Goal: Task Accomplishment & Management: Use online tool/utility

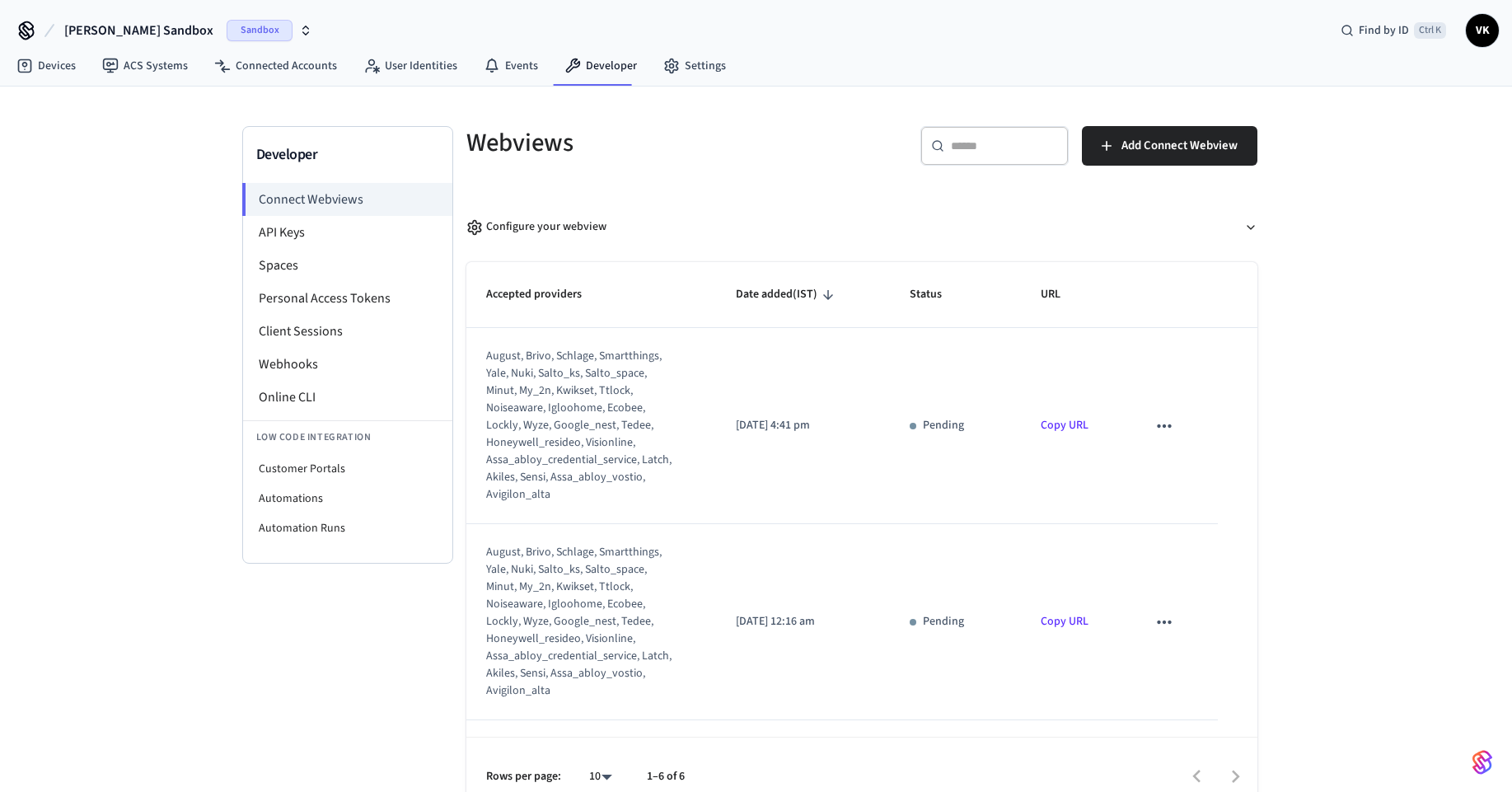
scroll to position [54, 0]
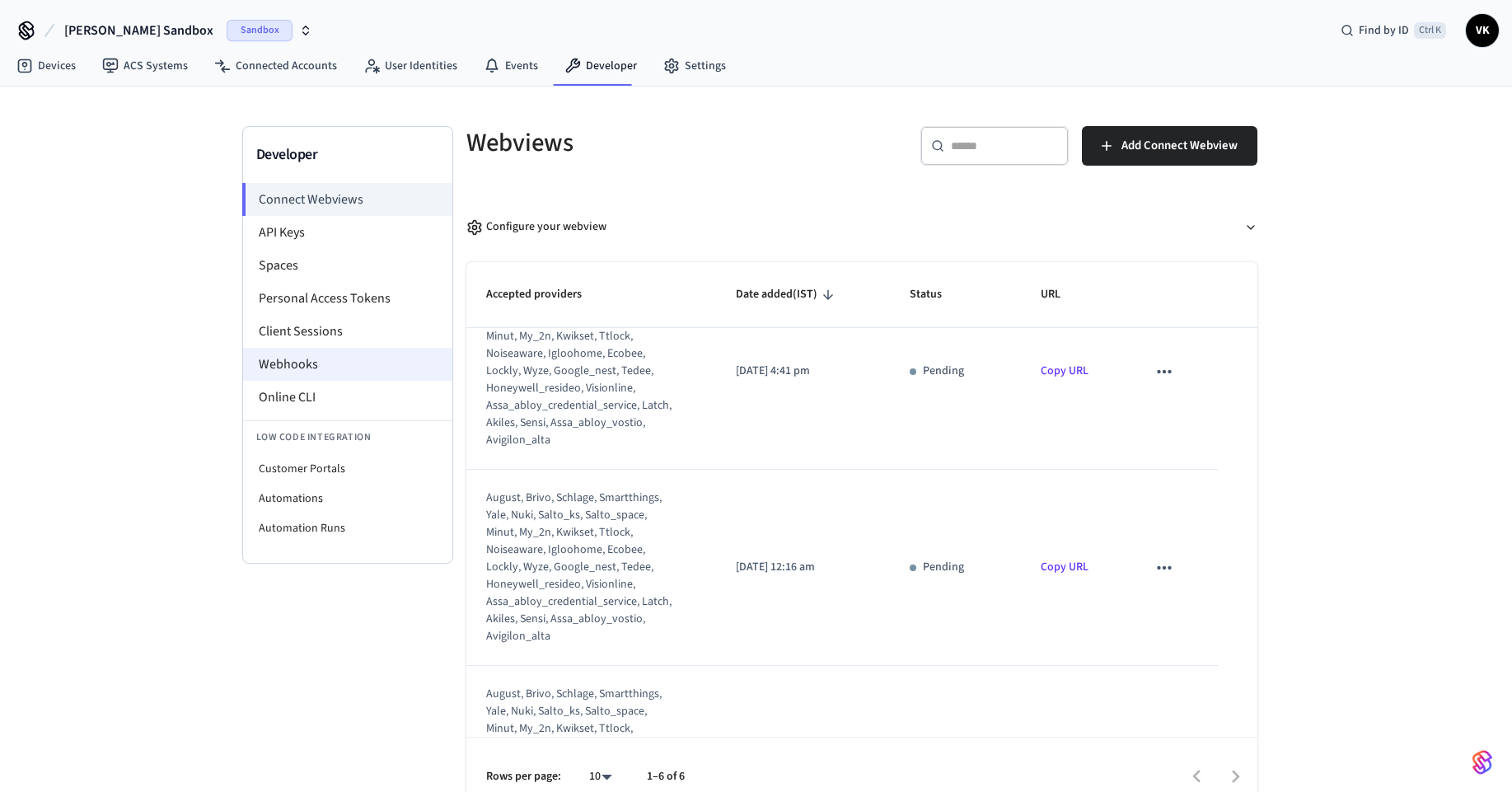
click at [353, 369] on li "Webhooks" at bounding box center [348, 364] width 209 height 33
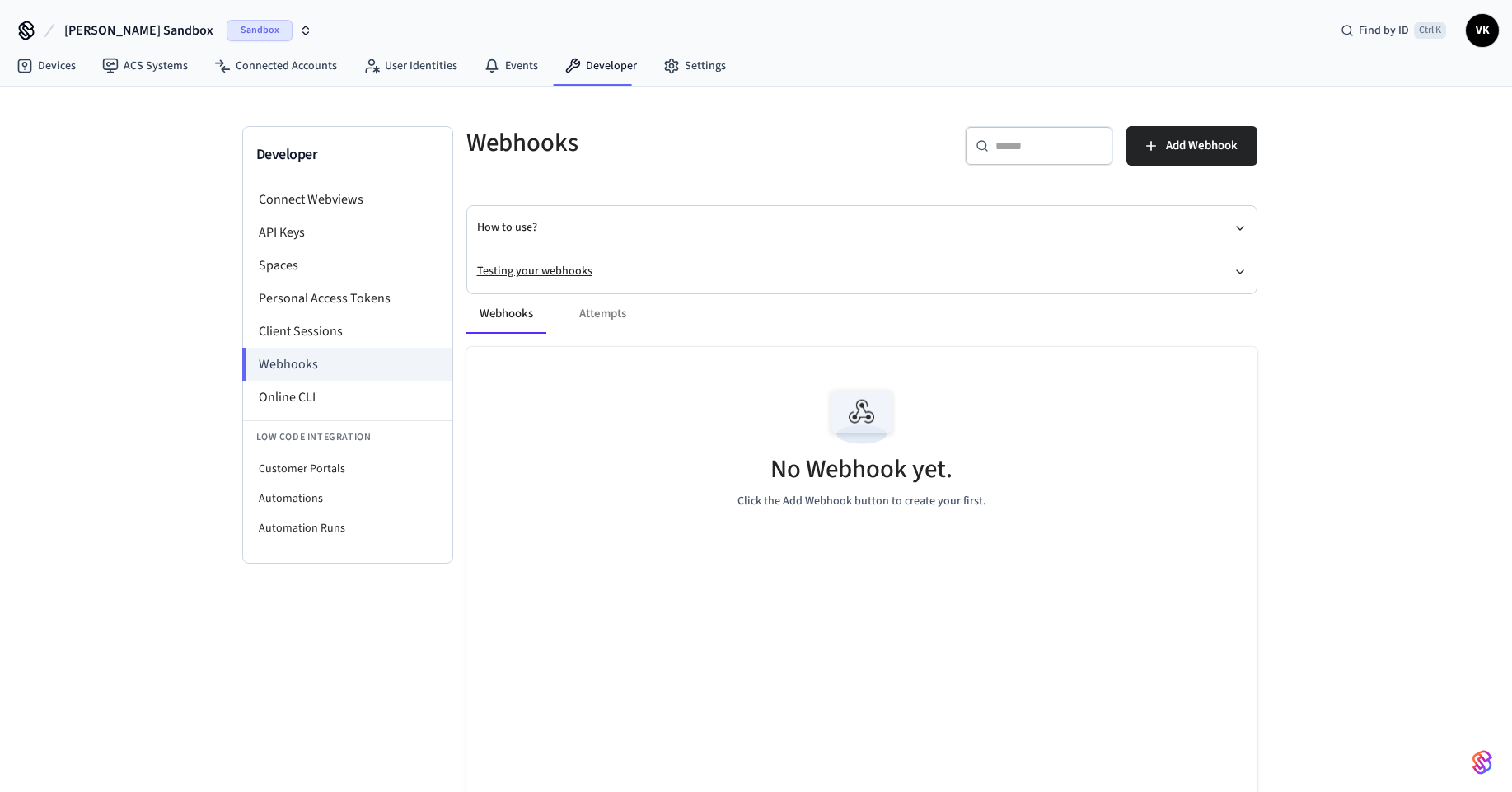
click at [538, 266] on button "Testing your webhooks" at bounding box center [862, 271] width 770 height 44
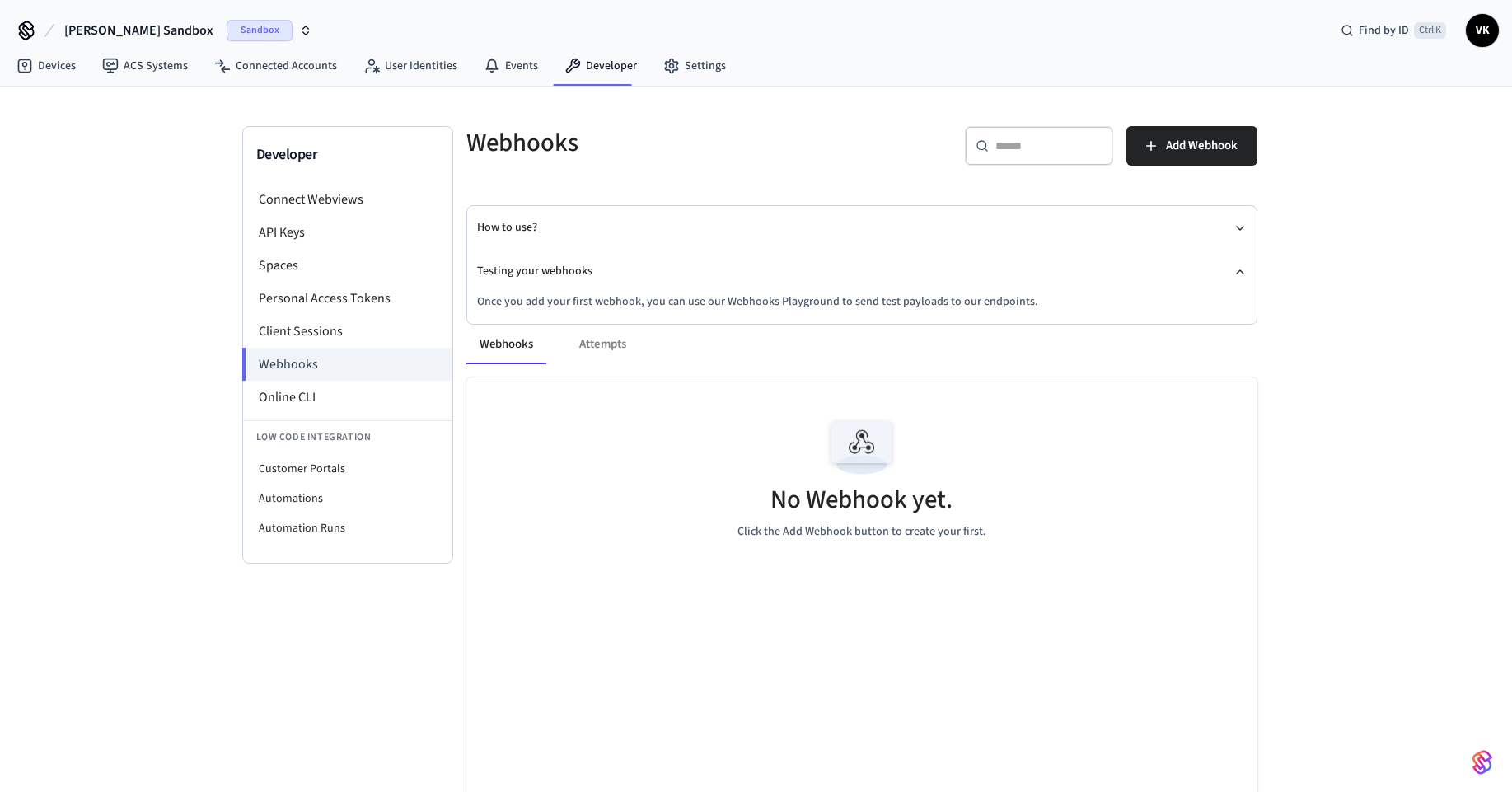
click at [516, 229] on button "How to use?" at bounding box center [862, 228] width 770 height 44
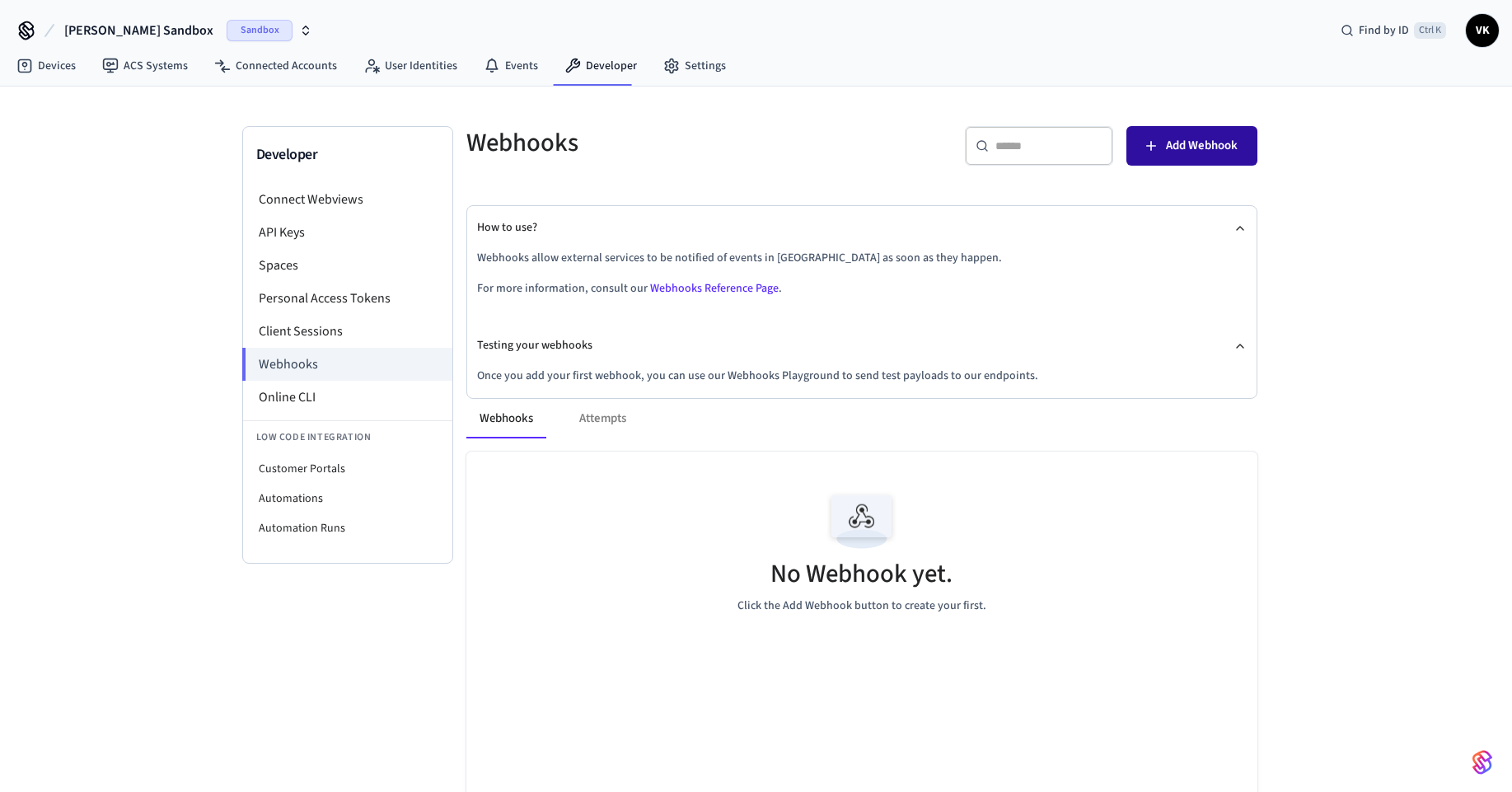
click at [1167, 163] on button "Add Webhook" at bounding box center [1191, 145] width 131 height 40
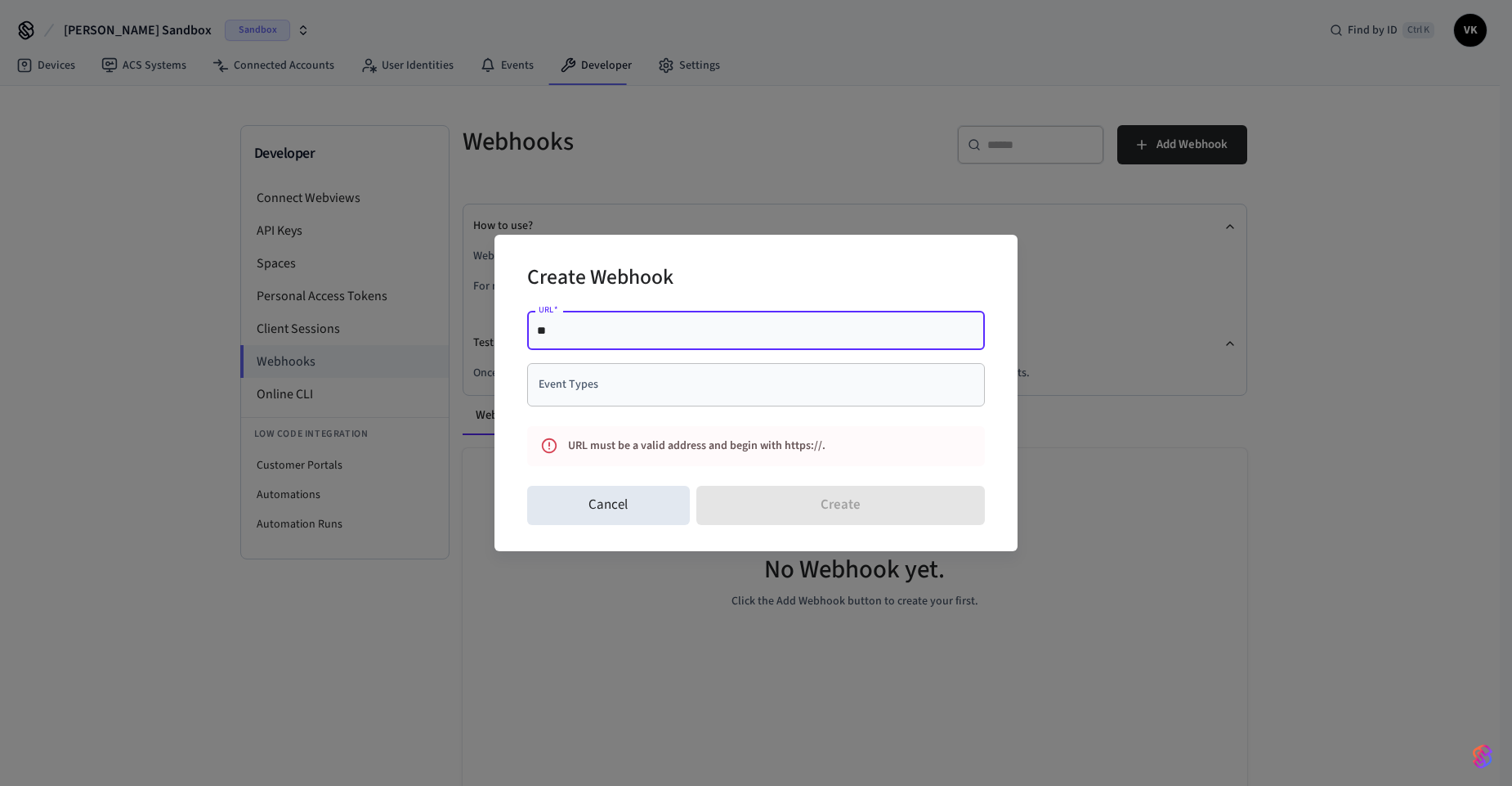
type input "*"
click at [748, 449] on div "URL must be a valid address and begin with https://." at bounding box center [740, 445] width 345 height 30
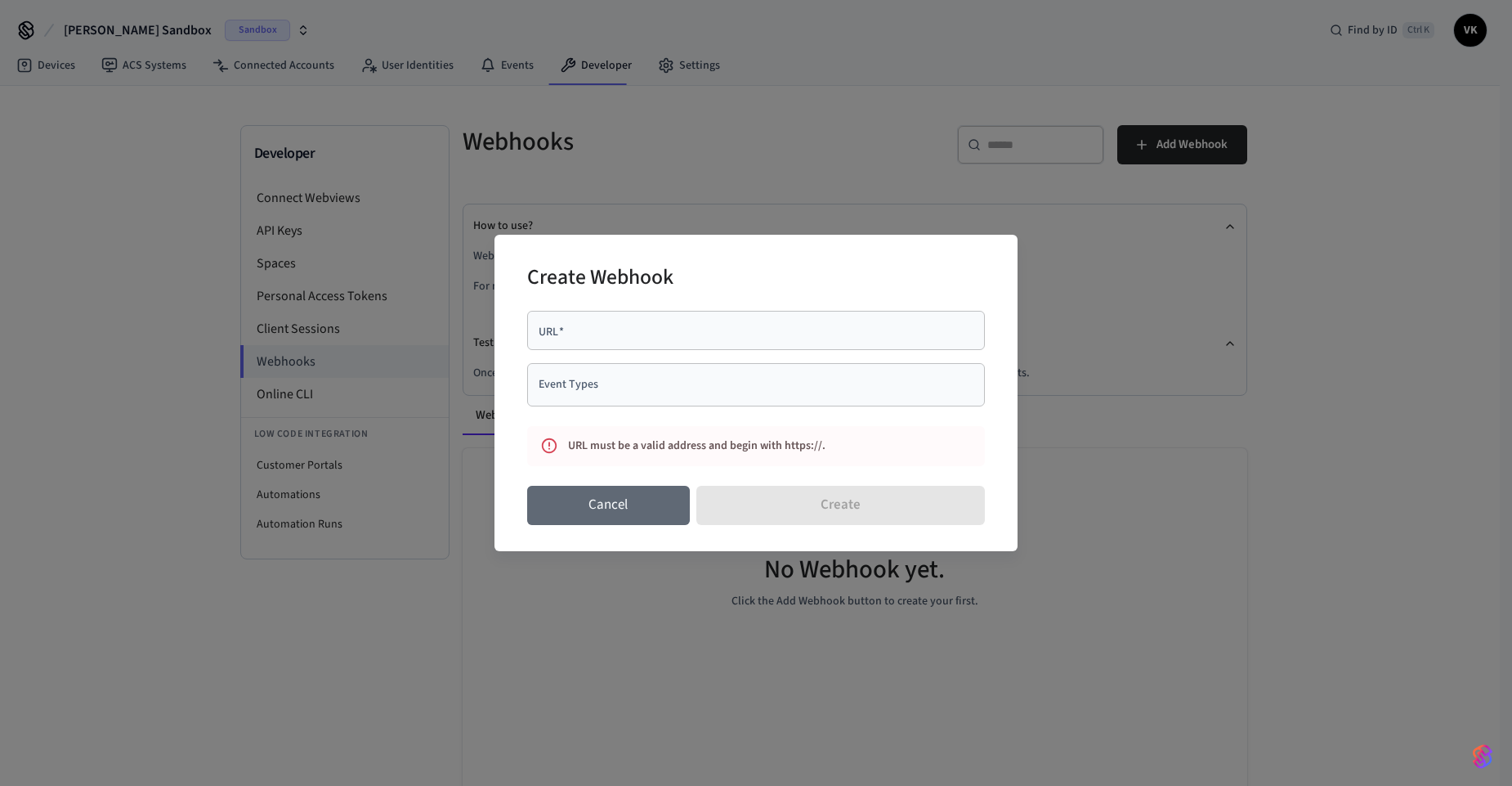
click at [611, 504] on button "Cancel" at bounding box center [608, 504] width 162 height 39
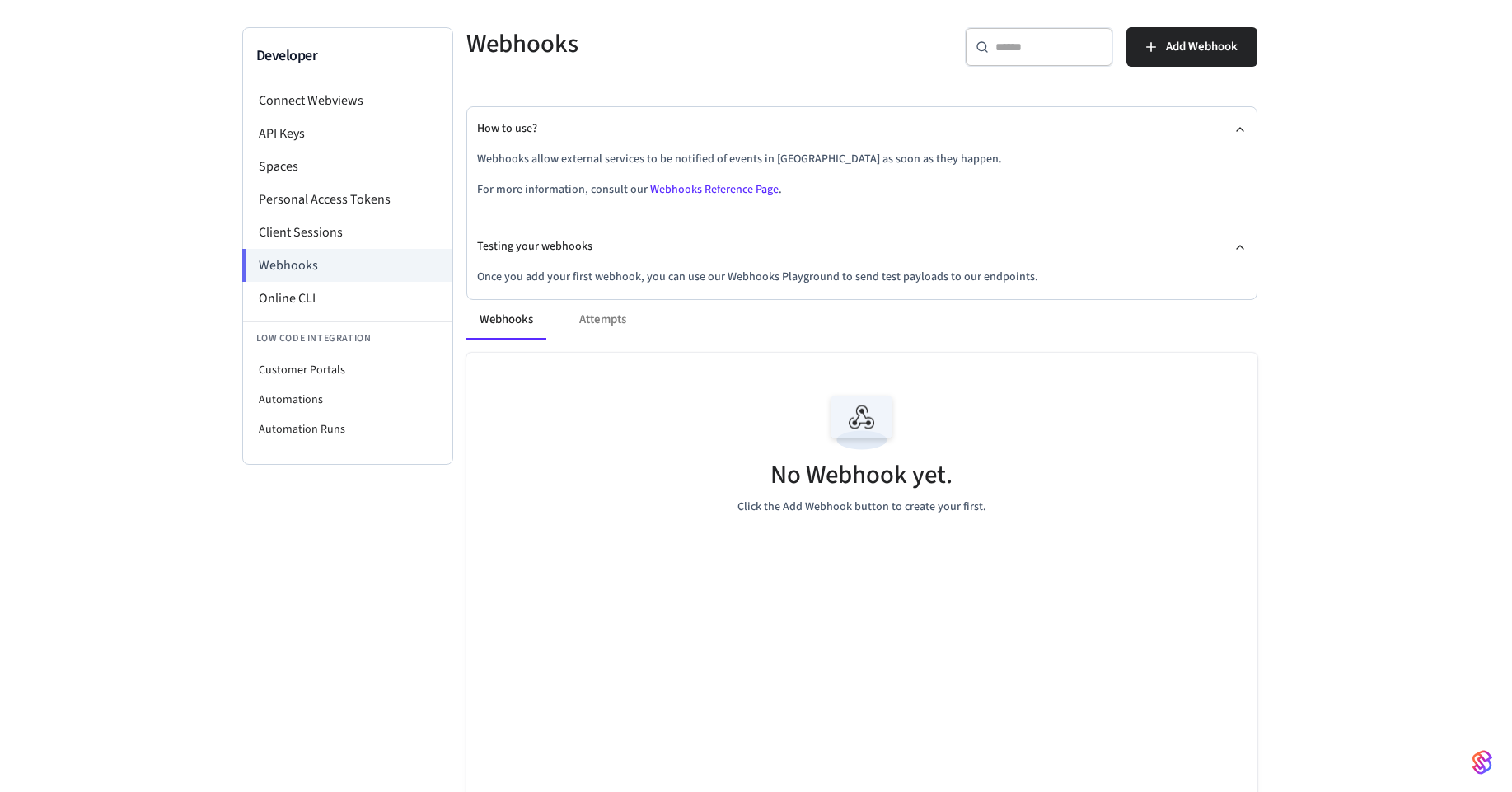
scroll to position [198, 0]
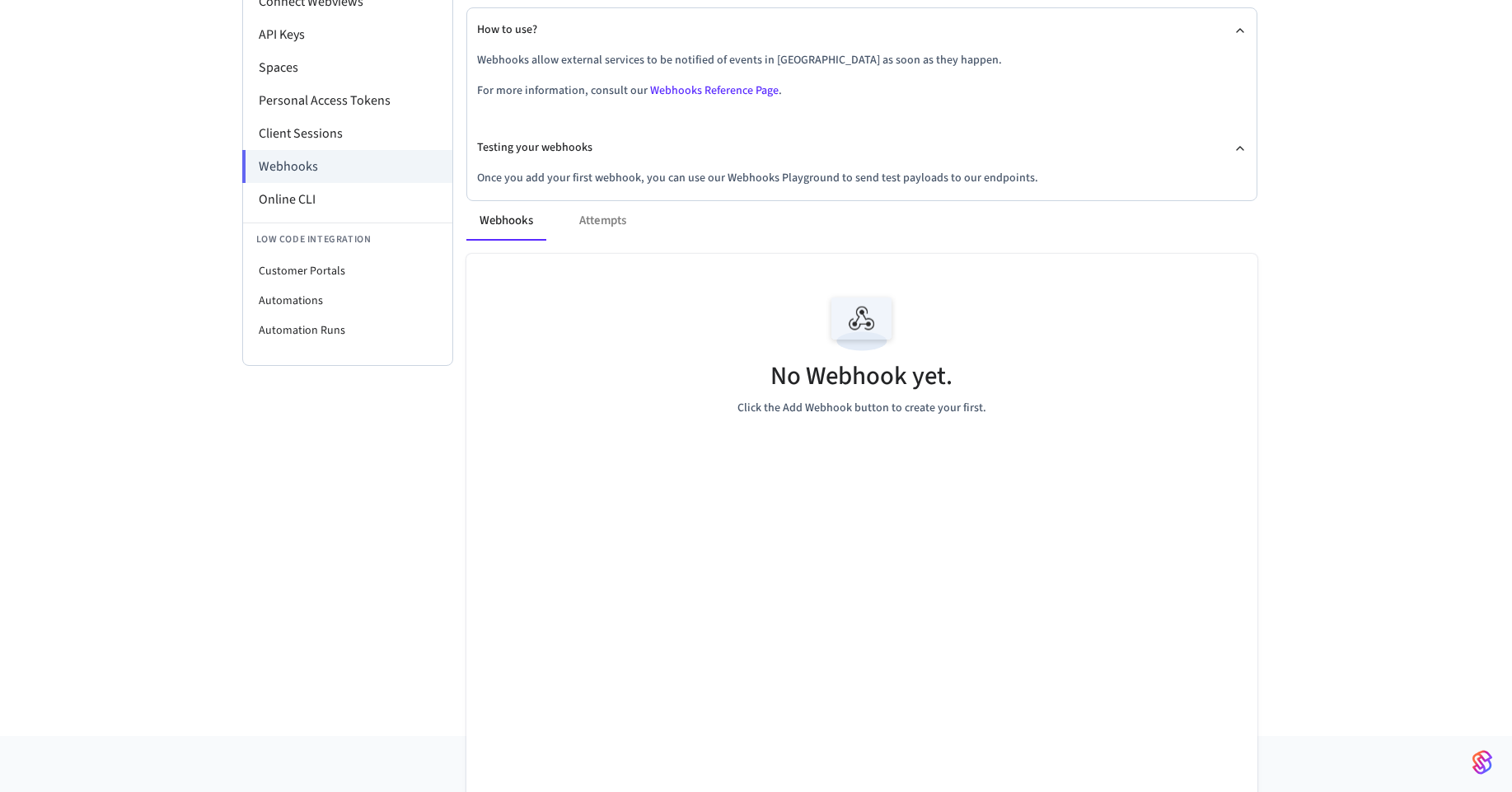
click at [609, 213] on div "Webhooks Attempts" at bounding box center [862, 221] width 791 height 40
click at [601, 179] on p "Once you add your first webhook, you can use our Webhooks Playground to send te…" at bounding box center [862, 178] width 770 height 17
click at [343, 264] on li "Customer Portals" at bounding box center [348, 271] width 209 height 30
select select "**********"
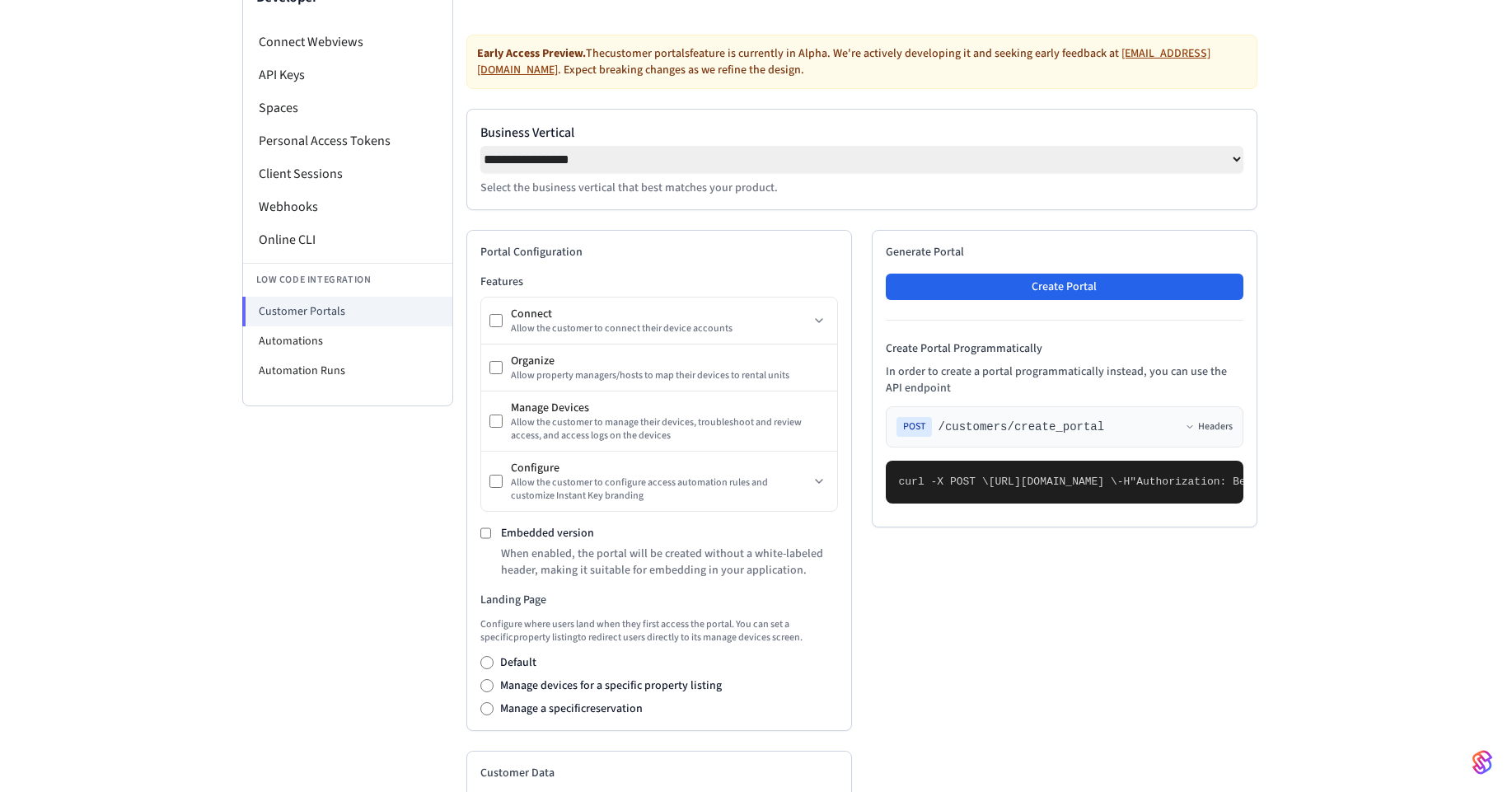
scroll to position [58, 0]
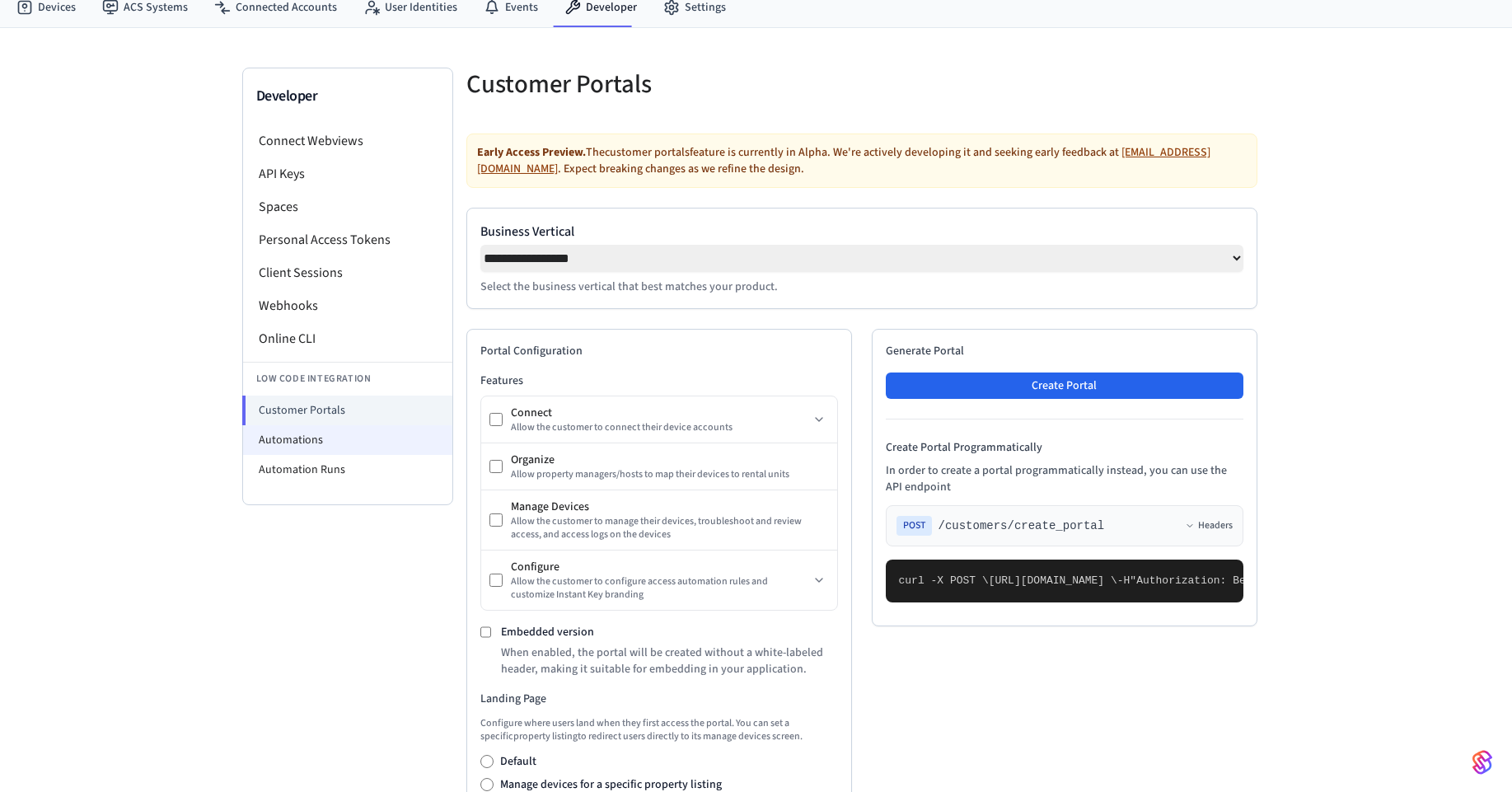
click at [293, 440] on li "Automations" at bounding box center [348, 440] width 209 height 30
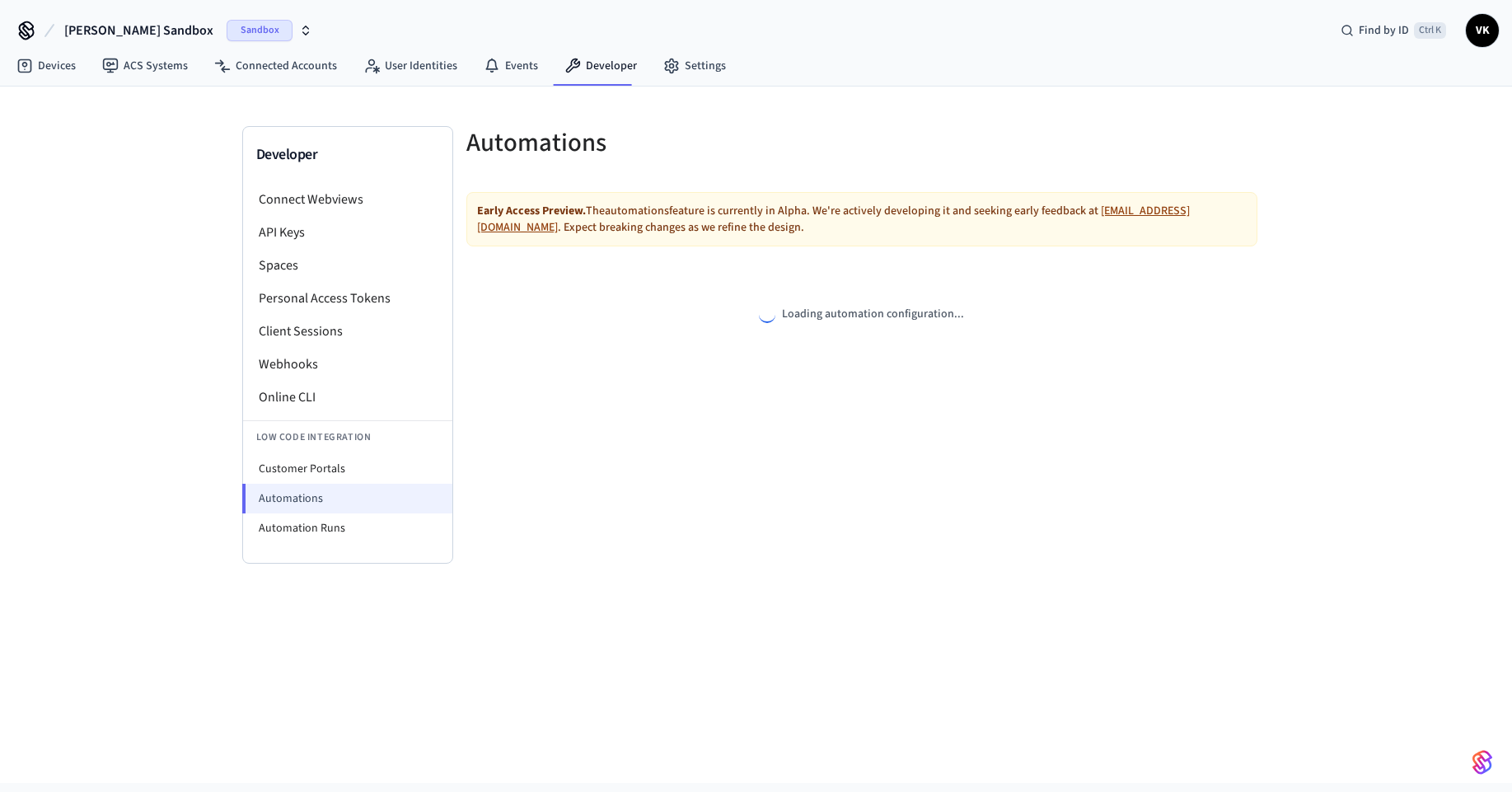
select select "**********"
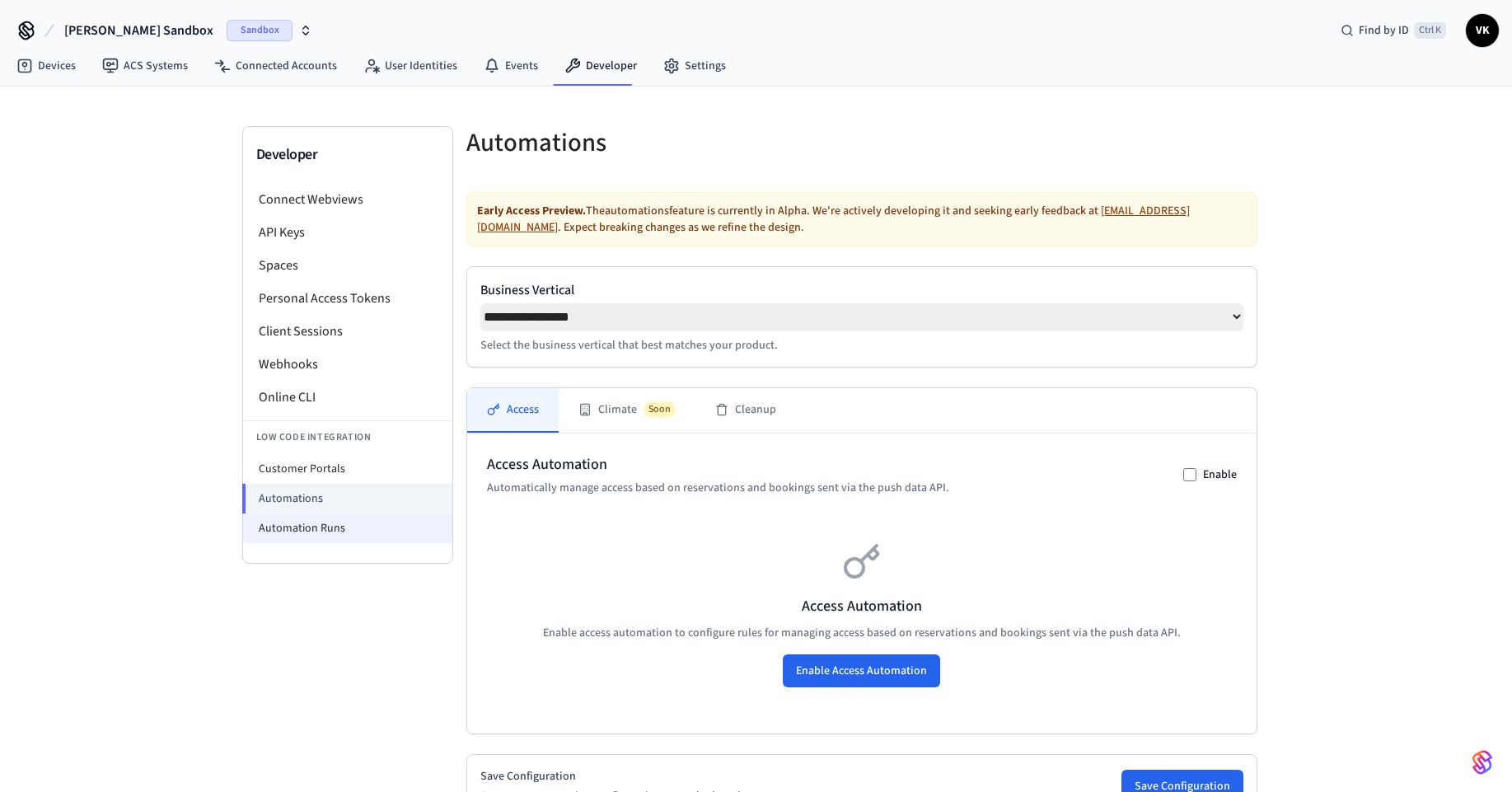
click at [274, 527] on li "Automation Runs" at bounding box center [348, 528] width 209 height 30
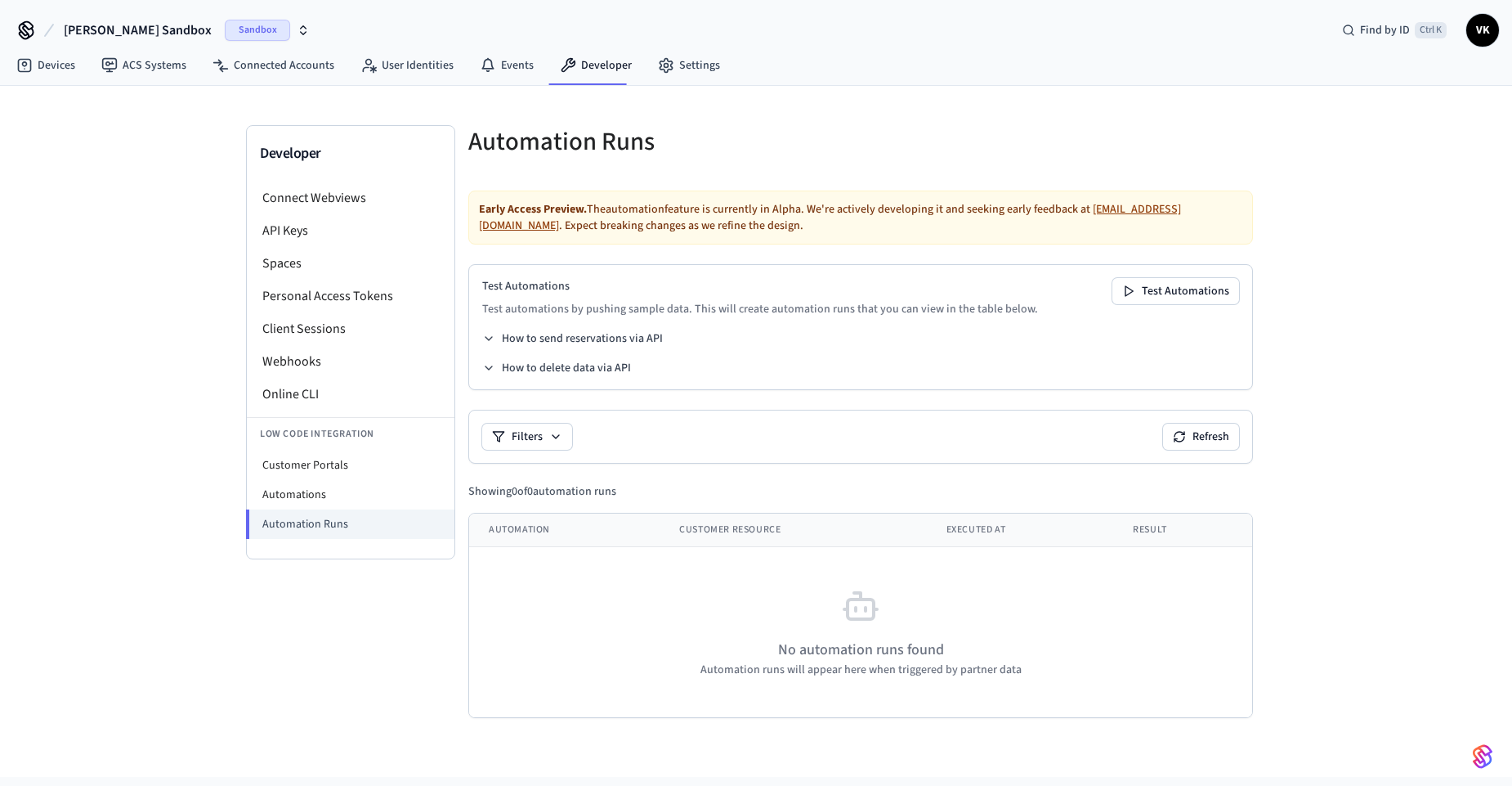
click at [579, 329] on div "Test Automations Test automations by pushing sample data. This will create auto…" at bounding box center [861, 327] width 785 height 126
click at [579, 342] on button "How to send reservations via API" at bounding box center [573, 338] width 181 height 16
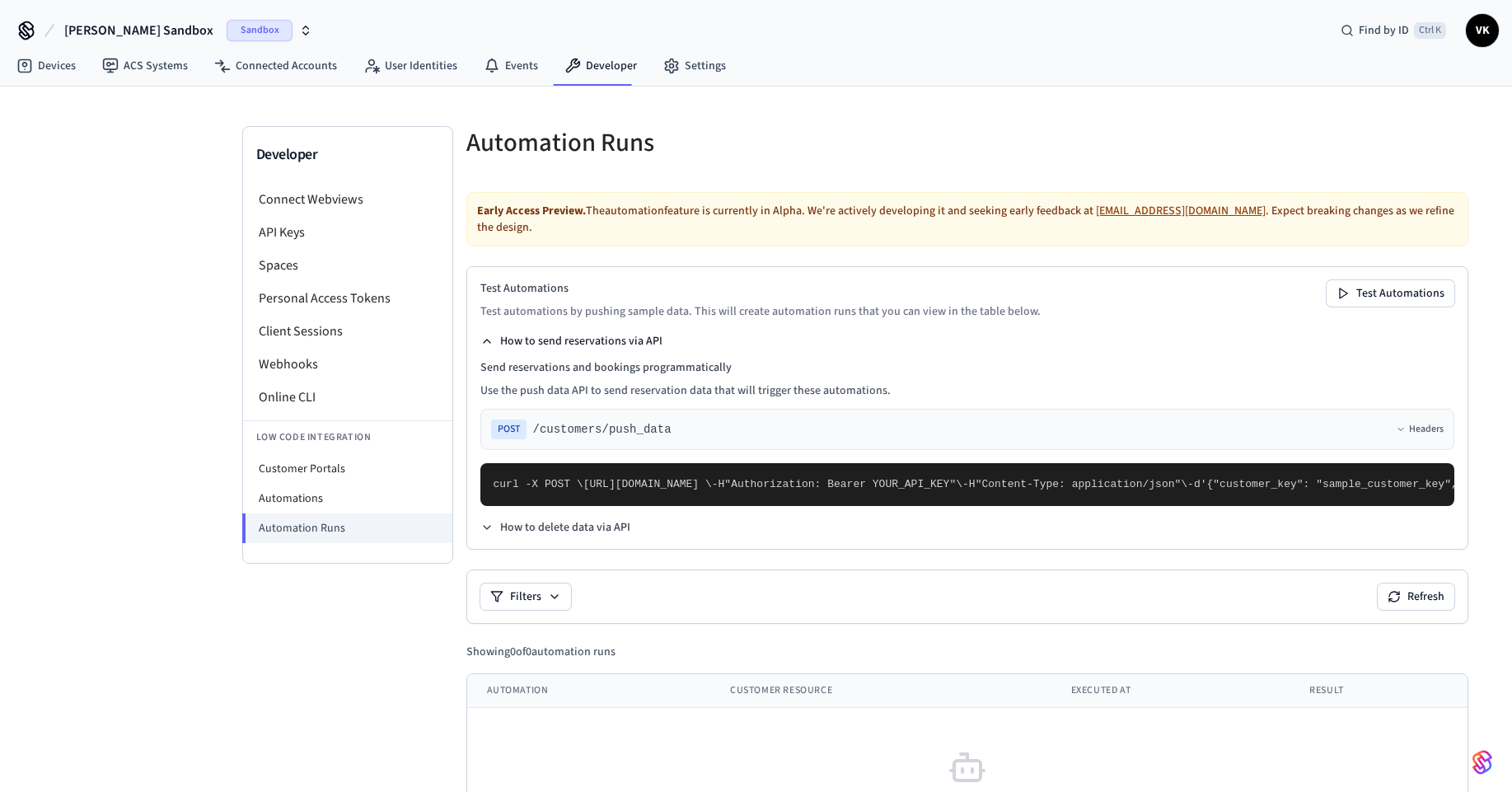
click at [584, 345] on button "How to send reservations via API" at bounding box center [571, 341] width 182 height 16
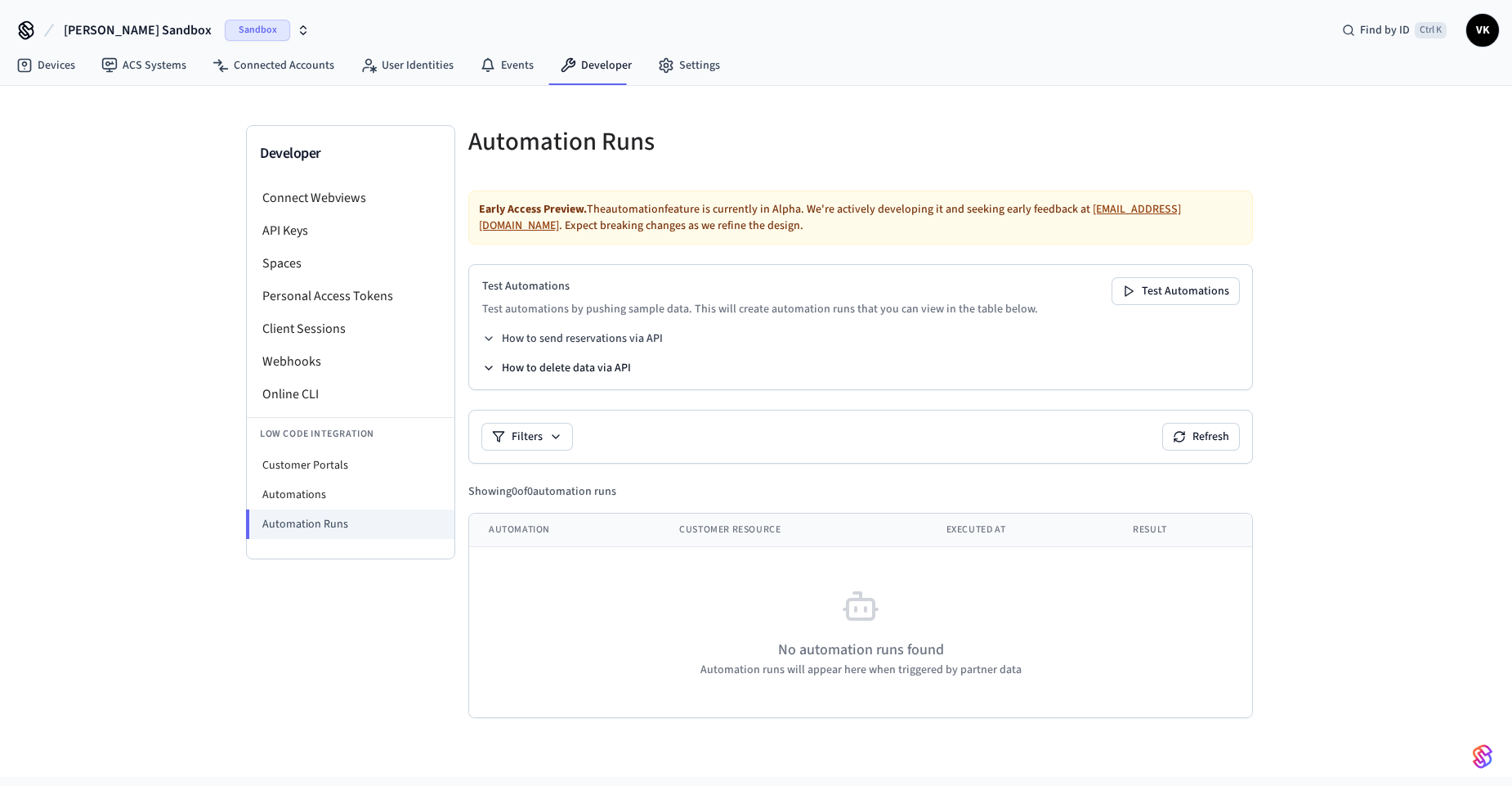
click at [572, 364] on button "How to delete data via API" at bounding box center [556, 367] width 149 height 16
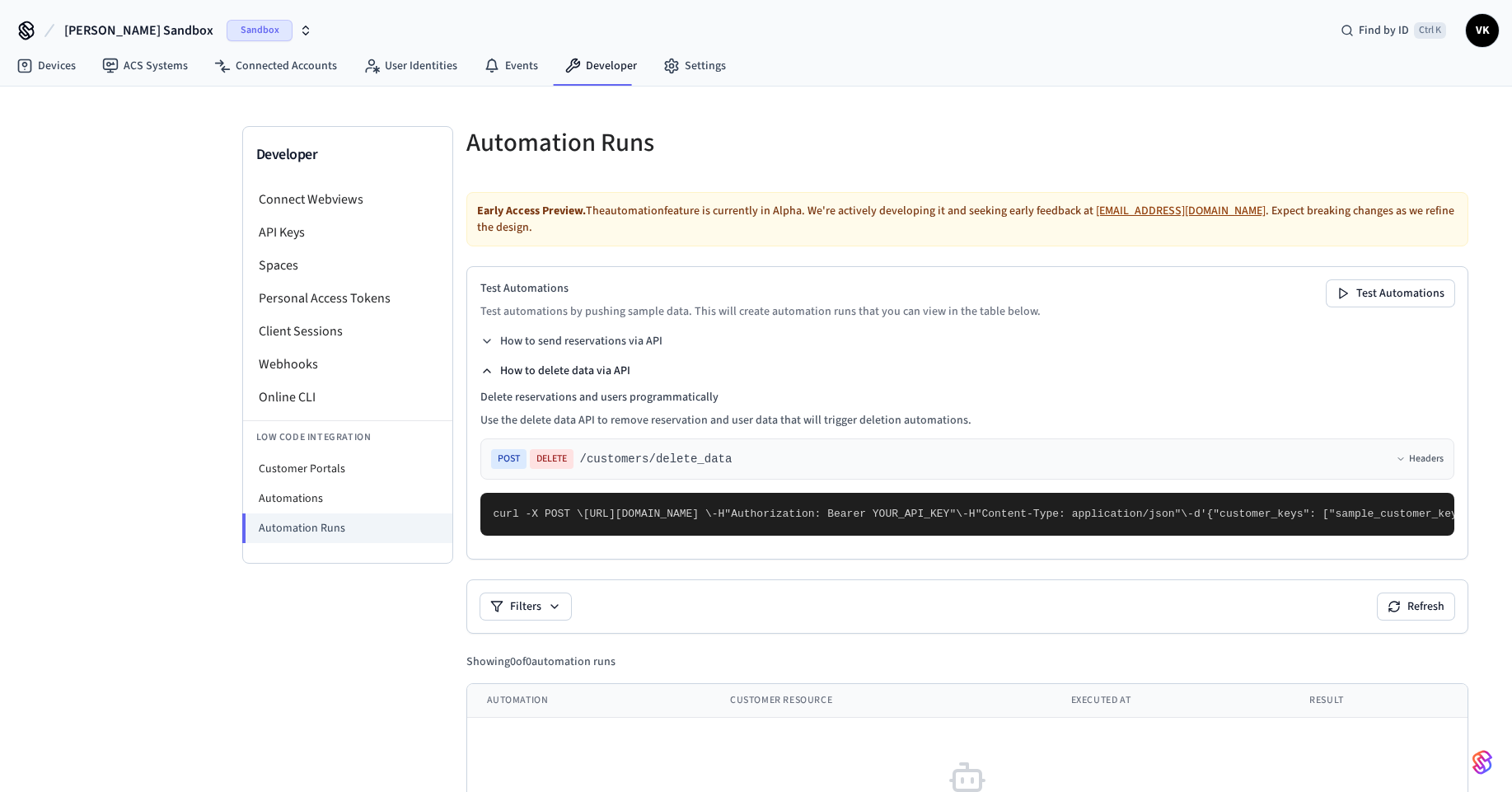
click at [576, 367] on button "How to delete data via API" at bounding box center [555, 370] width 150 height 16
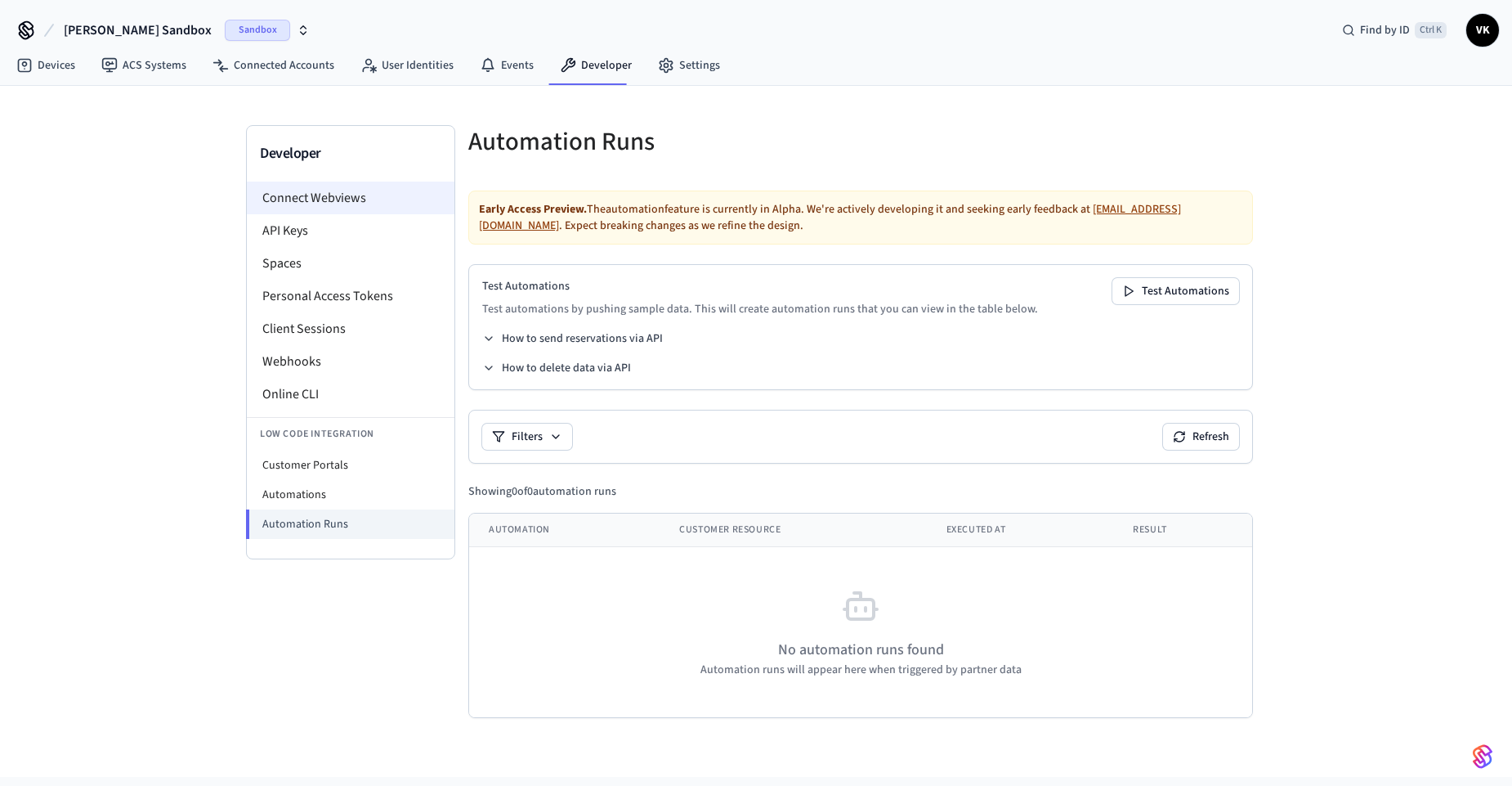
click at [311, 199] on li "Connect Webviews" at bounding box center [351, 198] width 207 height 33
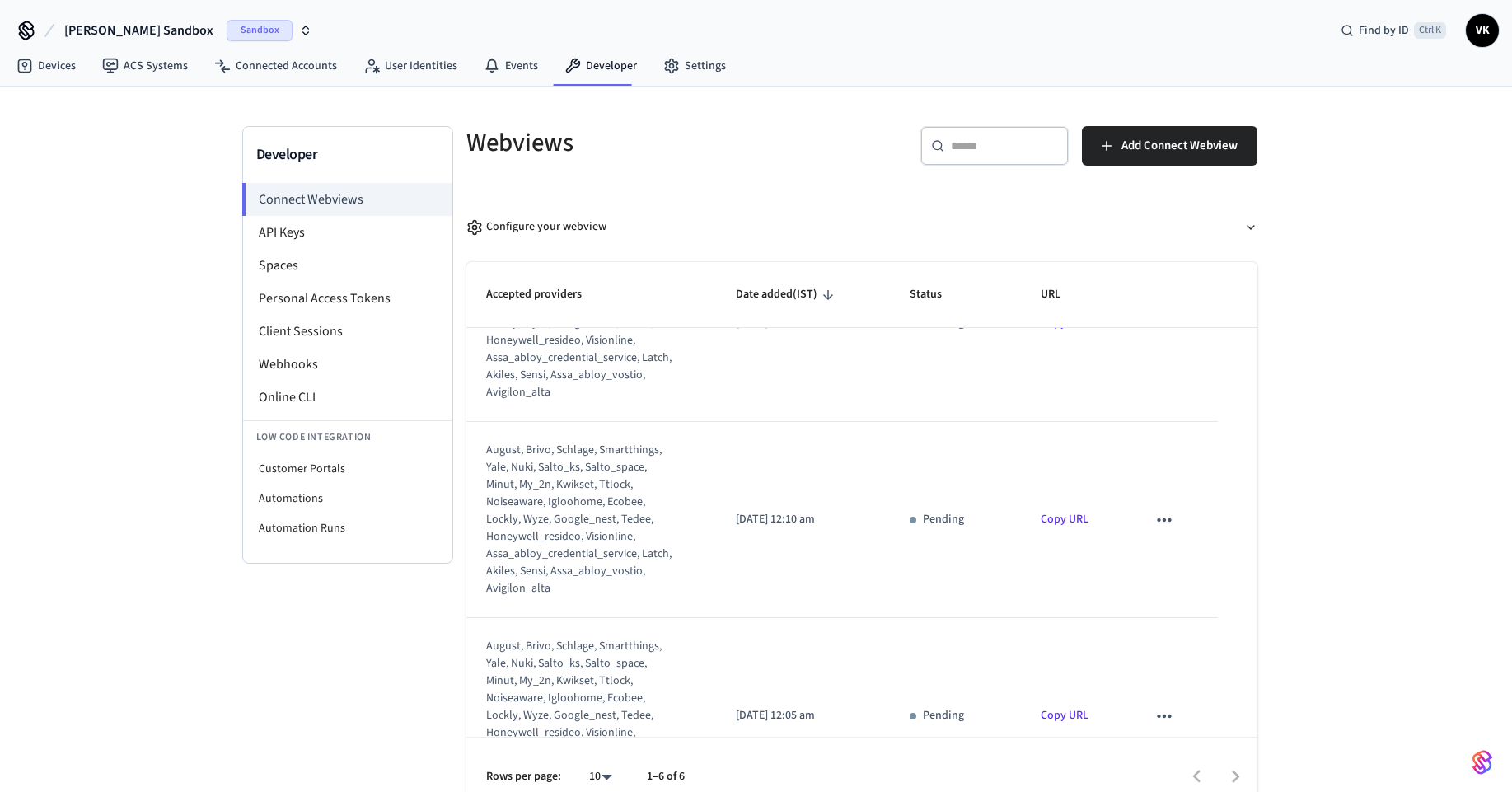
scroll to position [648, 0]
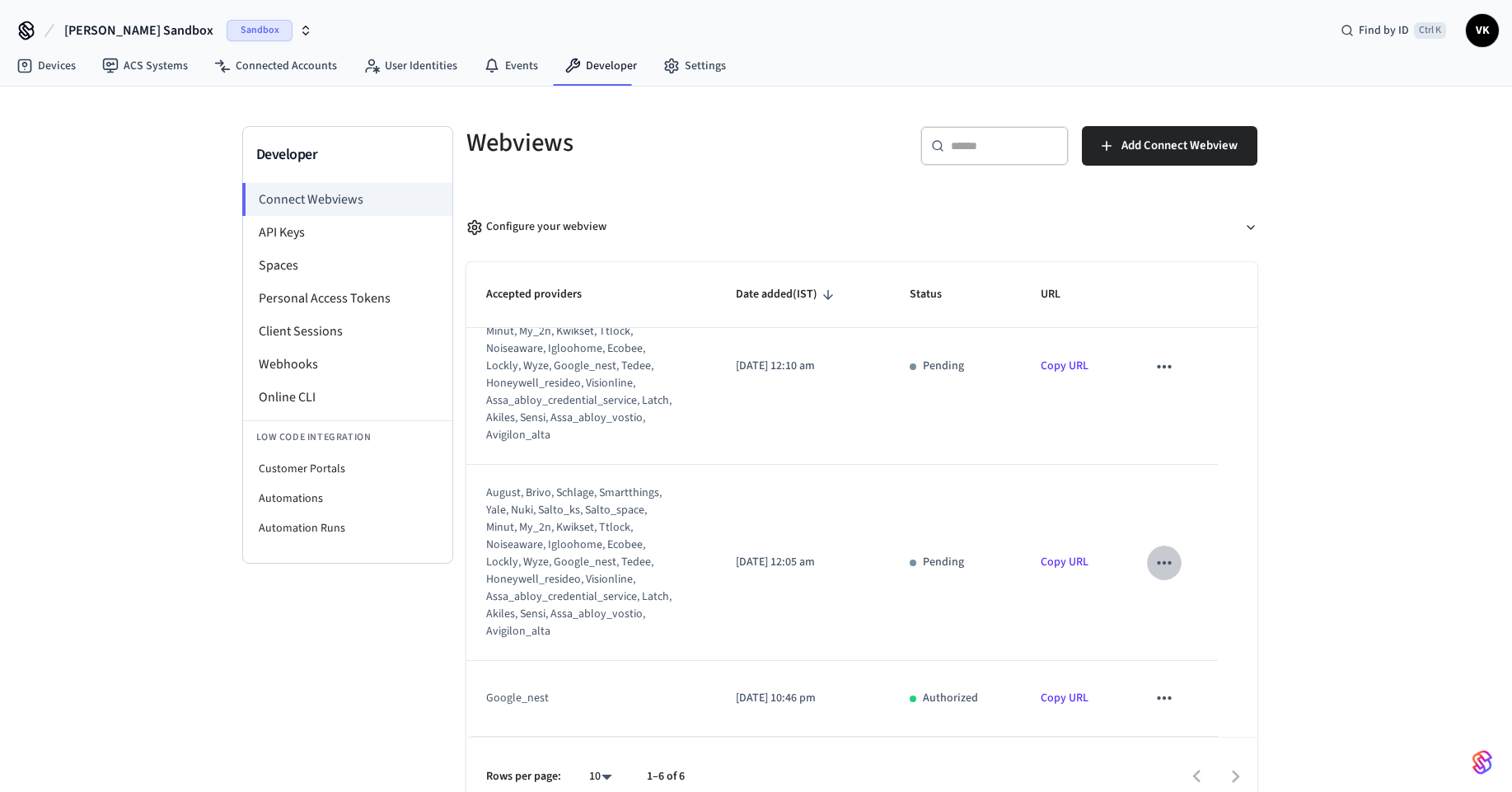
click at [1154, 561] on icon "sticky table" at bounding box center [1164, 563] width 21 height 21
click at [963, 556] on div at bounding box center [762, 396] width 1525 height 792
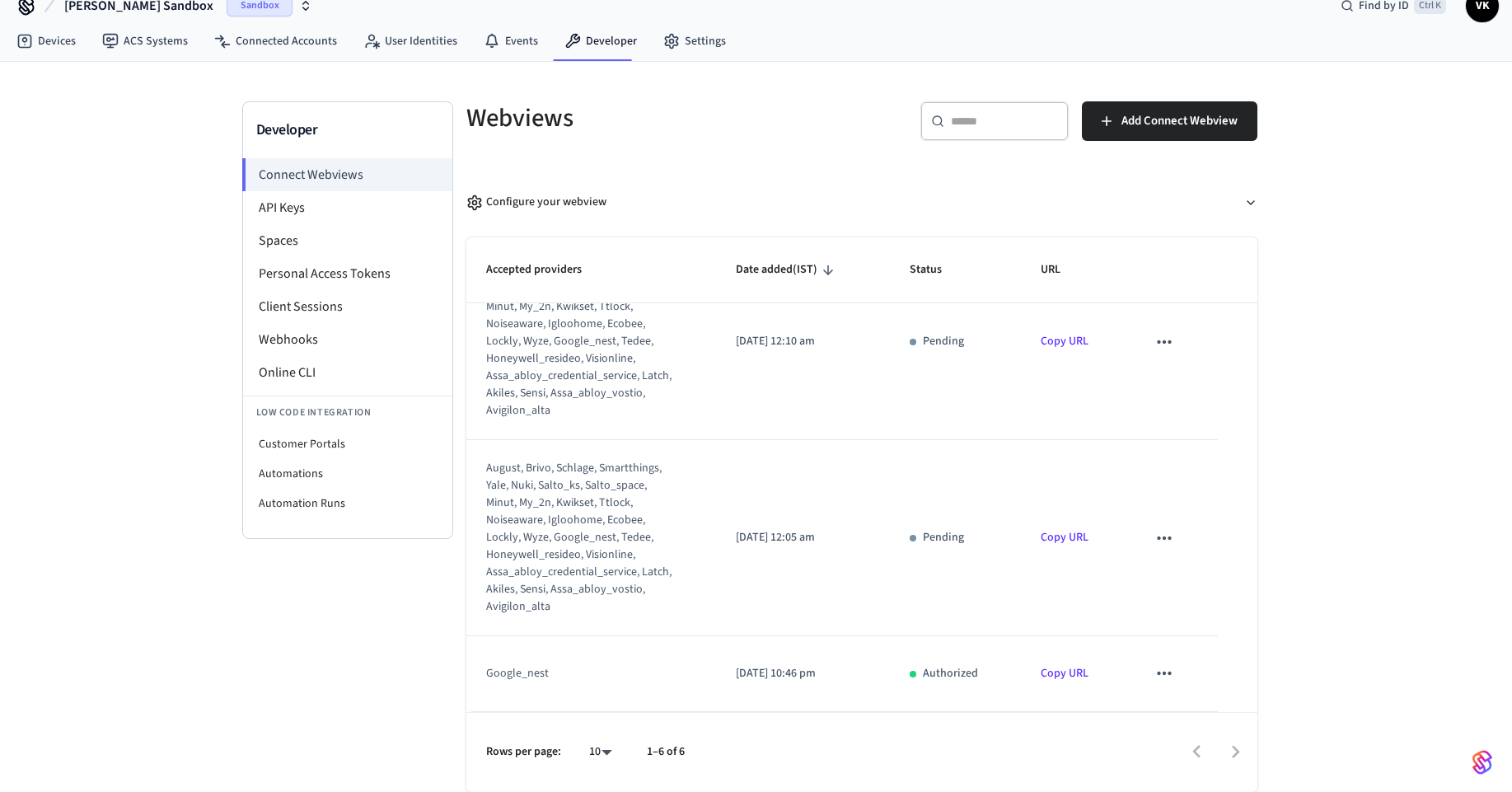
click at [1064, 671] on link "Copy URL" at bounding box center [1065, 673] width 47 height 16
click at [304, 342] on li "Webhooks" at bounding box center [348, 340] width 209 height 33
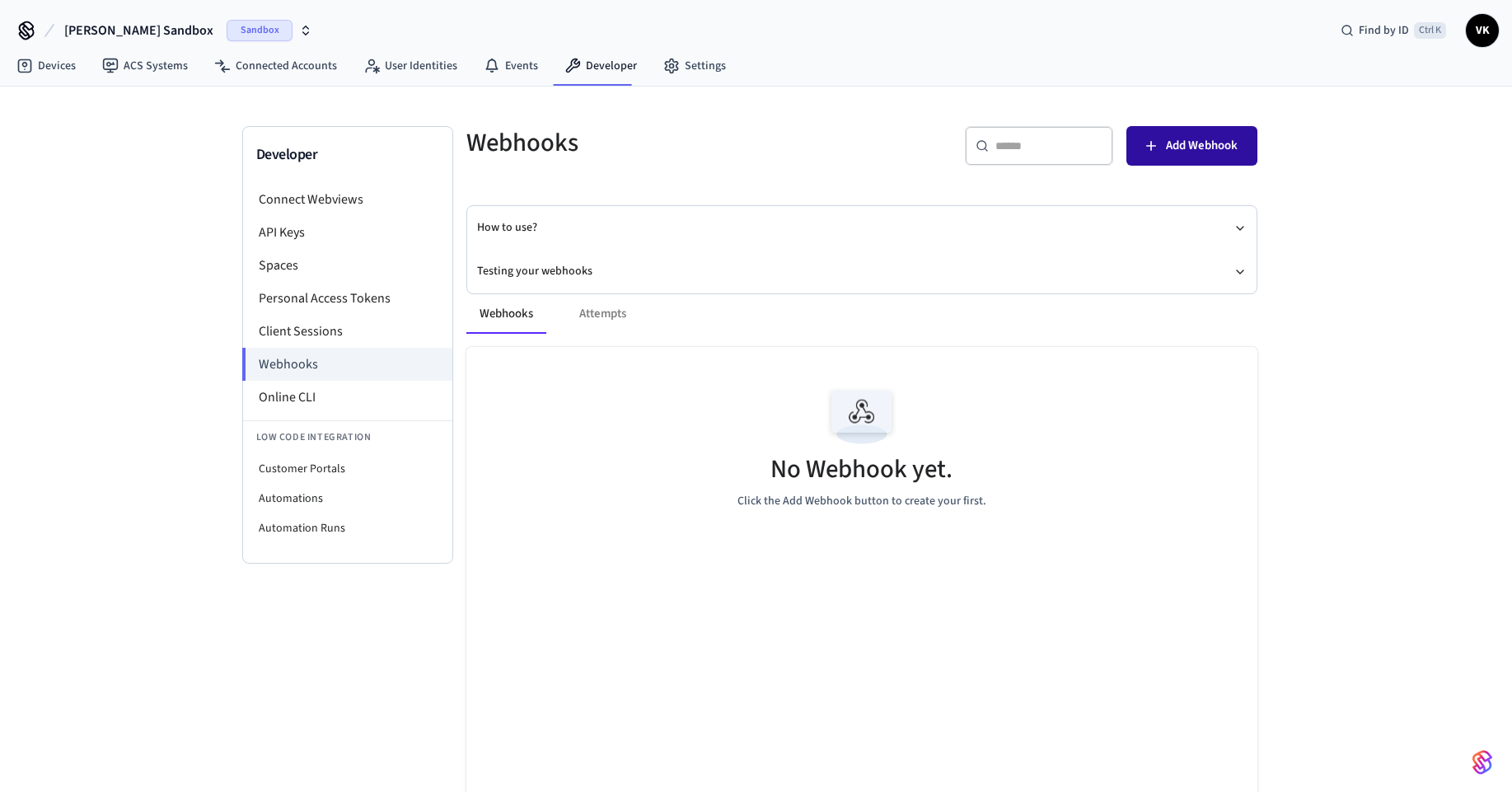
click at [1182, 147] on span "Add Webhook" at bounding box center [1202, 146] width 72 height 21
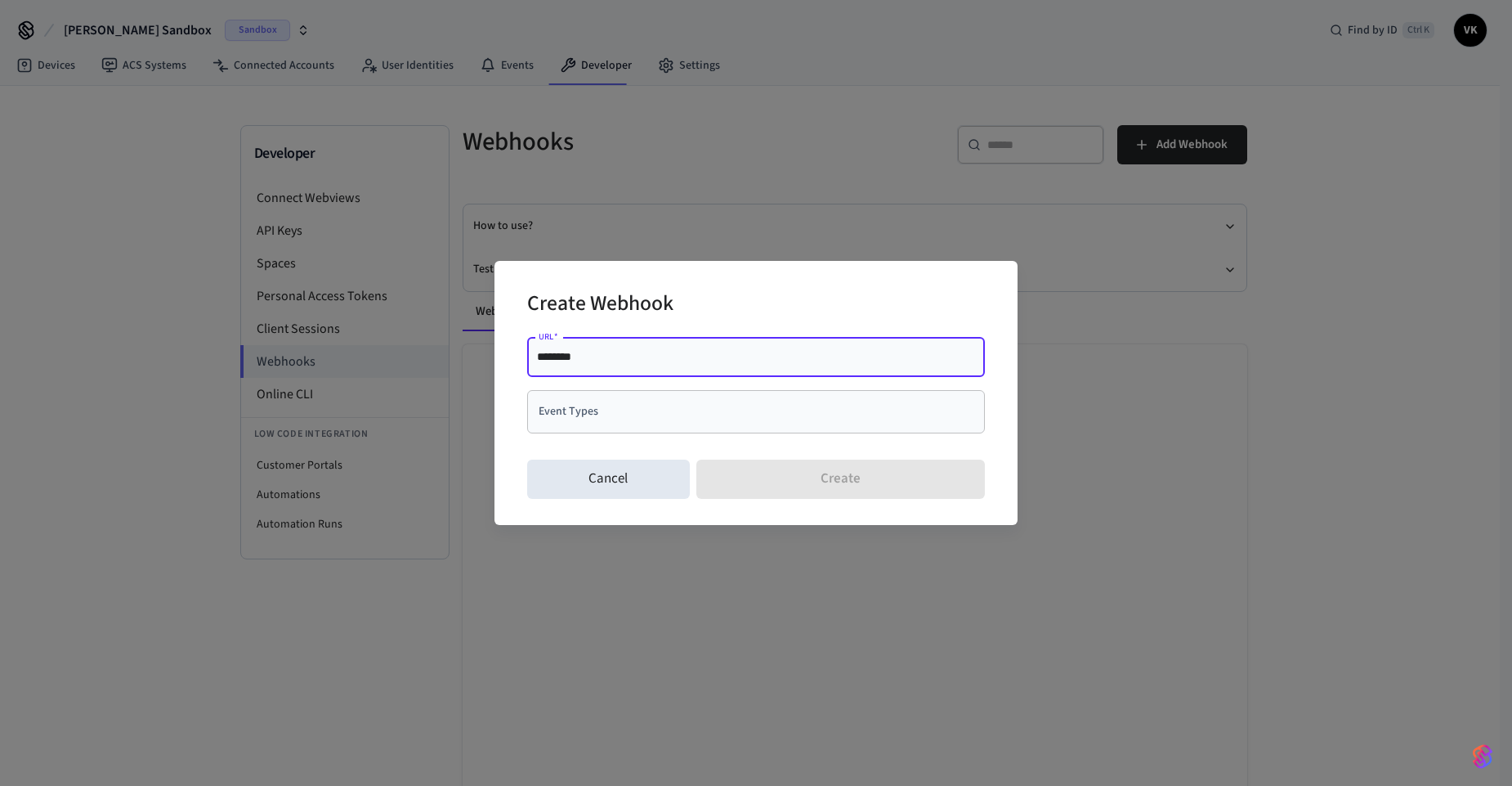
click at [646, 361] on input "********" at bounding box center [756, 356] width 438 height 16
click at [625, 366] on div "******** URL   *" at bounding box center [756, 356] width 457 height 39
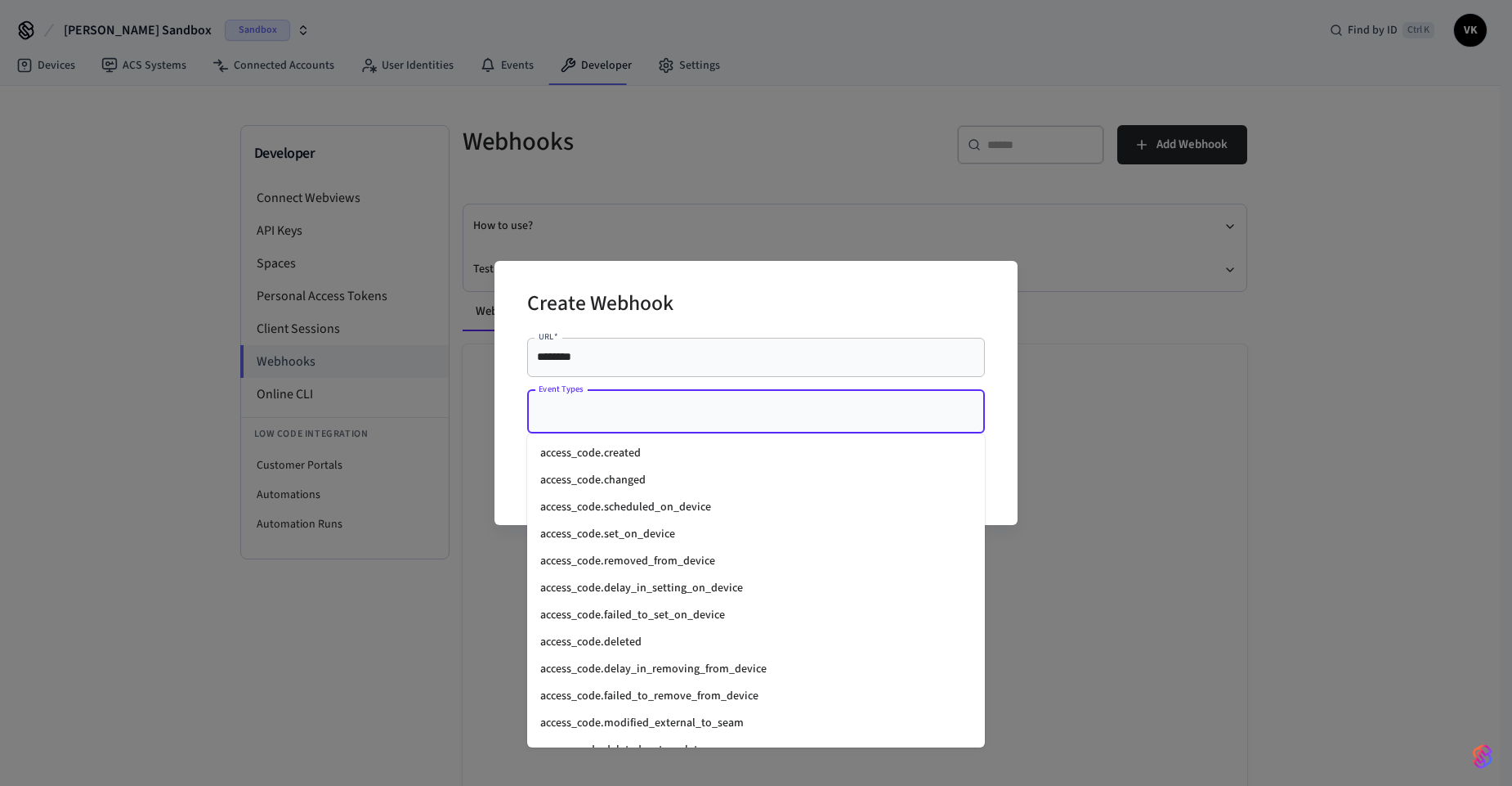
click at [578, 424] on input "Event Types" at bounding box center [744, 411] width 419 height 29
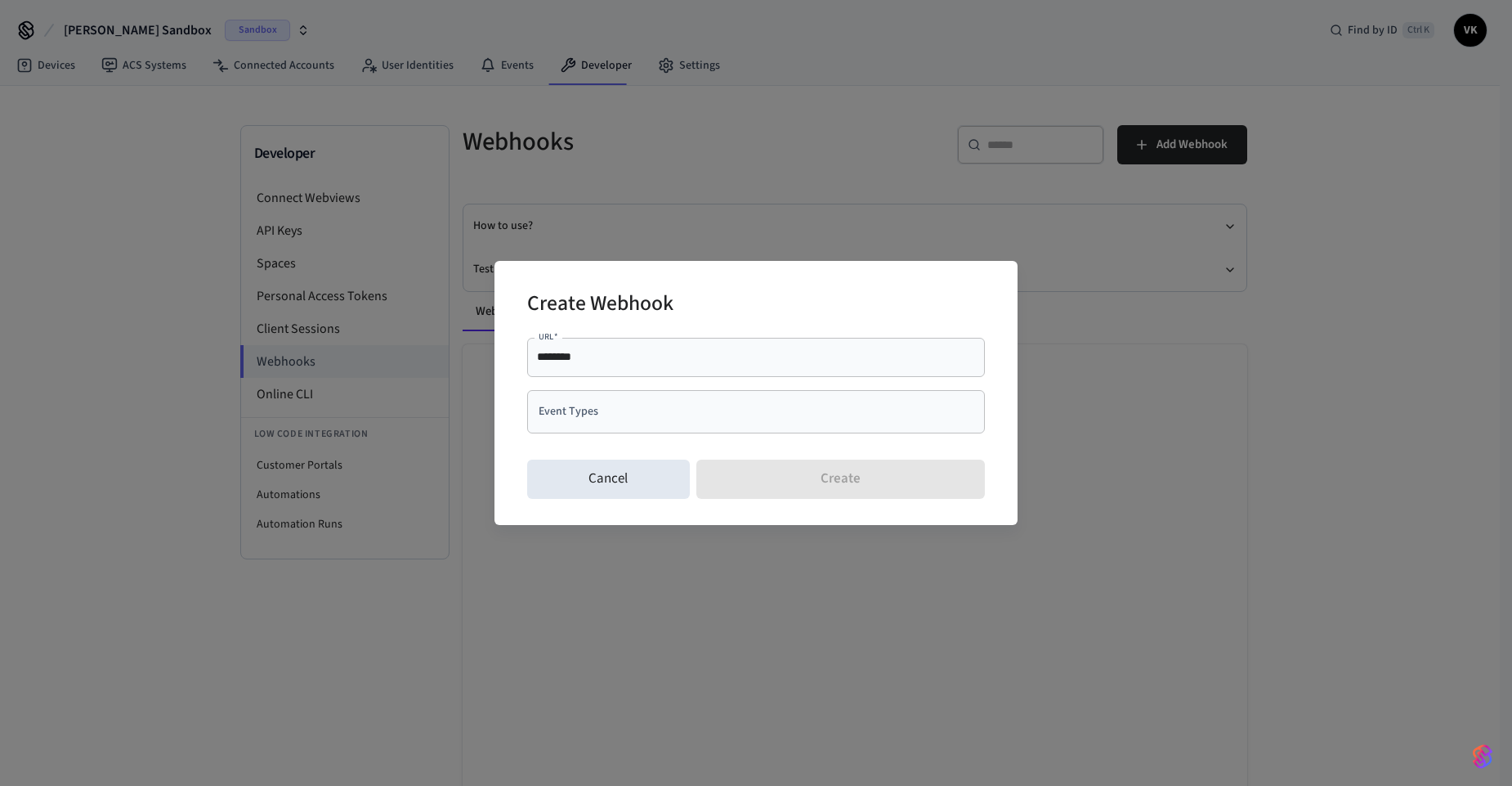
click at [598, 372] on div "******** URL   *" at bounding box center [756, 356] width 457 height 39
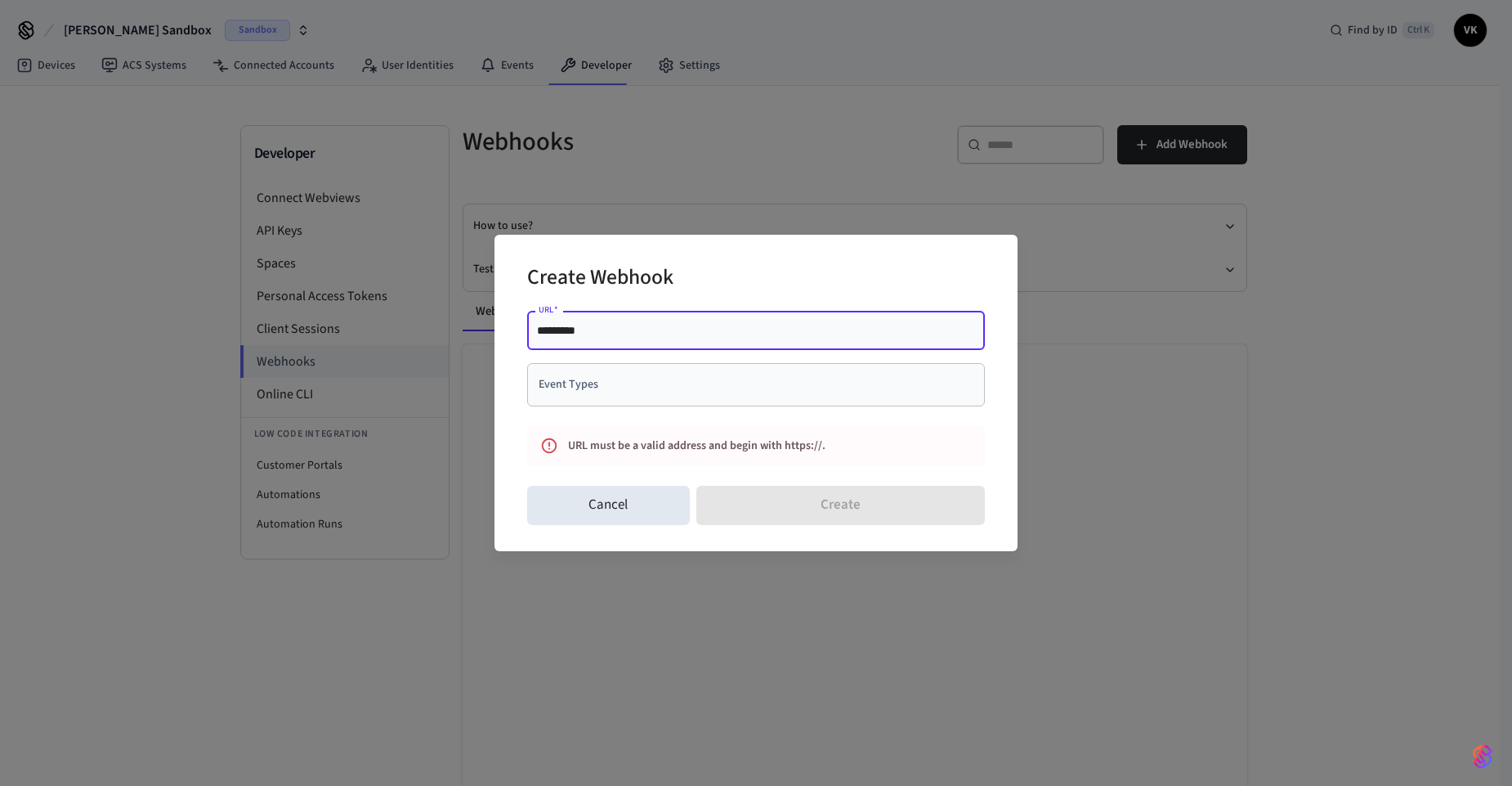
type input "********"
click at [1268, 309] on div "Create Webhook URL   * ******** URL   * Event Types Event Types URL must be a v…" at bounding box center [756, 393] width 1512 height 786
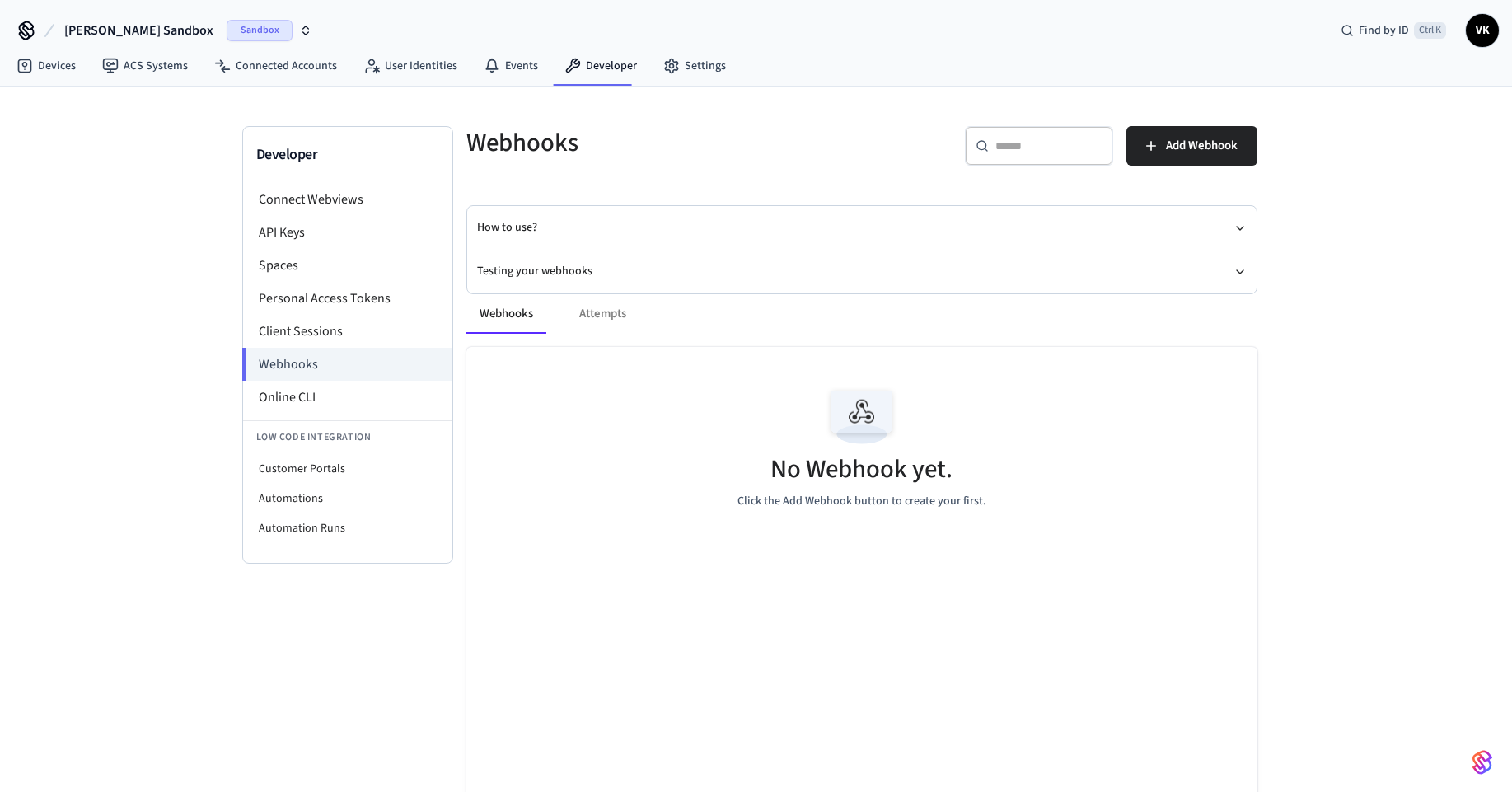
click at [643, 513] on div "No Webhook yet. Click the Add Webhook button to create your first." at bounding box center [862, 444] width 791 height 196
click at [1201, 146] on span "Add Webhook" at bounding box center [1202, 146] width 72 height 21
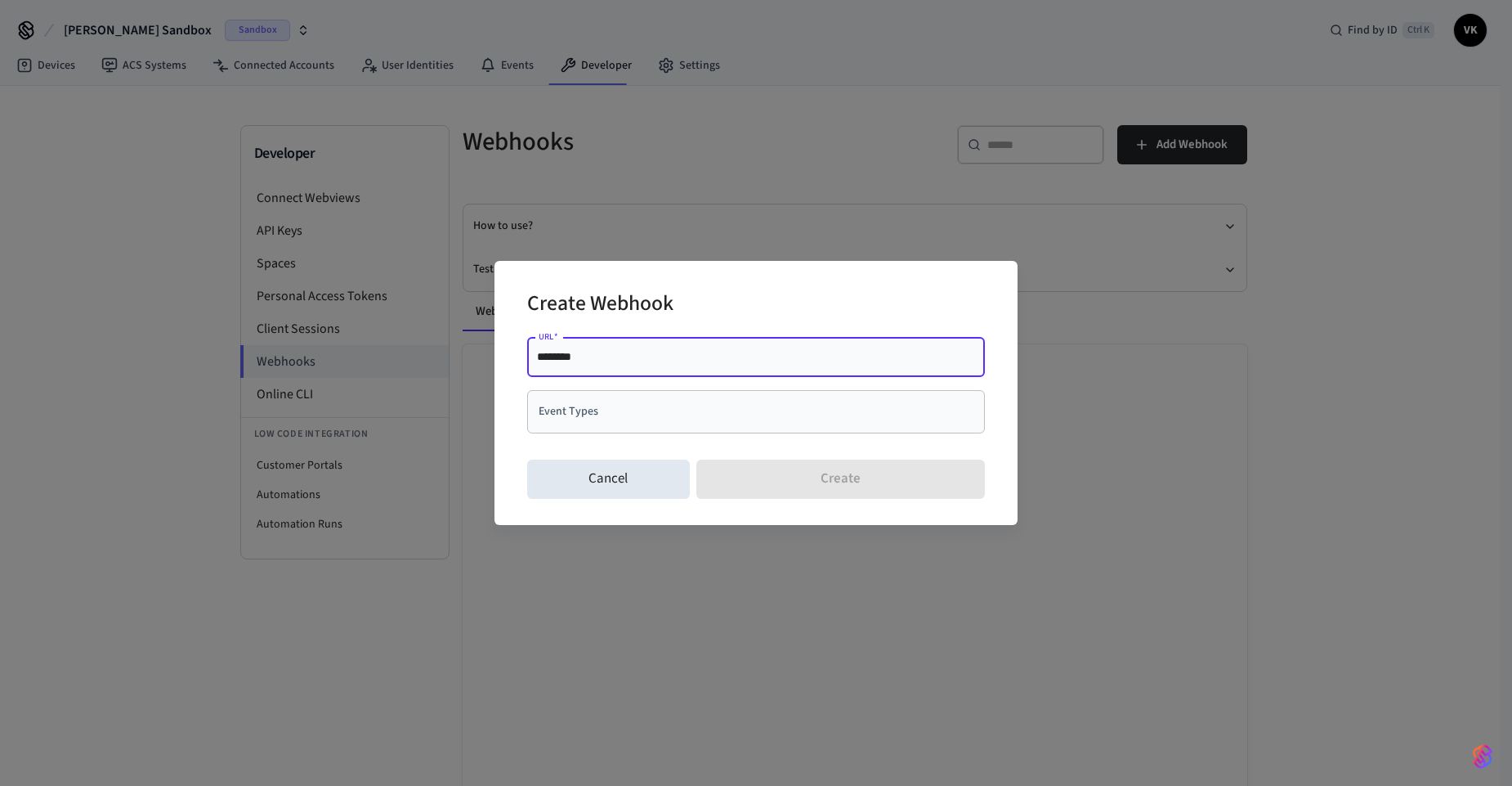
click at [655, 347] on div "******** URL   *" at bounding box center [756, 356] width 457 height 39
drag, startPoint x: 648, startPoint y: 363, endPoint x: 590, endPoint y: 369, distance: 58.3
click at [648, 363] on input "********" at bounding box center [756, 356] width 438 height 16
click at [644, 361] on input "********" at bounding box center [756, 356] width 438 height 16
click at [537, 463] on button "Cancel" at bounding box center [608, 479] width 162 height 39
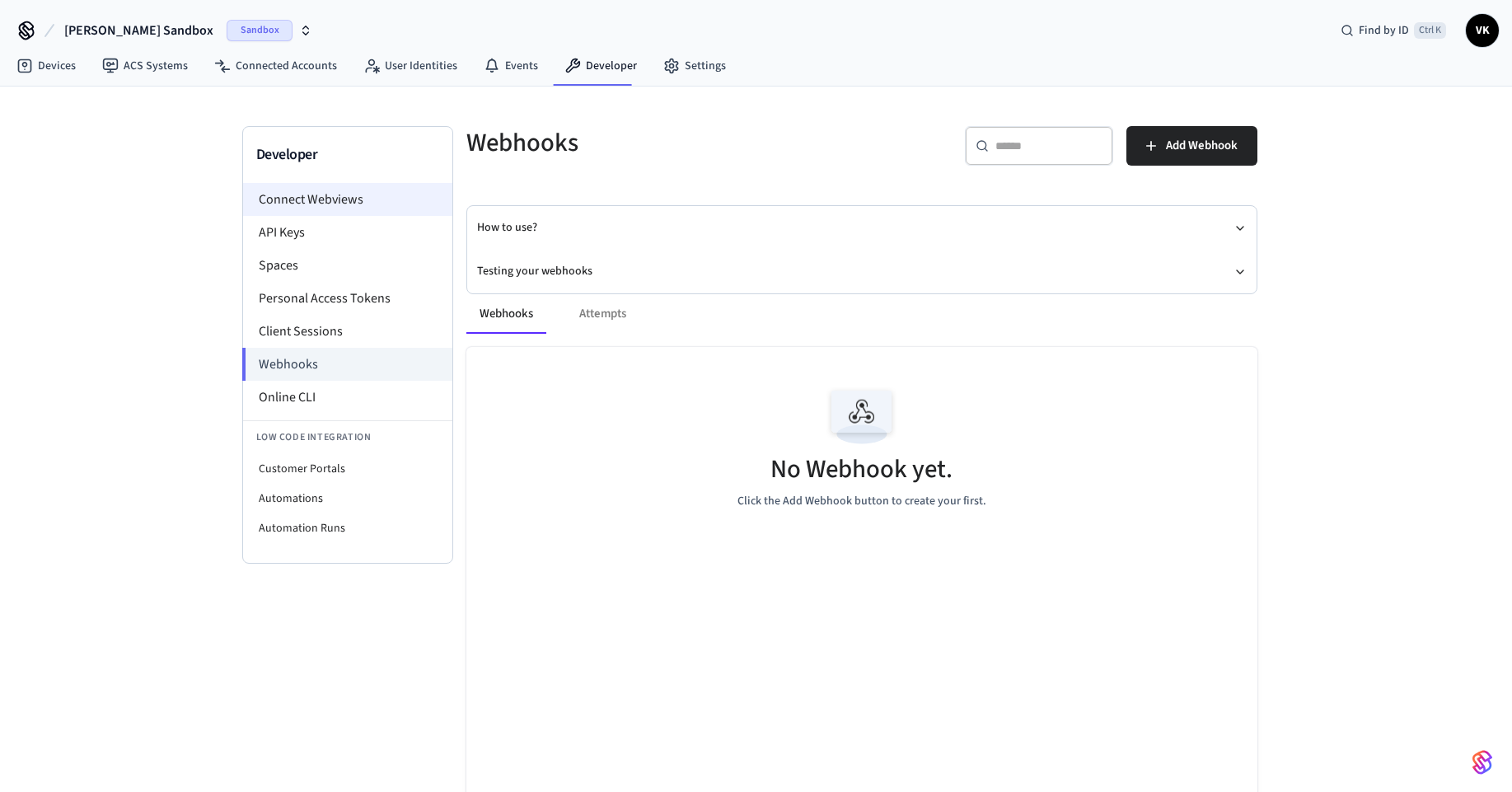
click at [312, 200] on li "Connect Webviews" at bounding box center [348, 199] width 209 height 33
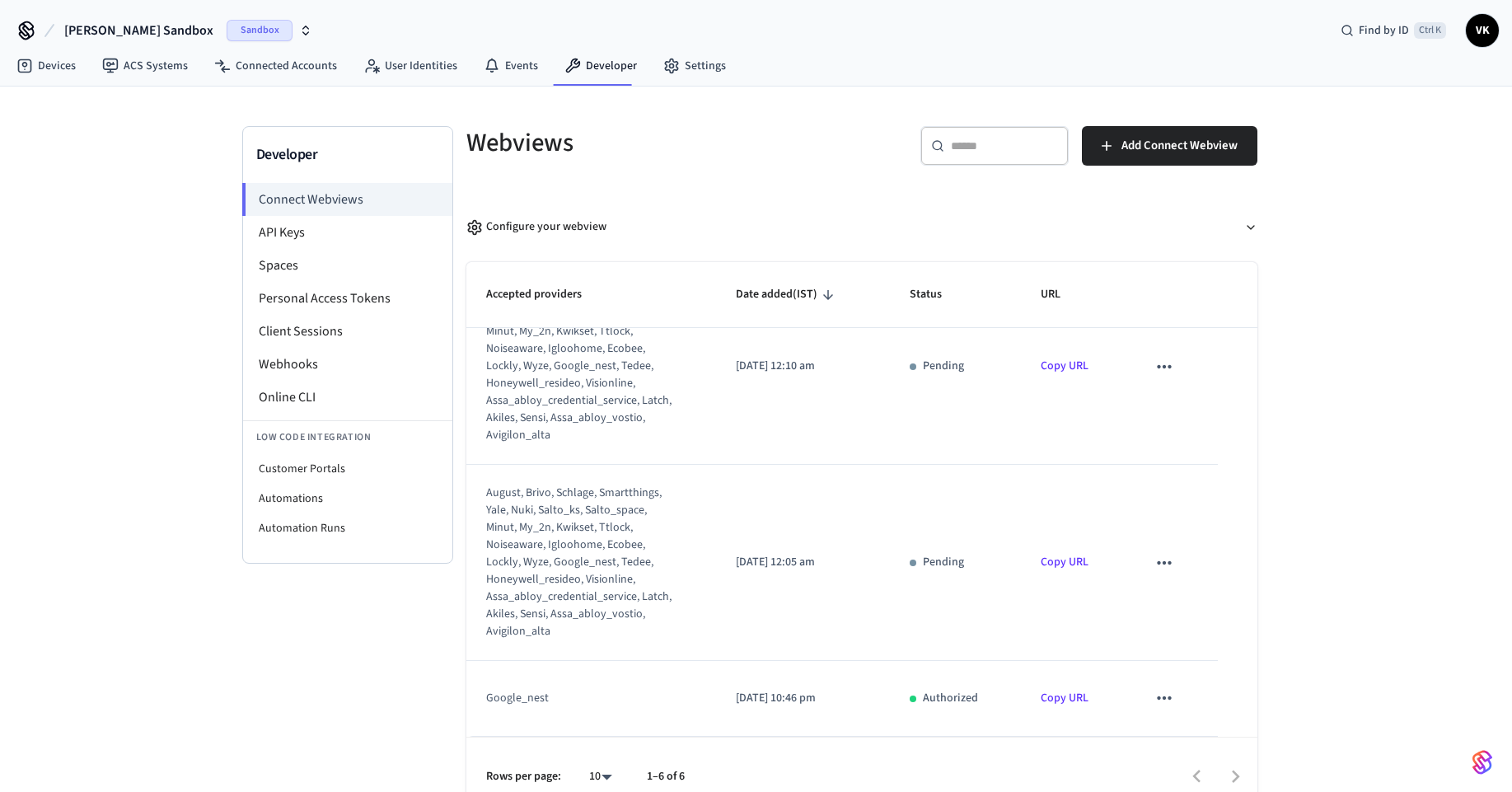
scroll to position [25, 0]
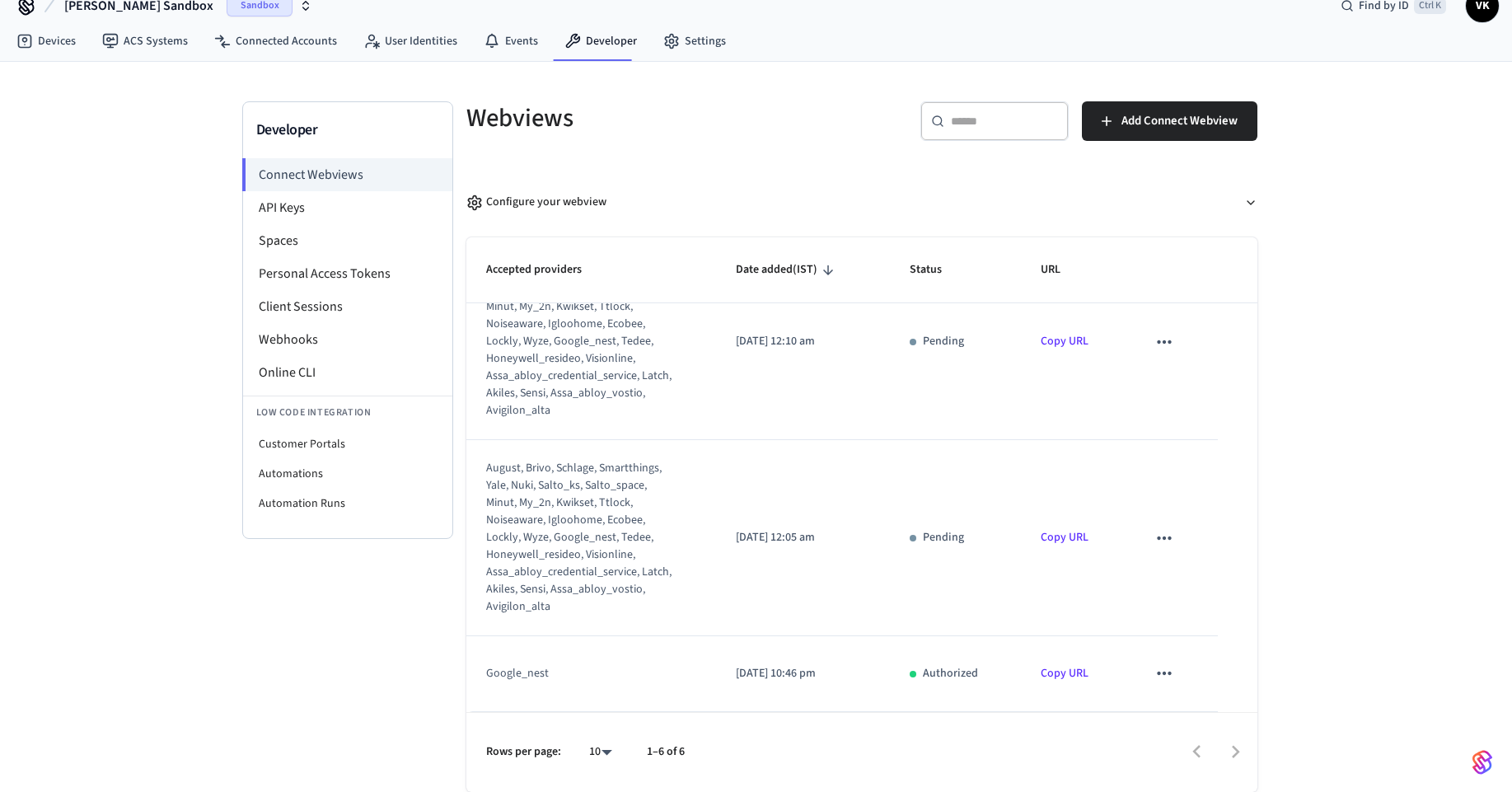
click at [1043, 676] on link "Copy URL" at bounding box center [1065, 673] width 47 height 16
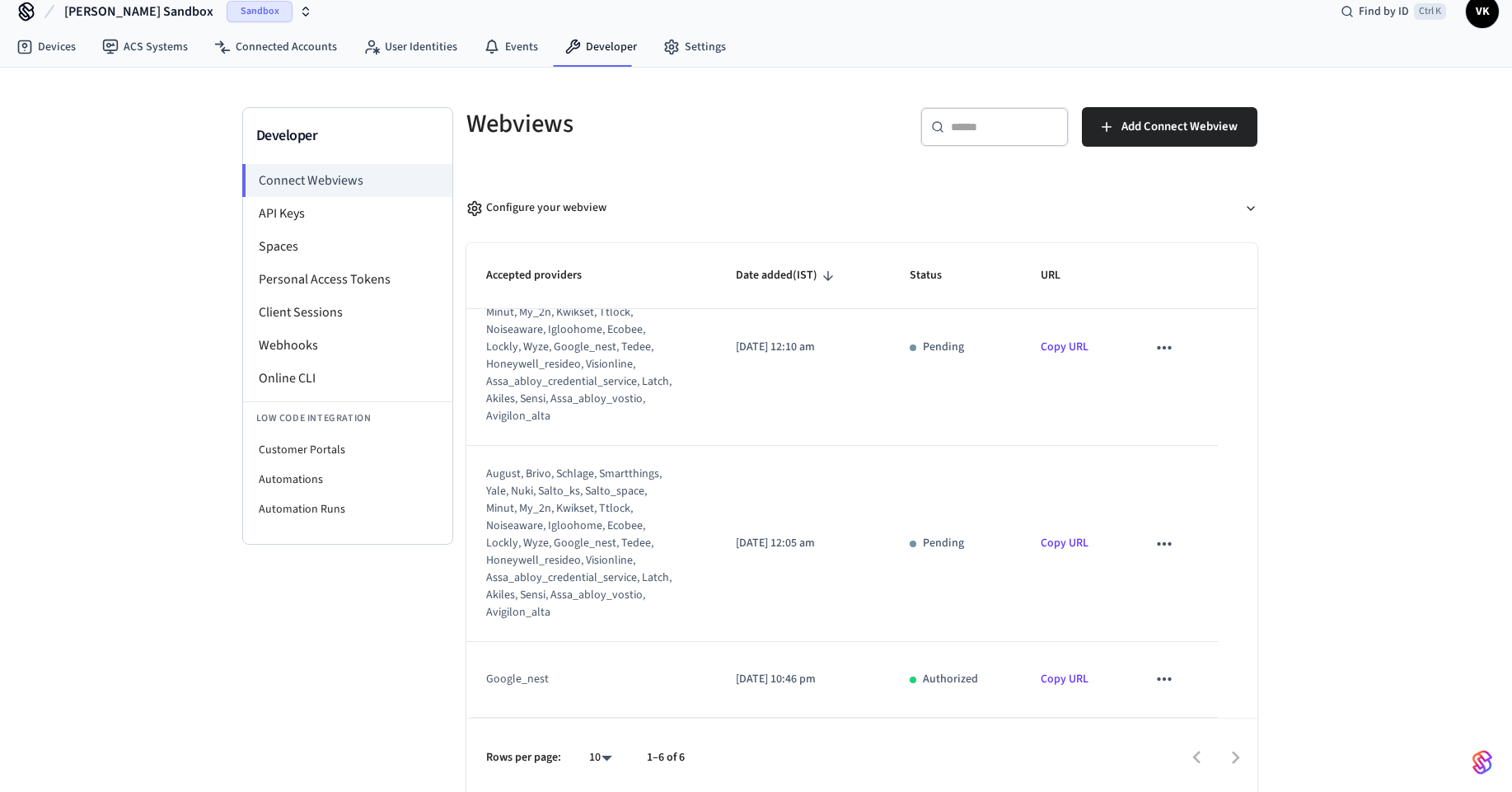
scroll to position [25, 0]
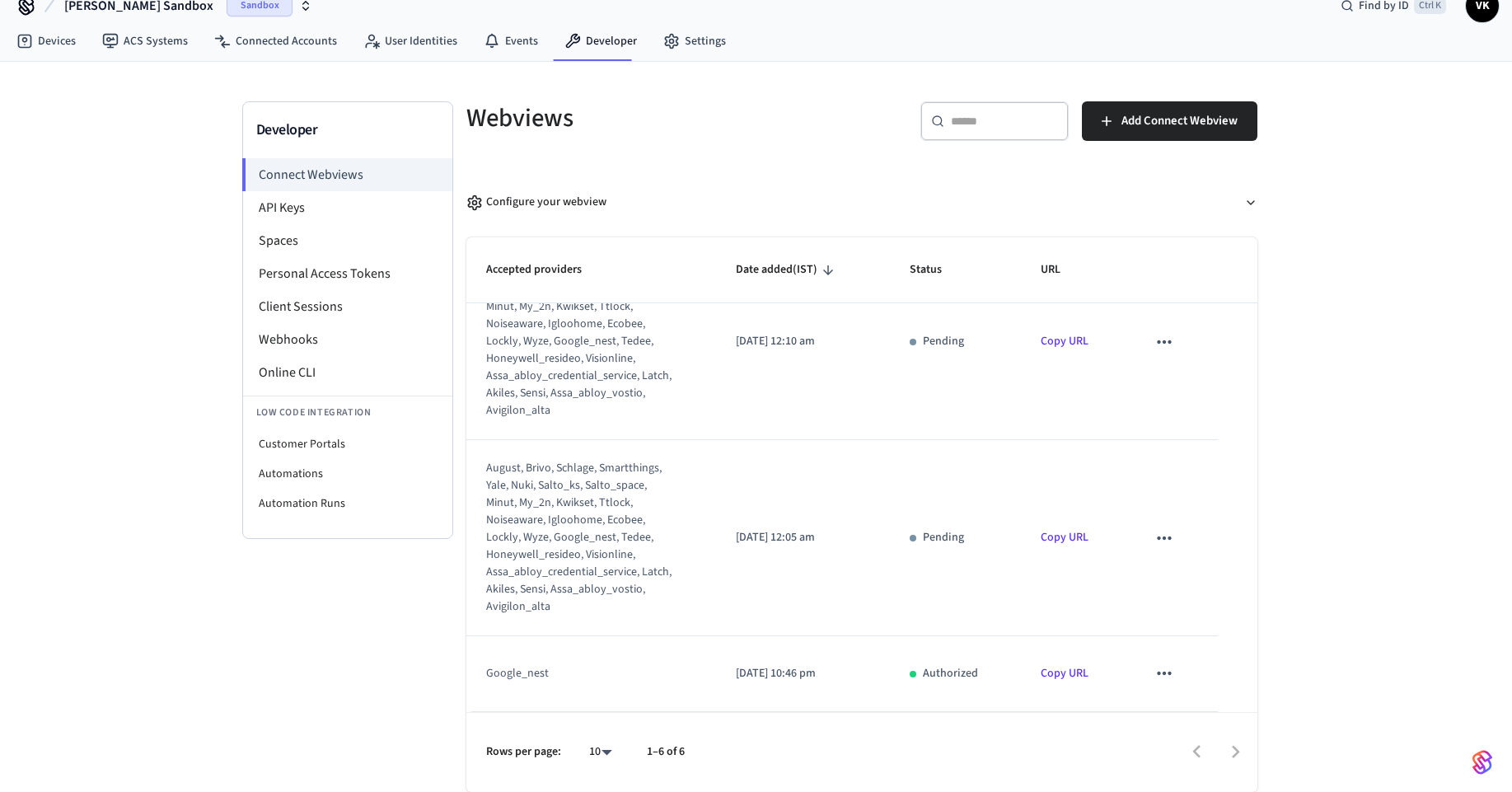
click at [1062, 676] on link "Copy URL" at bounding box center [1065, 673] width 47 height 16
click at [1054, 671] on link "Copy URL" at bounding box center [1065, 673] width 47 height 16
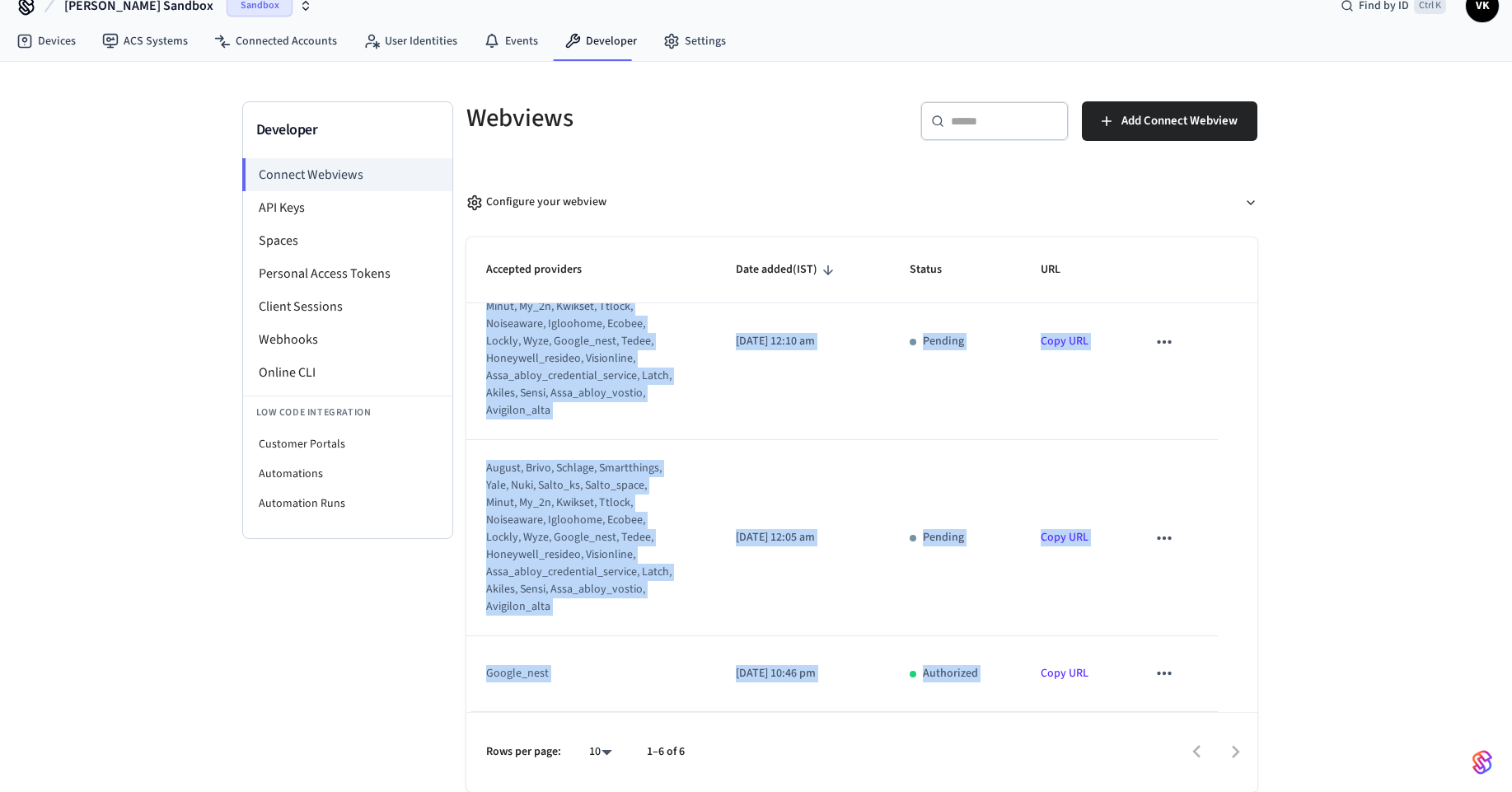
click at [1054, 671] on link "Copy URL" at bounding box center [1065, 673] width 47 height 16
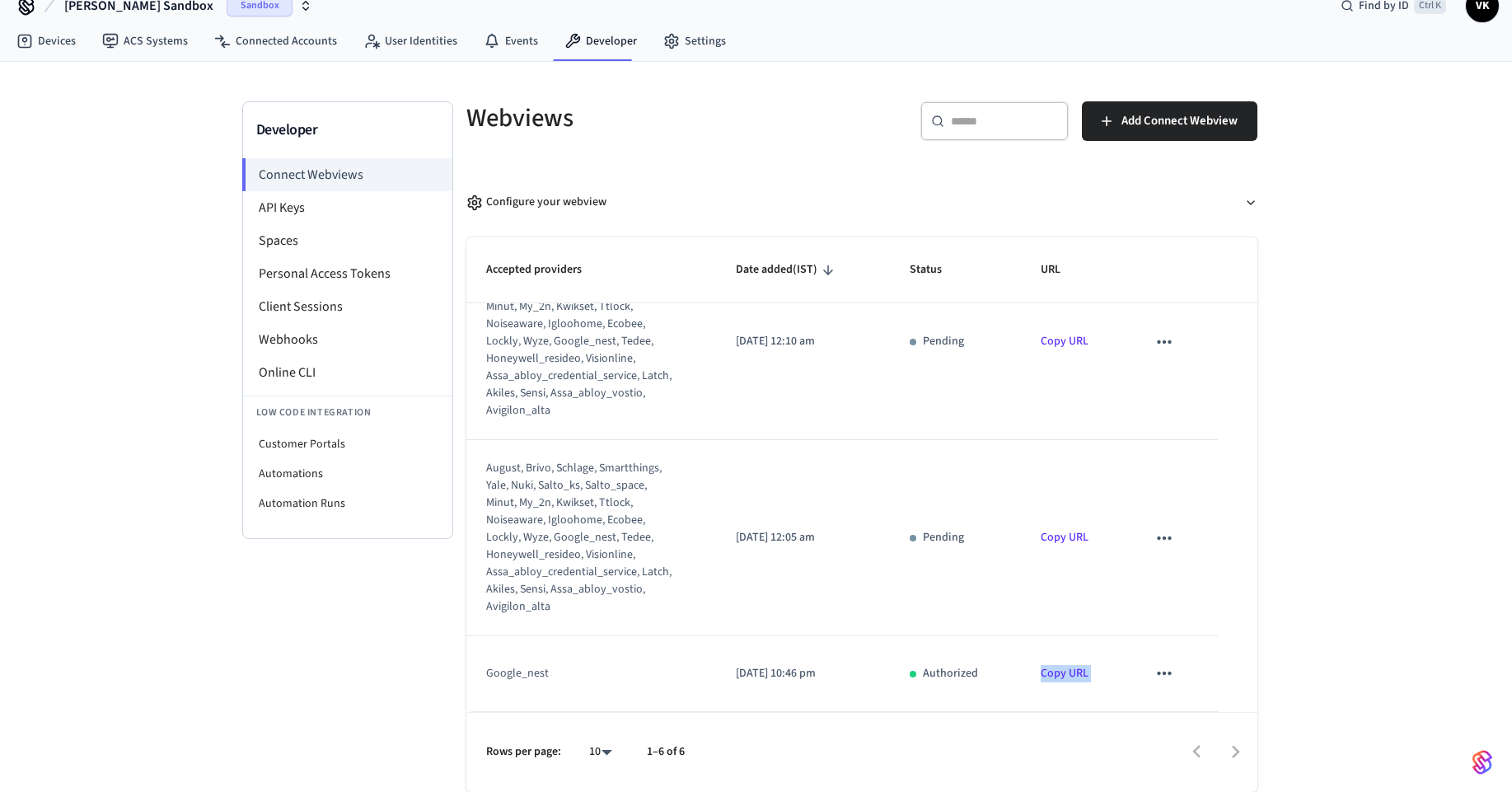
click at [1054, 671] on link "Copy URL" at bounding box center [1065, 673] width 47 height 16
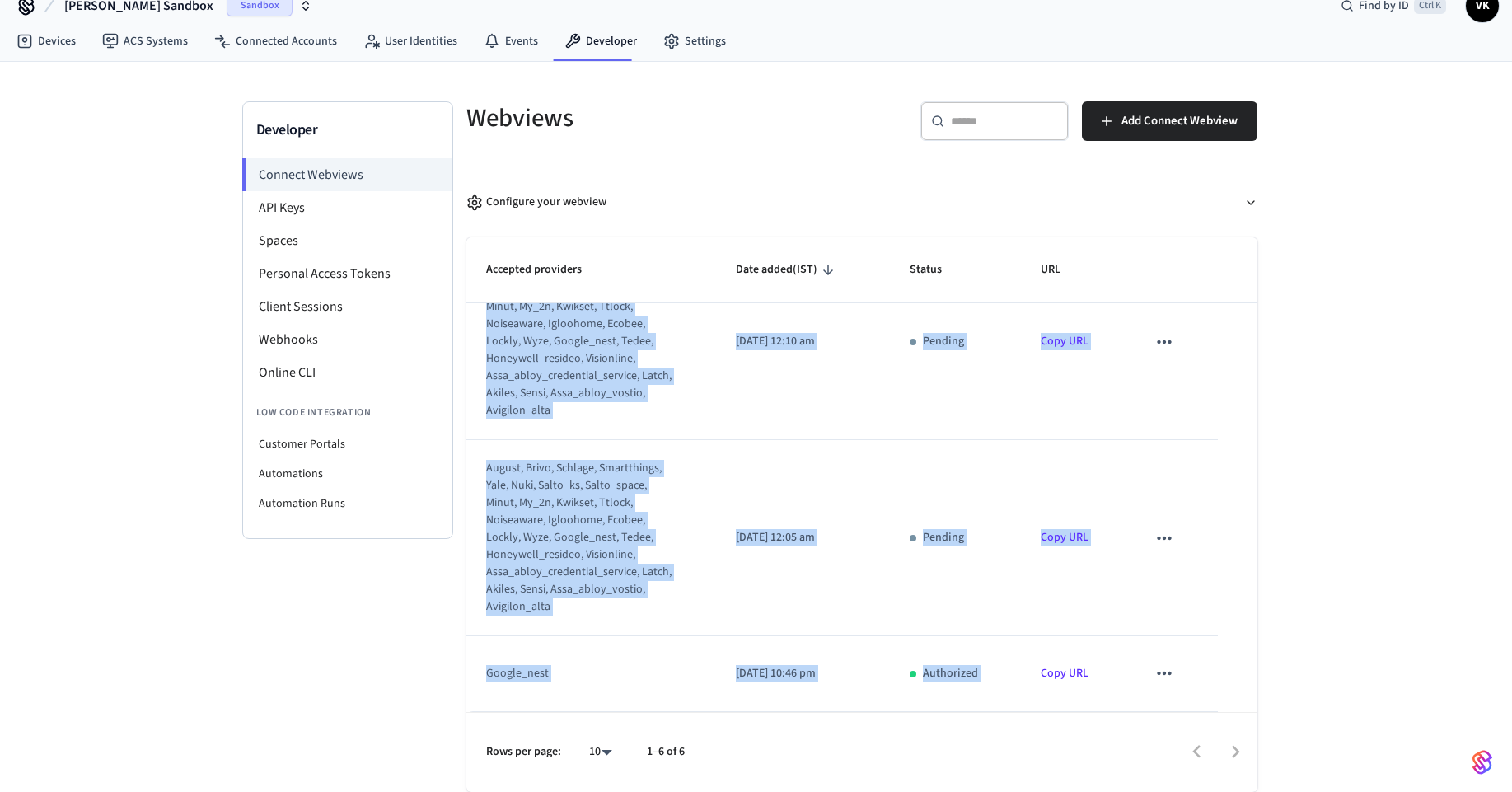
click at [1054, 671] on link "Copy URL" at bounding box center [1065, 673] width 47 height 16
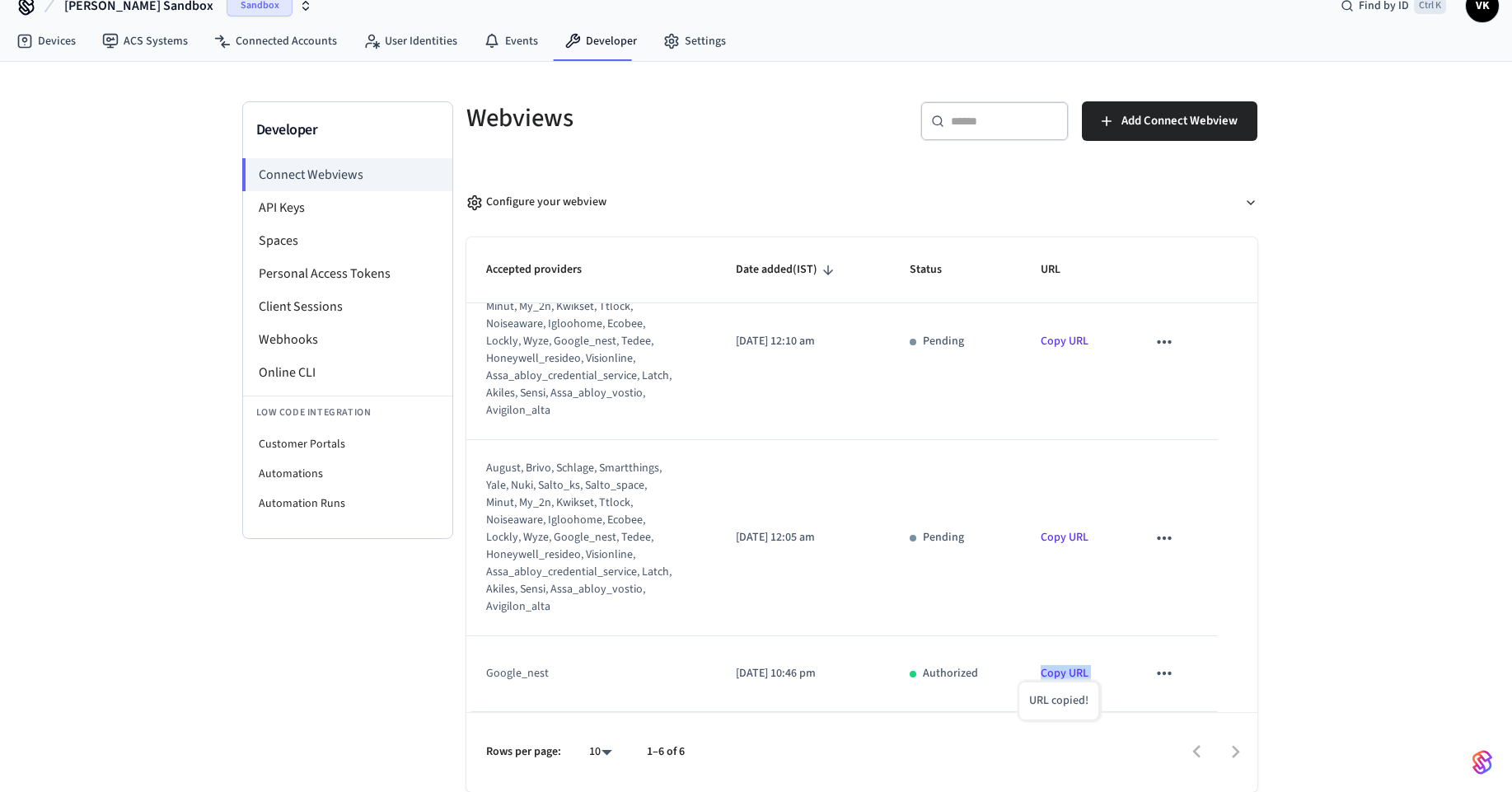
click at [1054, 671] on link "Copy URL" at bounding box center [1065, 673] width 47 height 16
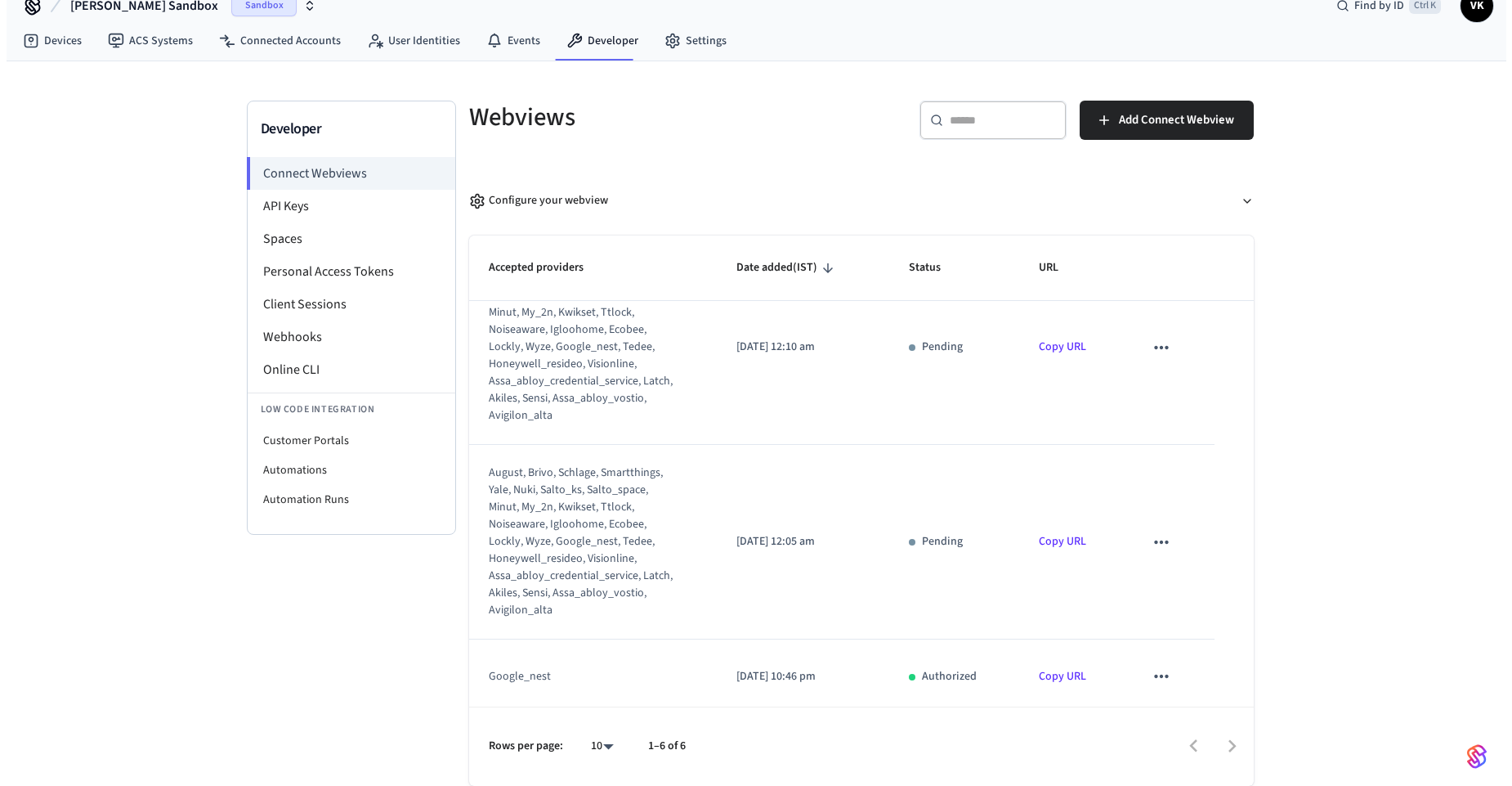
scroll to position [643, 0]
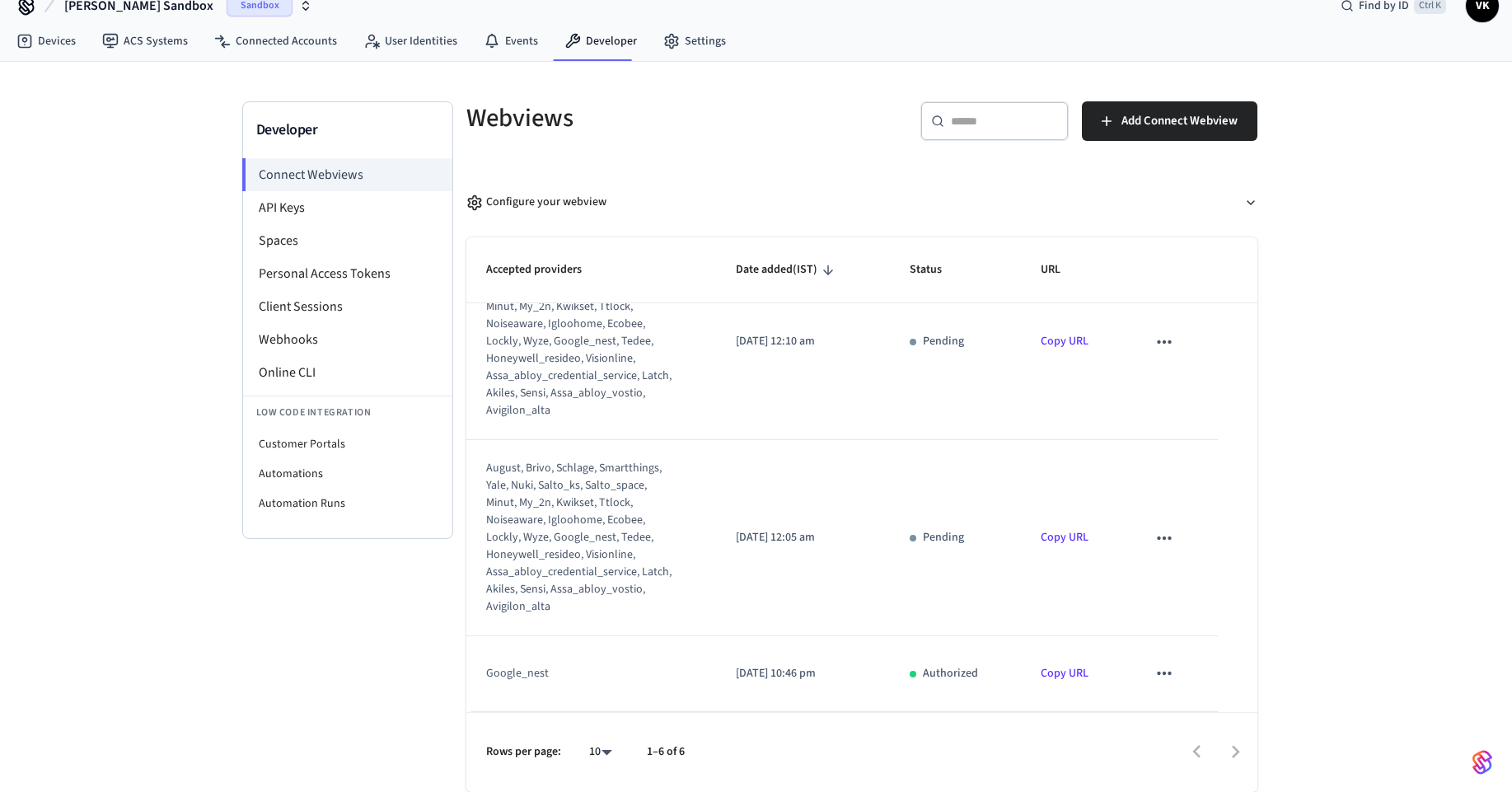
click at [1154, 668] on icon "sticky table" at bounding box center [1164, 673] width 21 height 21
drag, startPoint x: 1345, startPoint y: 291, endPoint x: 1122, endPoint y: 107, distance: 289.1
click at [1345, 291] on div at bounding box center [762, 396] width 1525 height 792
click at [1146, 122] on span "Add Connect Webview" at bounding box center [1180, 121] width 116 height 21
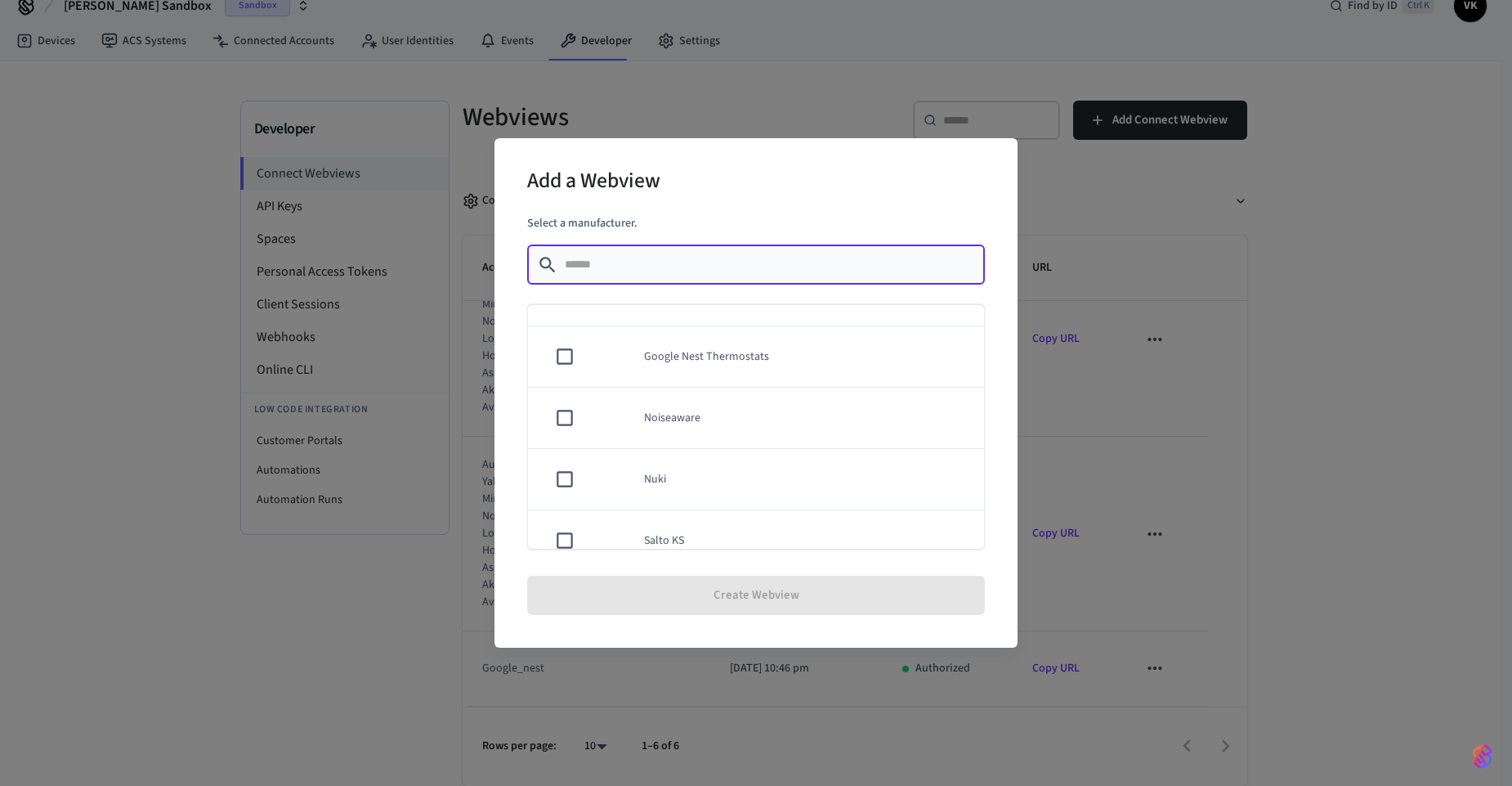
scroll to position [691, 0]
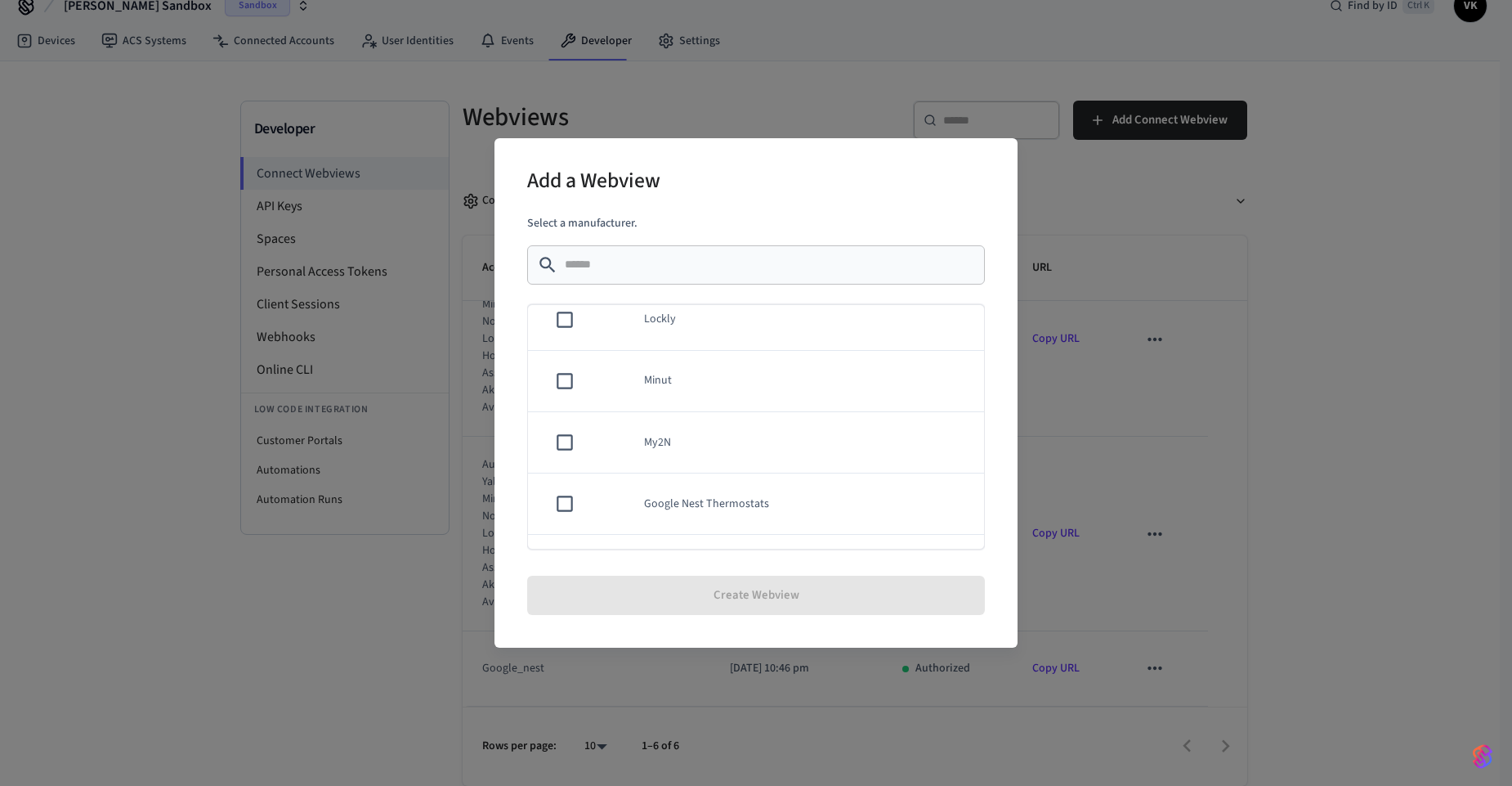
click at [716, 511] on td "Google Nest Thermostats" at bounding box center [804, 504] width 359 height 61
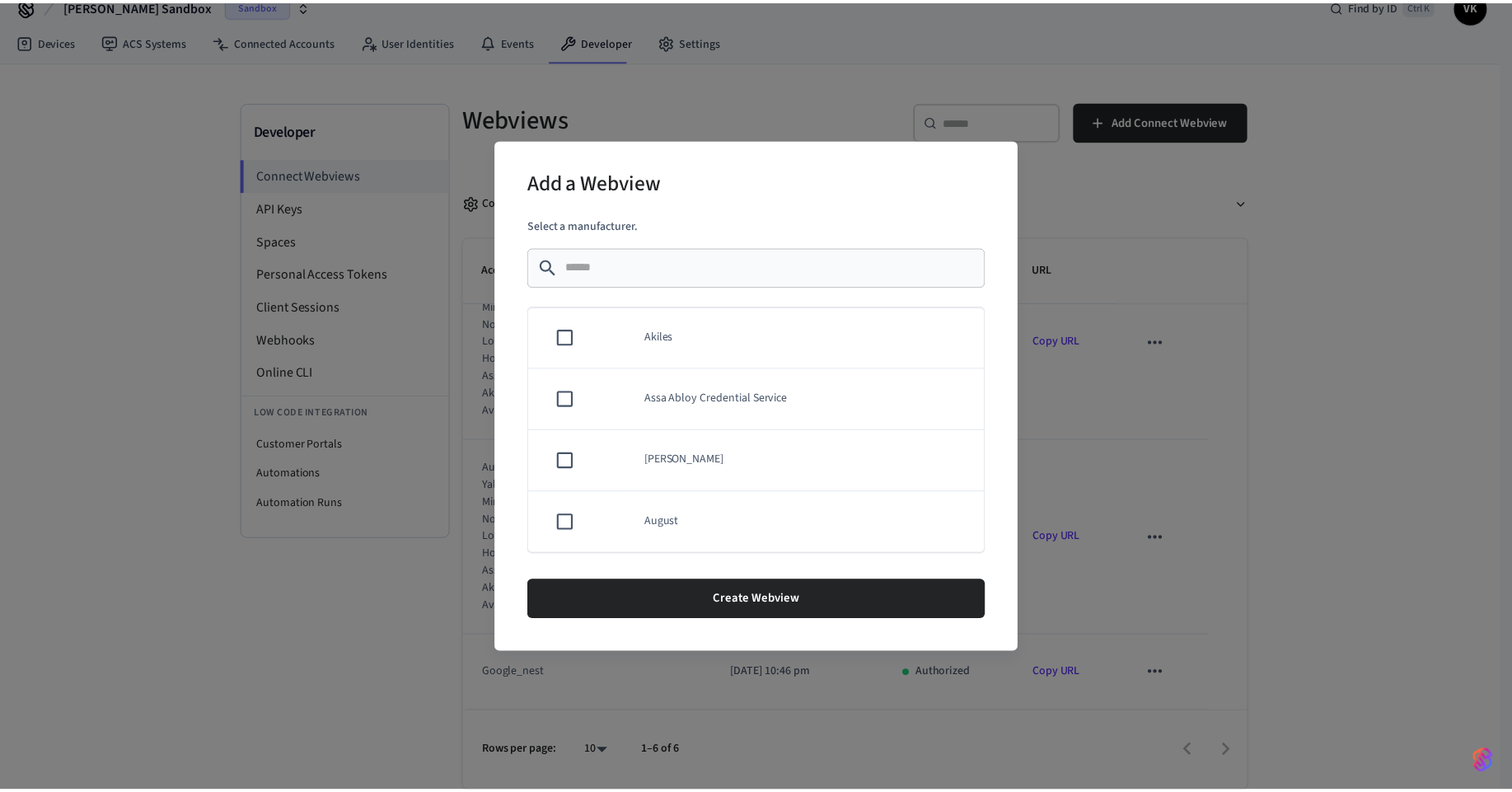
scroll to position [0, 0]
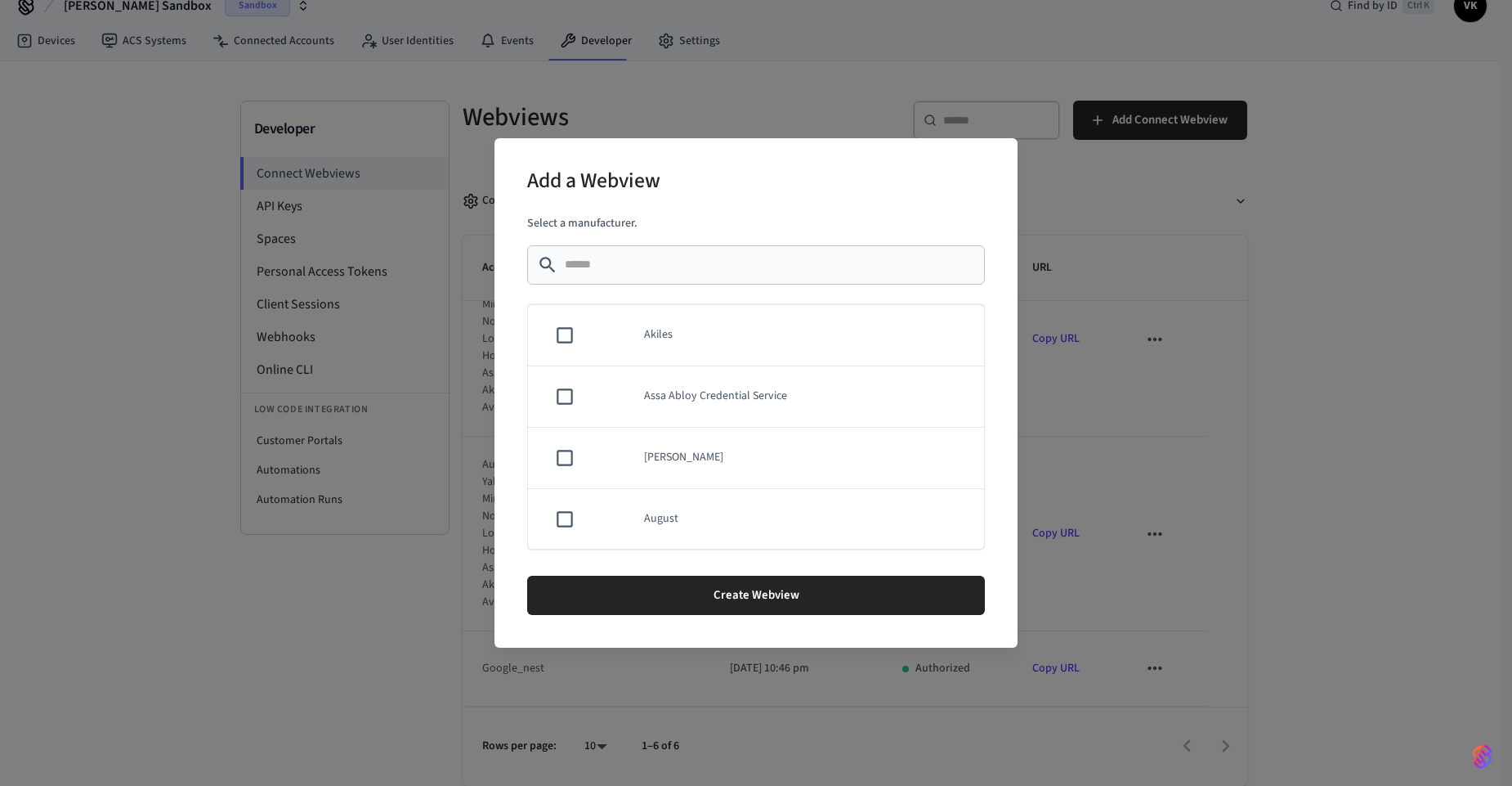
click at [1145, 414] on div "Add a Webview Select a manufacturer. ​ ​ Akiles Assa Abloy Credential Service A…" at bounding box center [756, 393] width 1512 height 786
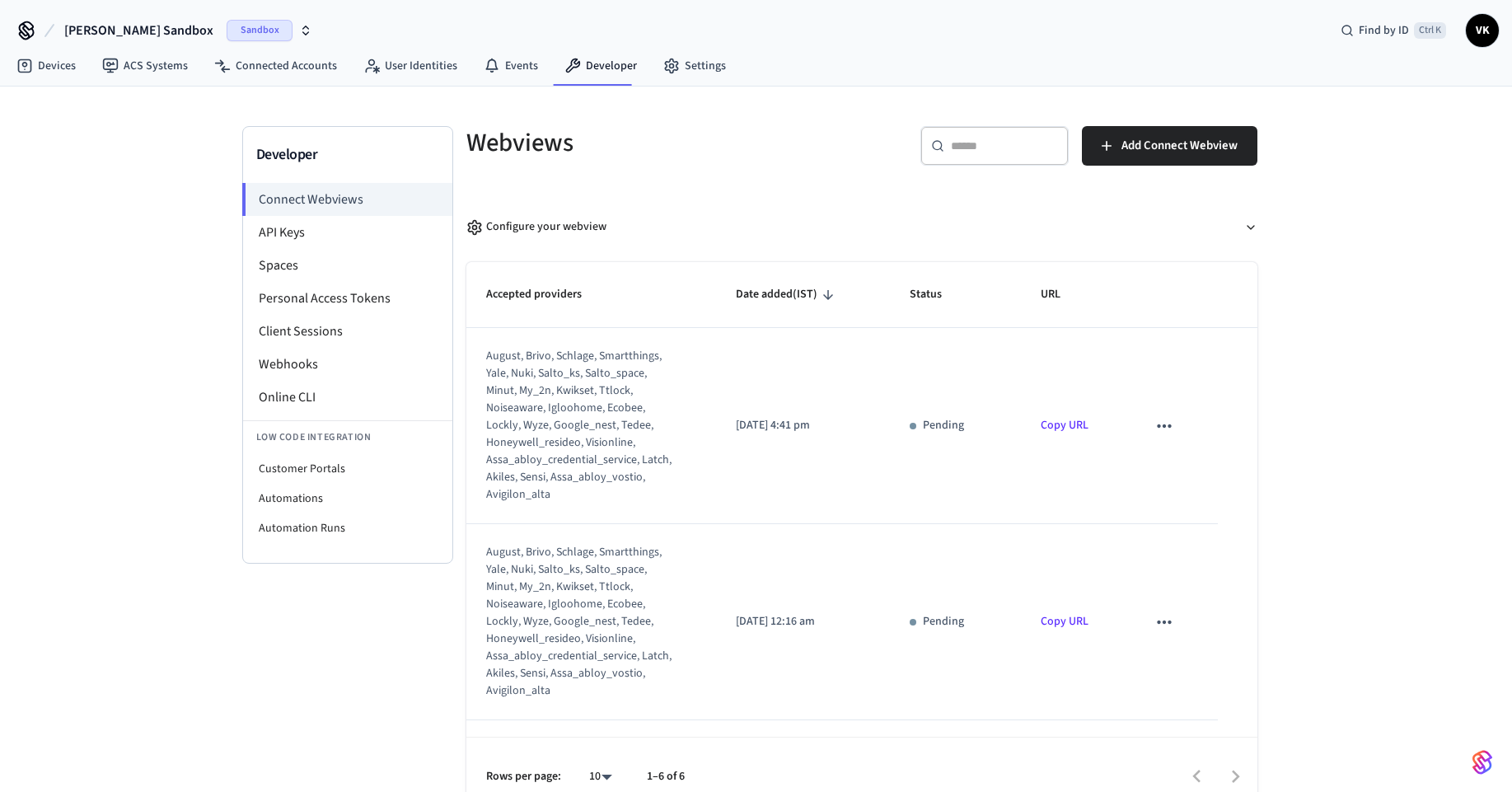
click at [621, 372] on div "august, brivo, schlage, smartthings, yale, nuki, salto_ks, salto_space, minut, …" at bounding box center [581, 425] width 190 height 156
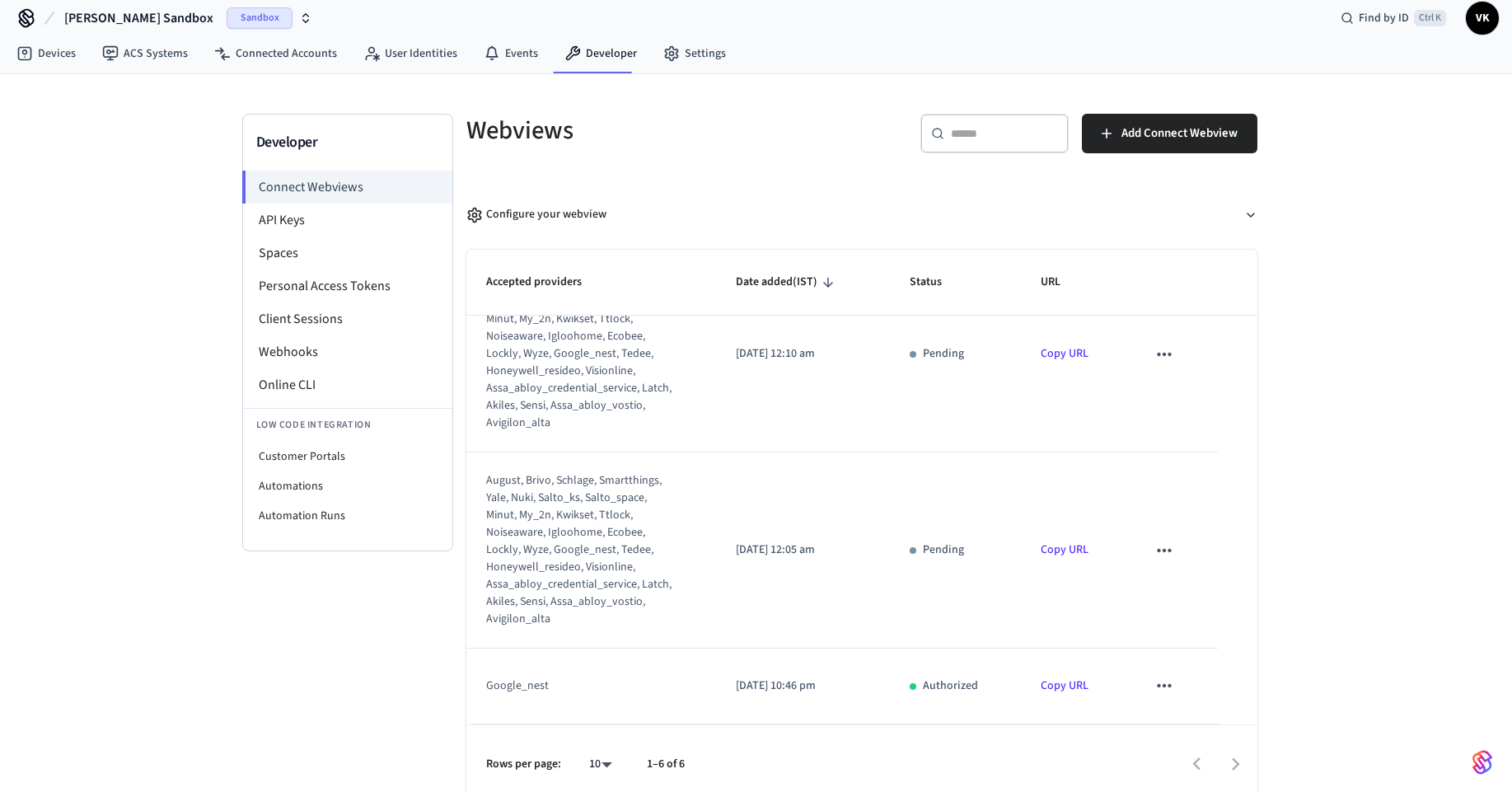
scroll to position [25, 0]
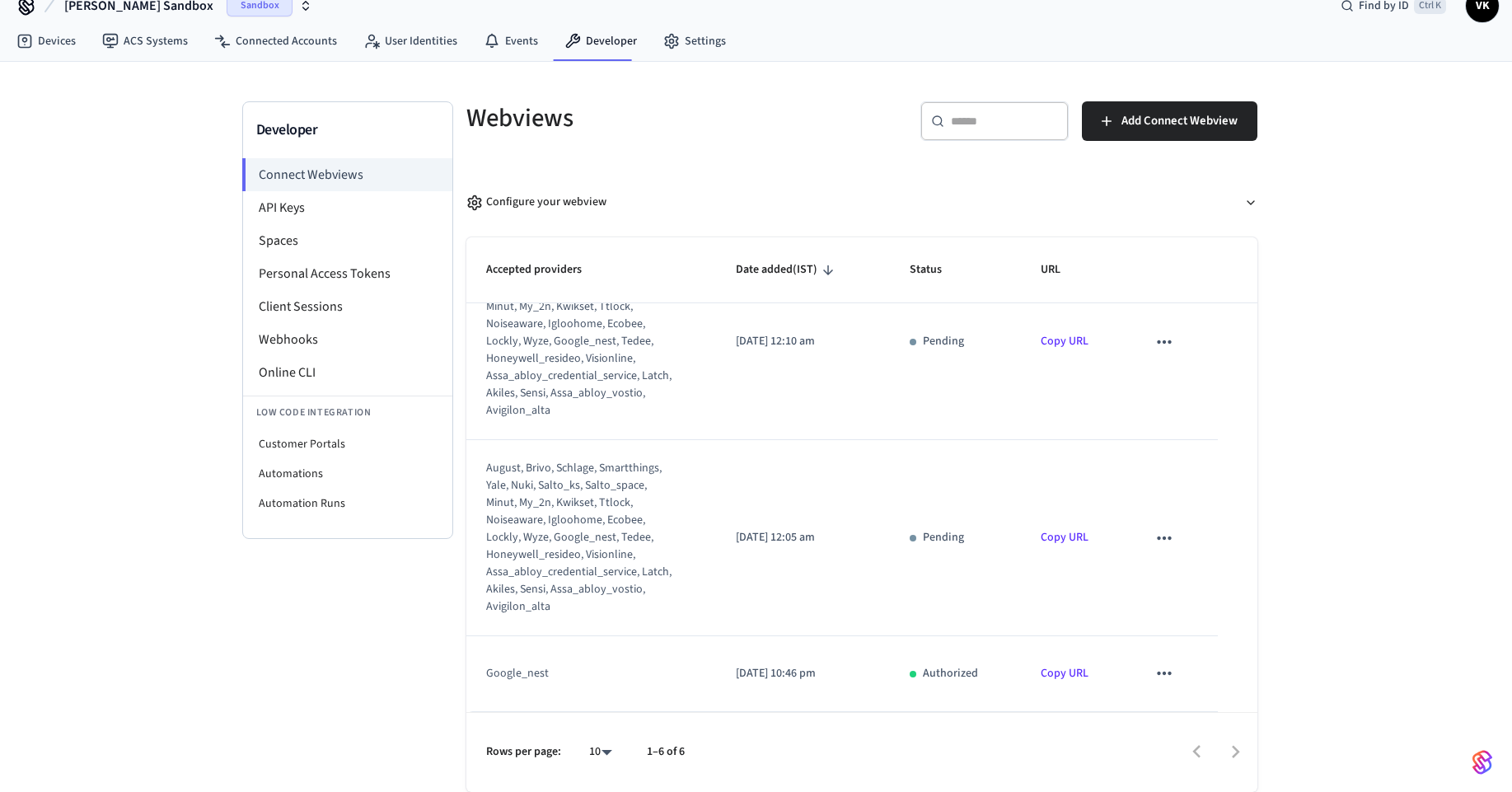
drag, startPoint x: 591, startPoint y: 661, endPoint x: 473, endPoint y: 639, distance: 120.0
click at [473, 639] on td "google_nest" at bounding box center [592, 673] width 251 height 75
click at [810, 674] on p "[DATE] 10:46 pm" at bounding box center [803, 674] width 134 height 17
drag, startPoint x: 956, startPoint y: 673, endPoint x: 1017, endPoint y: 673, distance: 61.0
click at [956, 673] on p "Authorized" at bounding box center [950, 674] width 55 height 17
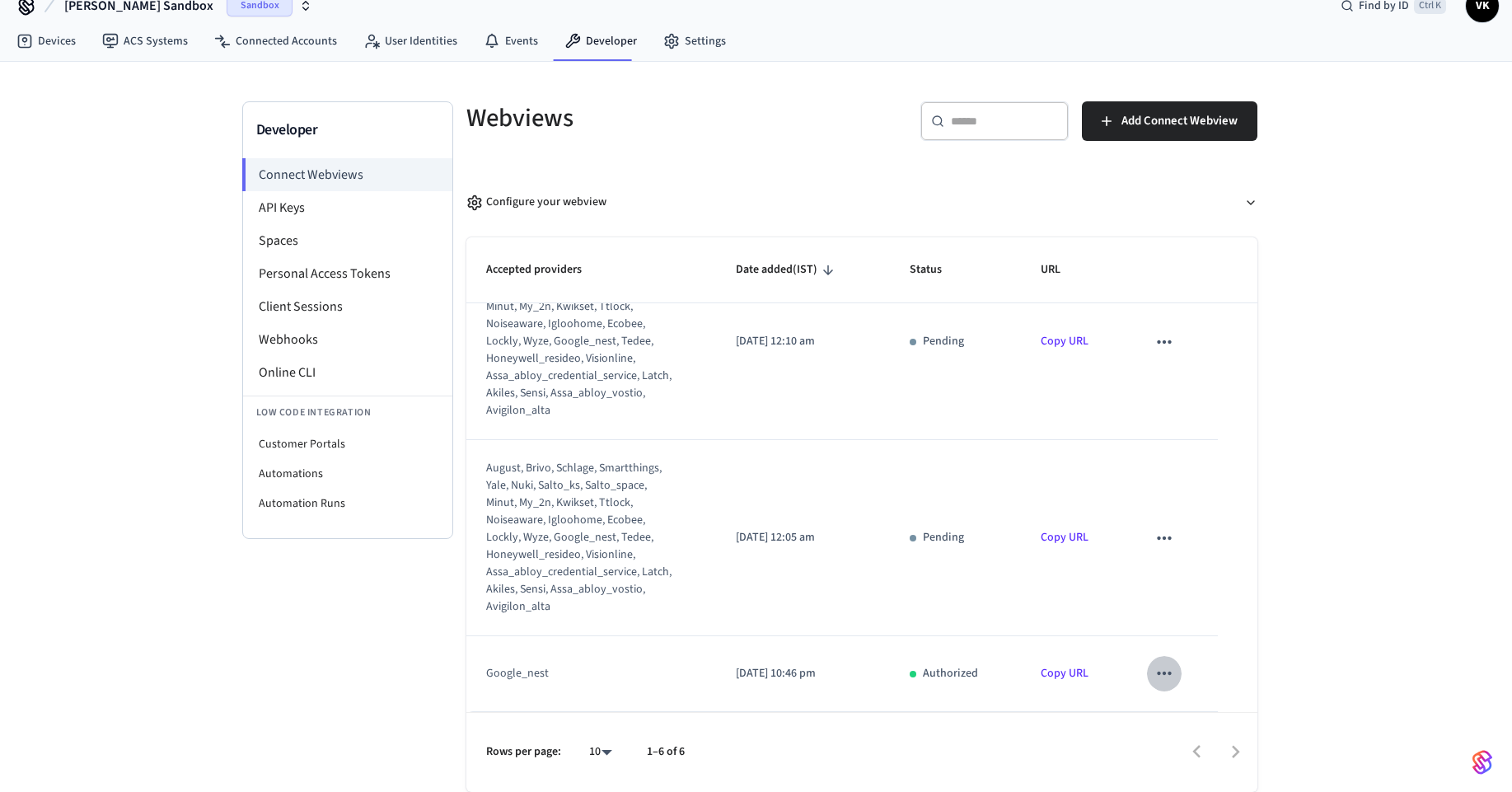
click at [1157, 668] on icon "sticky table" at bounding box center [1164, 673] width 21 height 21
click at [1052, 669] on div at bounding box center [762, 396] width 1525 height 792
click at [1053, 667] on link "Copy URL" at bounding box center [1065, 673] width 47 height 16
click at [1002, 117] on input "text" at bounding box center [1004, 121] width 108 height 16
click at [1052, 671] on link "Copy URL" at bounding box center [1065, 673] width 47 height 16
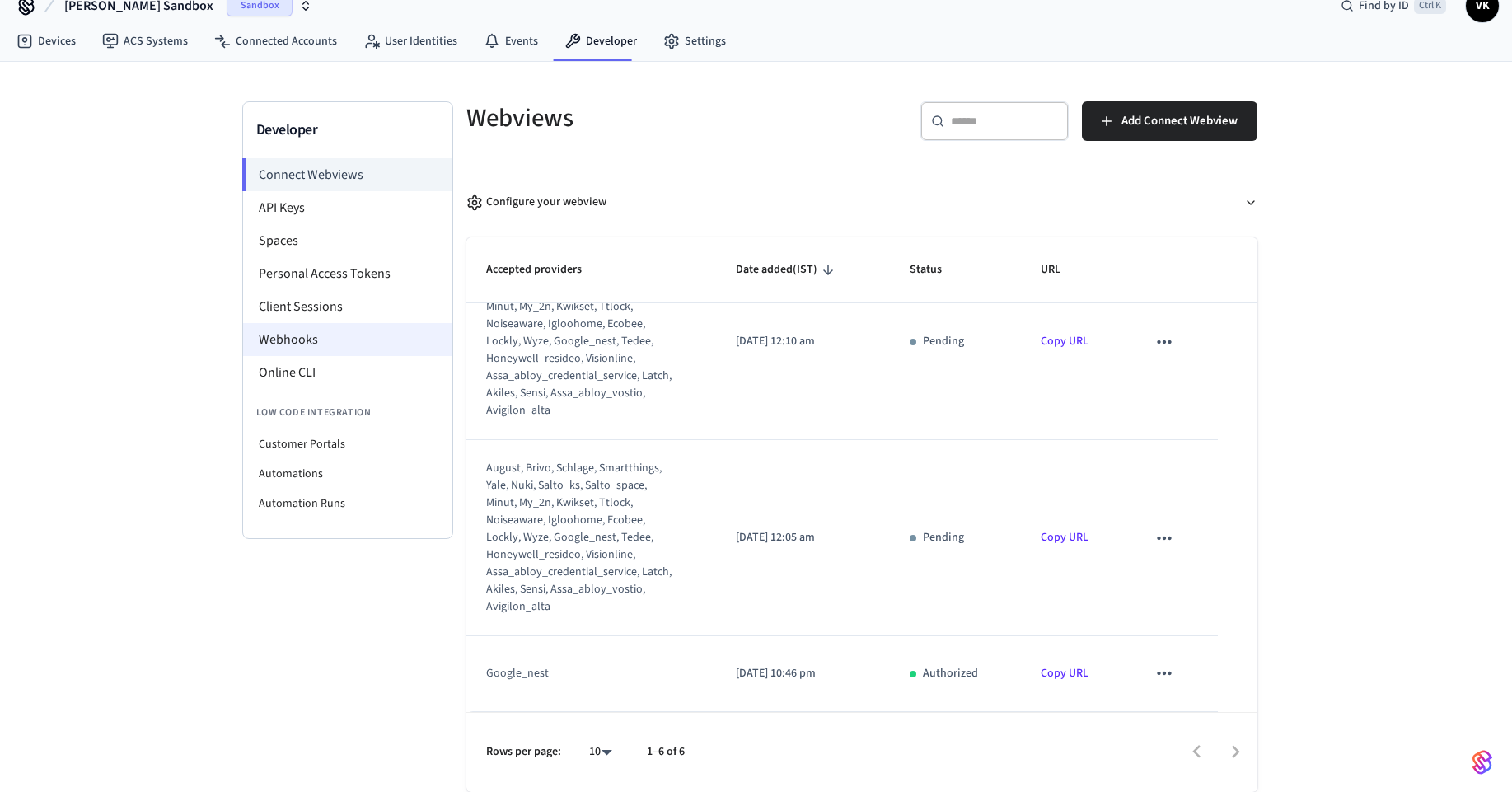
click at [305, 341] on li "Webhooks" at bounding box center [348, 340] width 209 height 33
click at [295, 334] on li "Webhooks" at bounding box center [348, 340] width 209 height 33
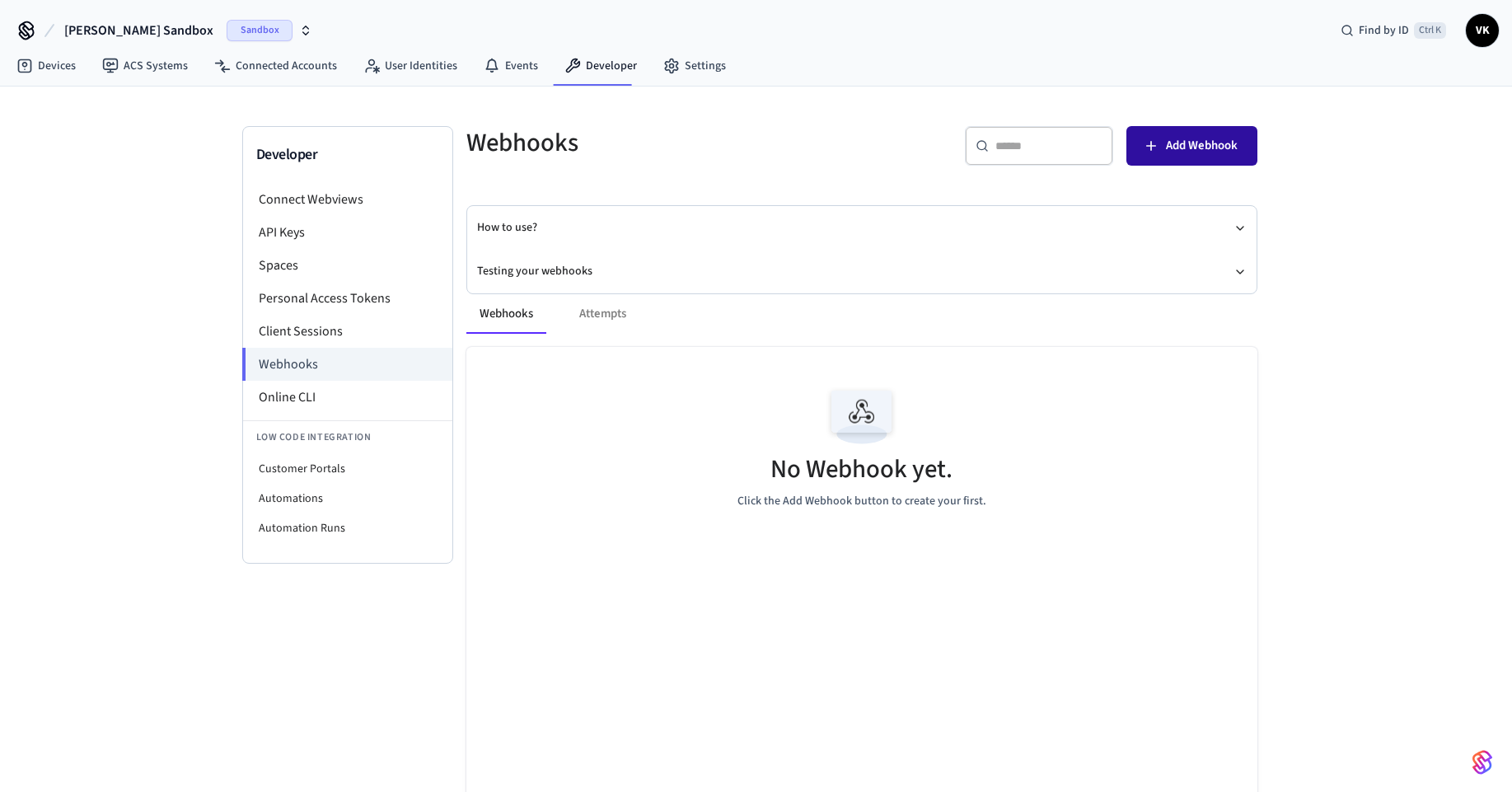
click at [1172, 152] on span "Add Webhook" at bounding box center [1202, 146] width 72 height 21
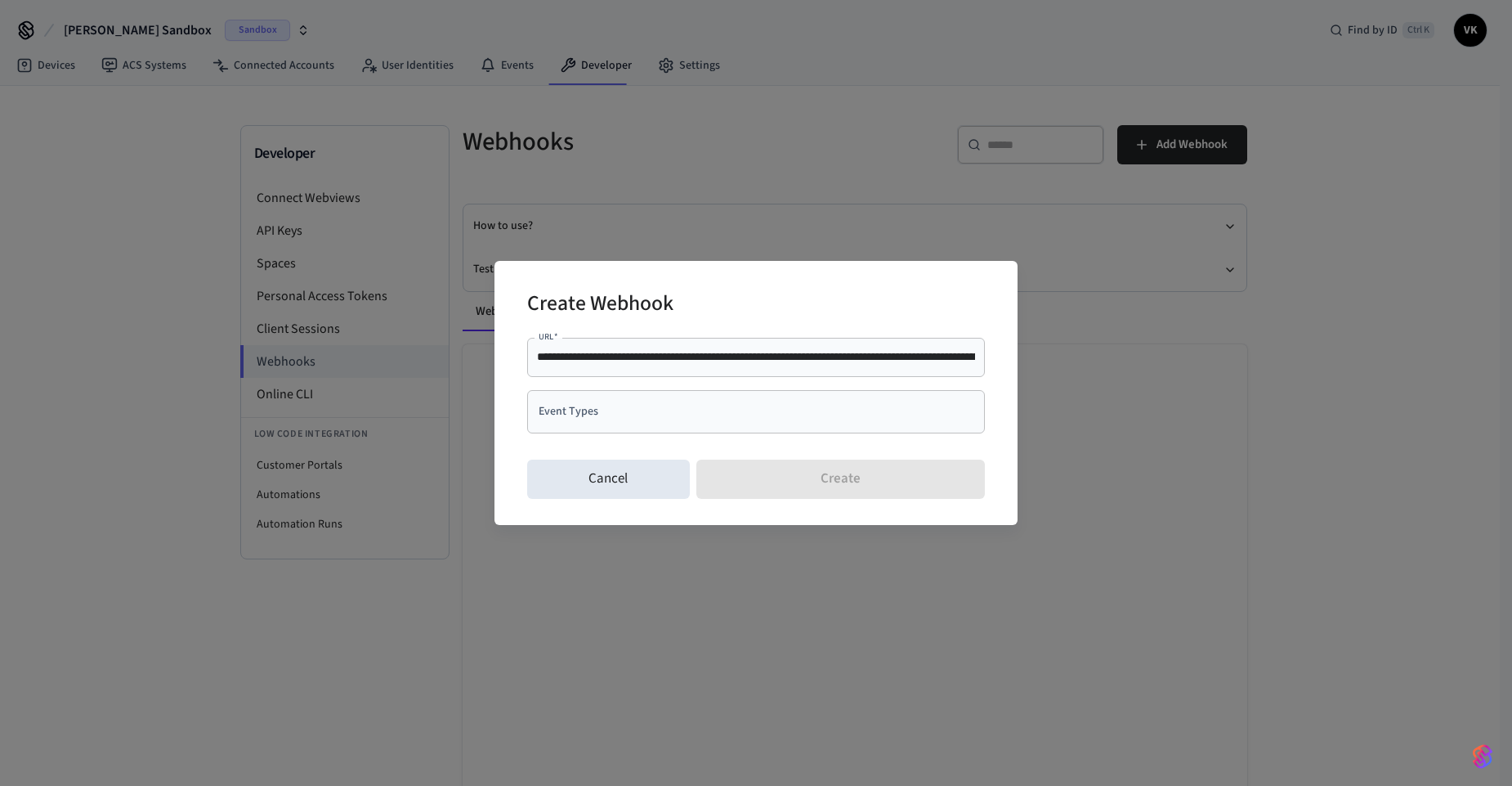
click at [785, 366] on div "**********" at bounding box center [756, 356] width 457 height 39
drag, startPoint x: 739, startPoint y: 359, endPoint x: 664, endPoint y: 360, distance: 75.0
click at [664, 360] on input "**********" at bounding box center [756, 356] width 438 height 16
click at [674, 367] on div "**********" at bounding box center [756, 356] width 457 height 39
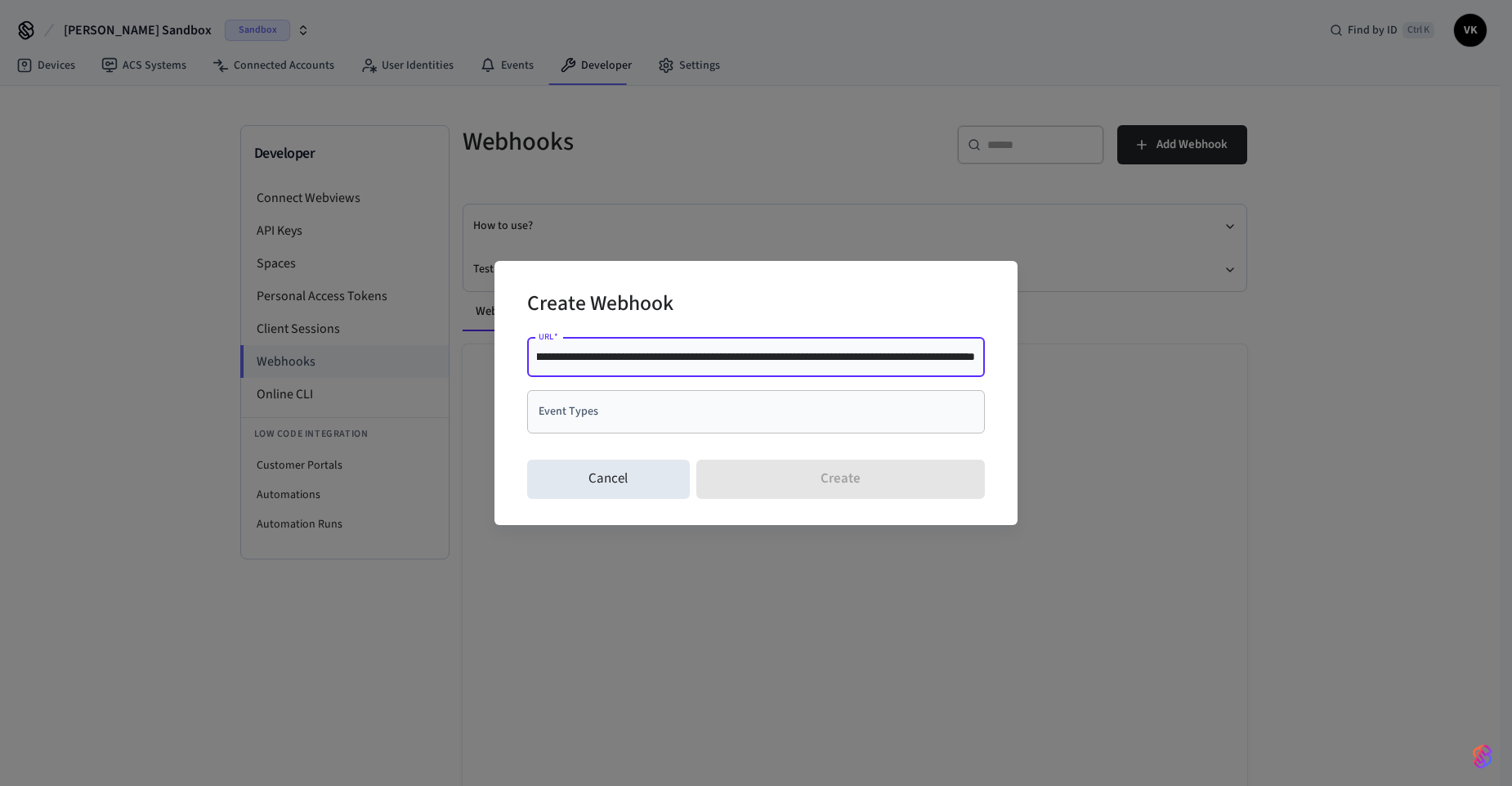
scroll to position [0, 0]
drag, startPoint x: 574, startPoint y: 356, endPoint x: 516, endPoint y: 359, distance: 58.1
click at [516, 359] on div "**********" at bounding box center [756, 392] width 524 height 263
type input "**********"
click at [597, 414] on input "Event Types" at bounding box center [744, 411] width 419 height 29
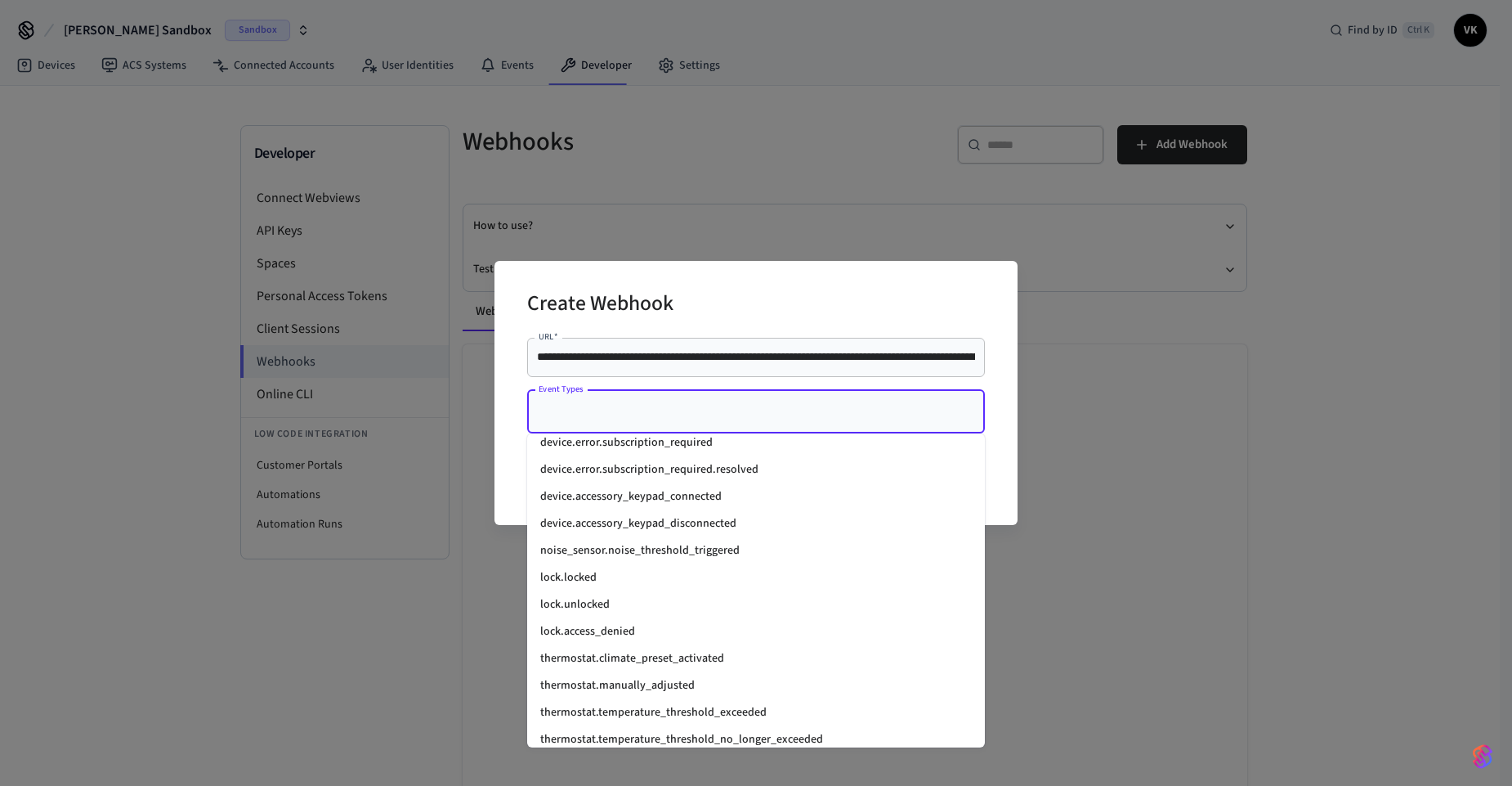
scroll to position [2181, 0]
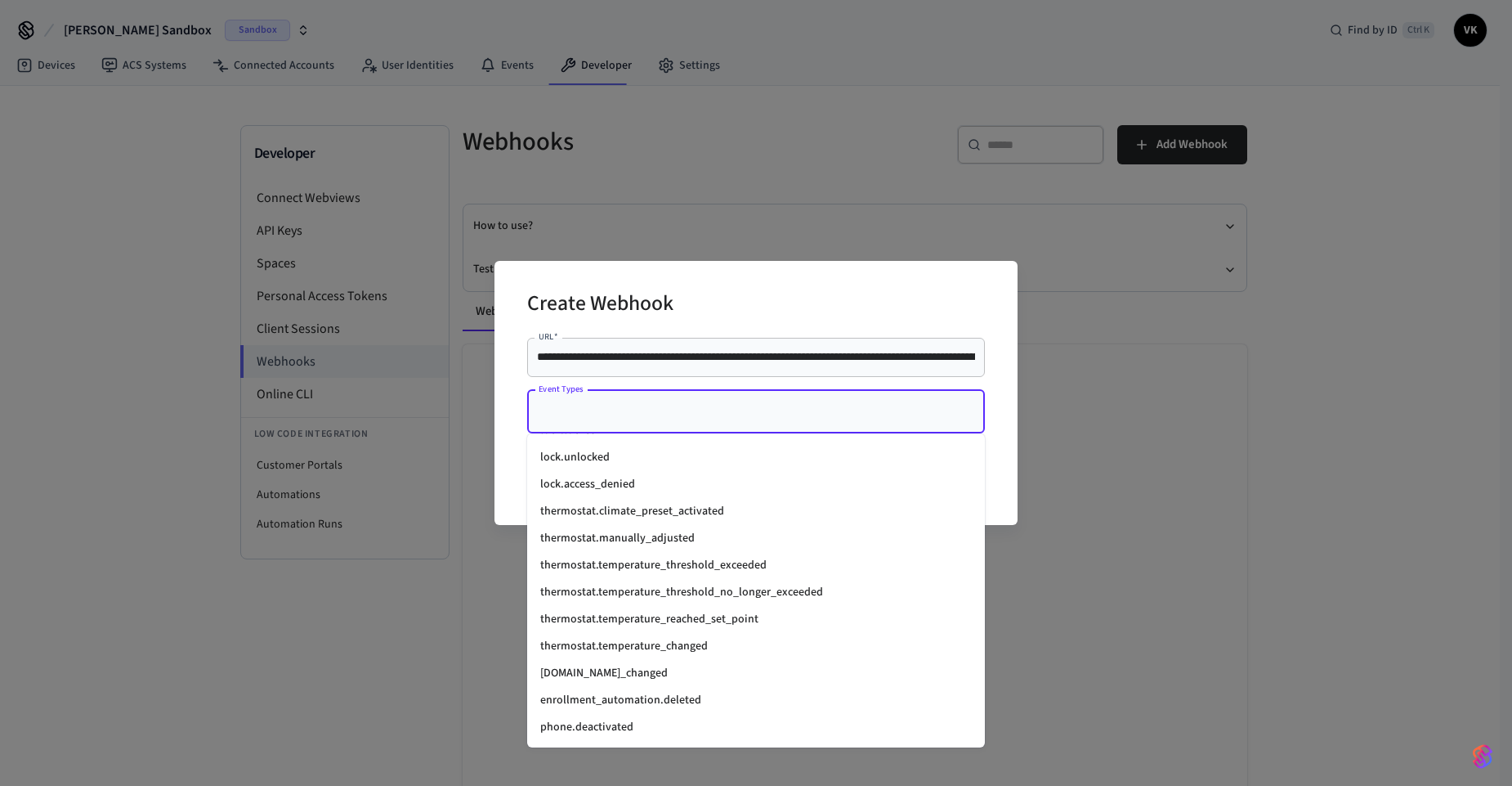
click at [628, 644] on li "thermostat.temperature_changed" at bounding box center [756, 647] width 457 height 27
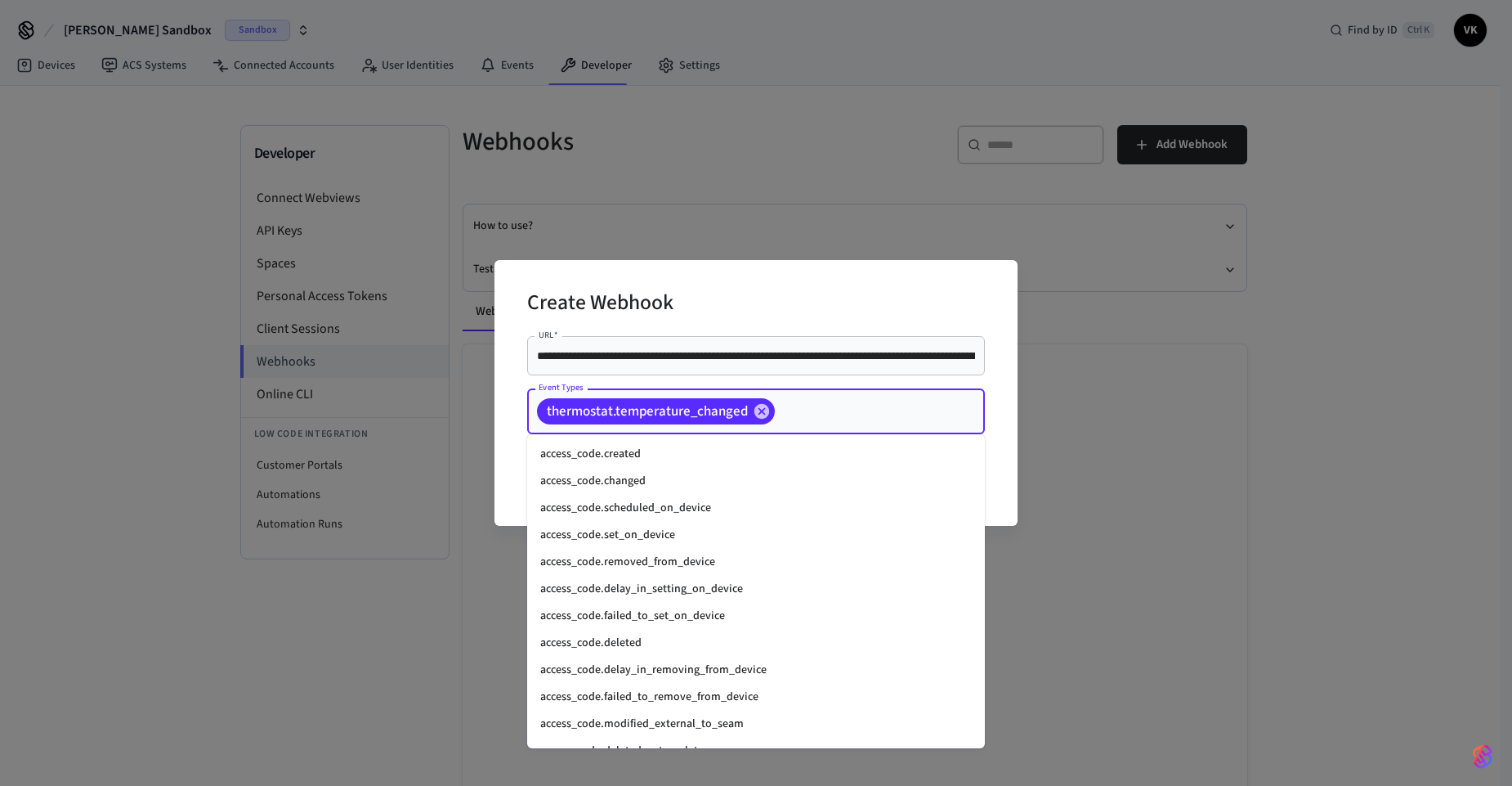
click at [812, 403] on input "Event Types" at bounding box center [854, 411] width 155 height 29
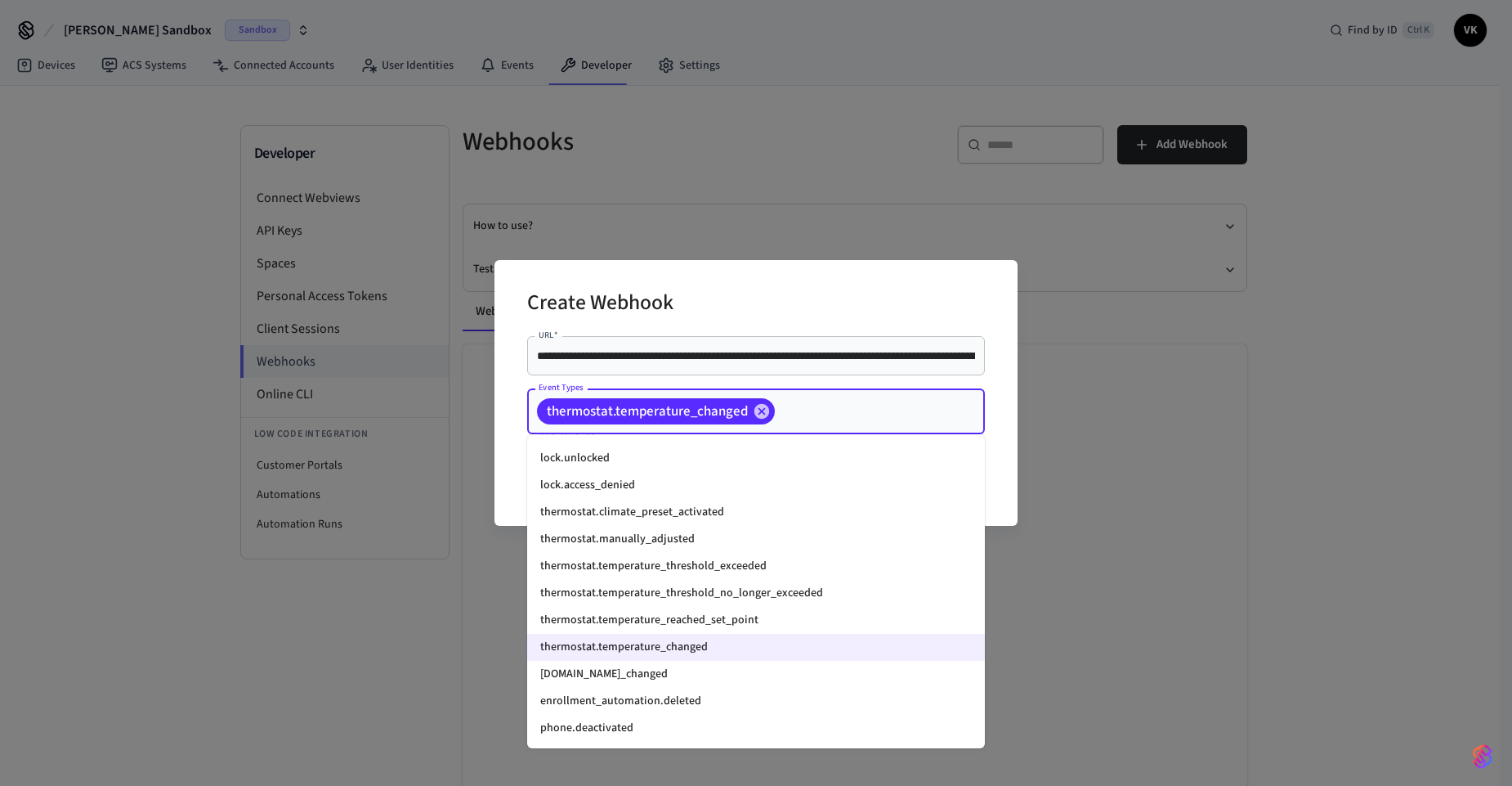
click at [726, 624] on li "thermostat.temperature_reached_set_point" at bounding box center [756, 620] width 457 height 27
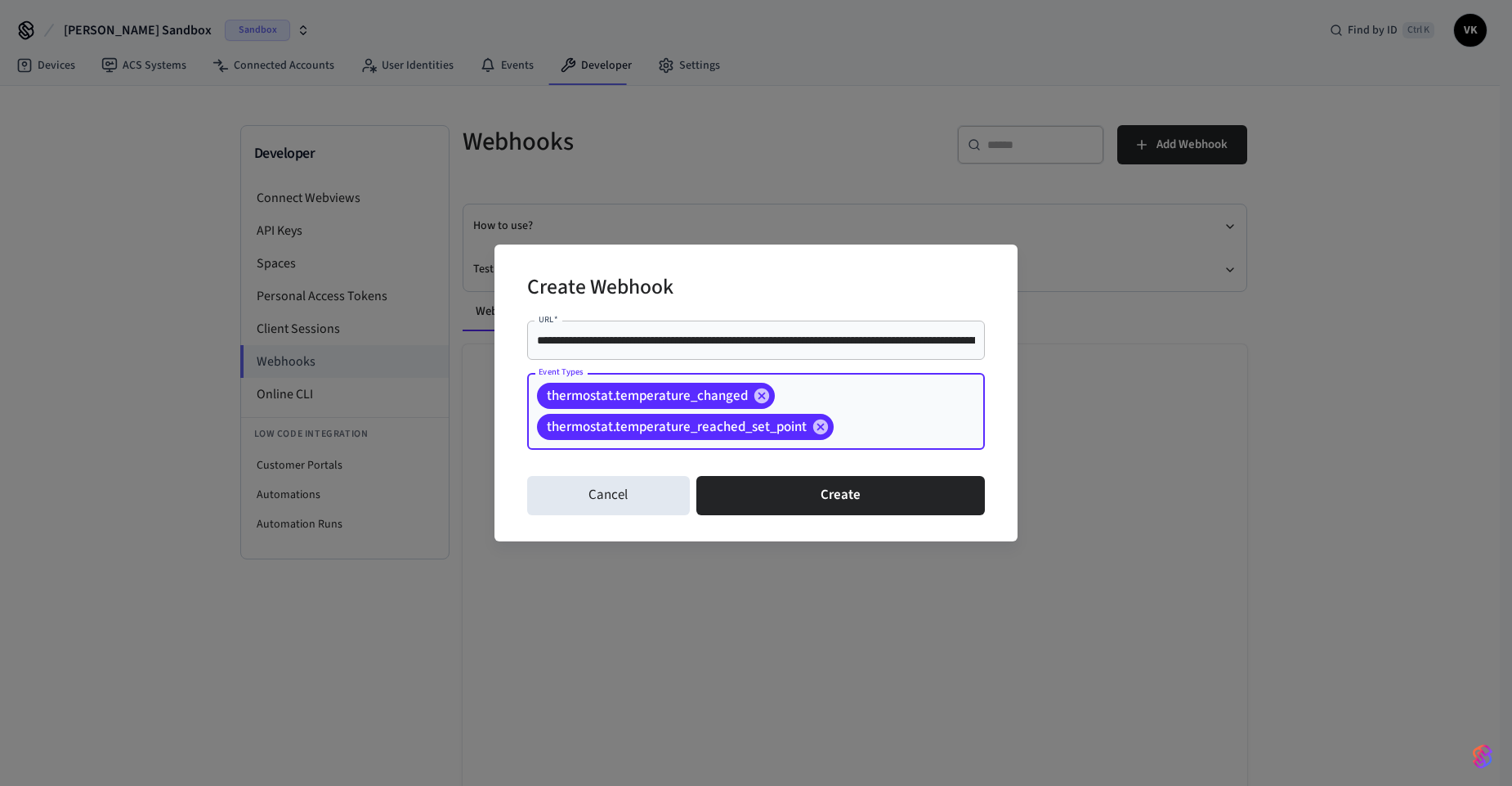
click at [870, 408] on div "thermostat.temperature_changed thermostat.temperature_reached_set_point Event T…" at bounding box center [756, 411] width 457 height 77
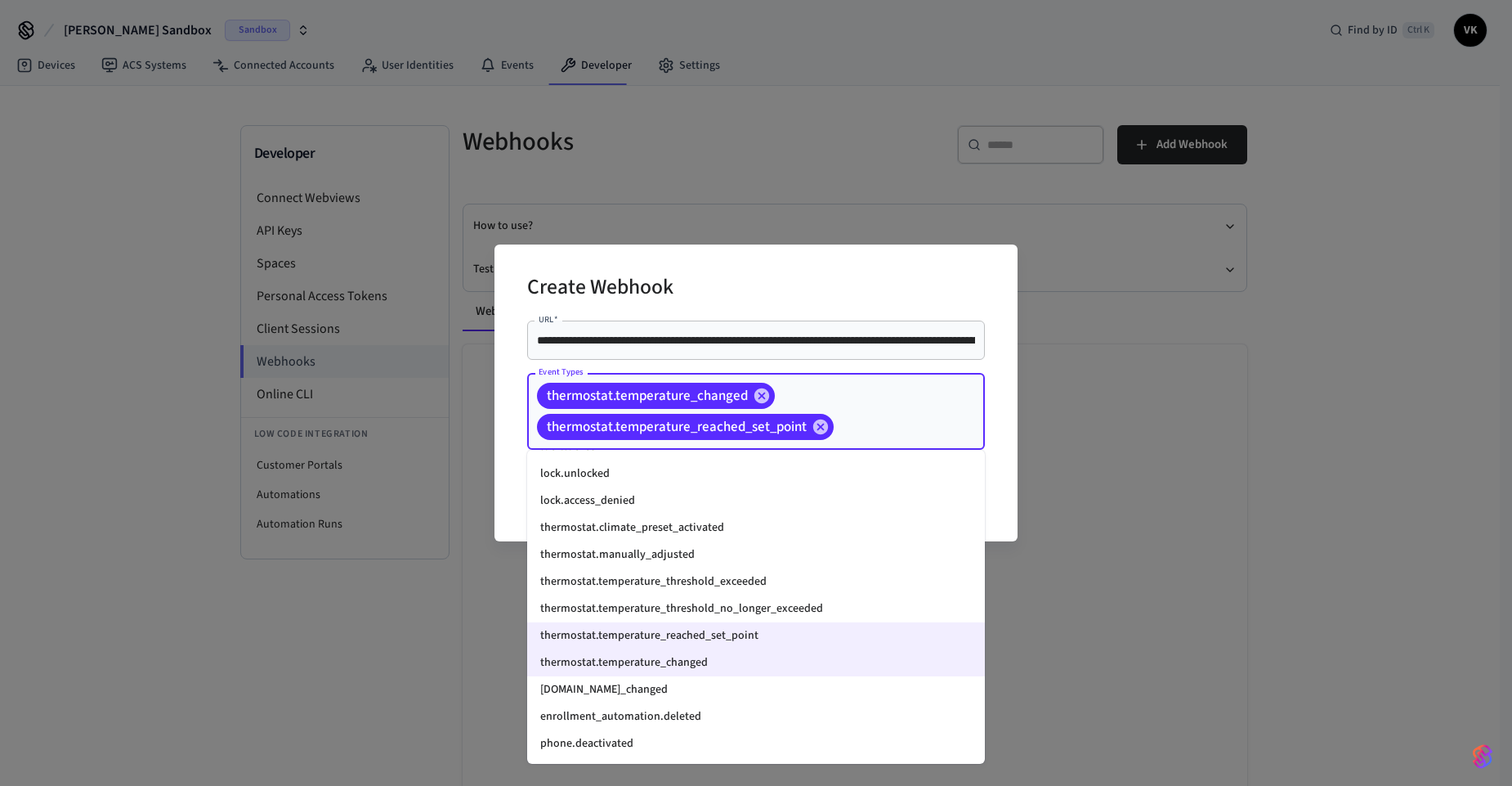
click at [721, 611] on li "thermostat.temperature_threshold_no_longer_exceeded" at bounding box center [756, 608] width 457 height 27
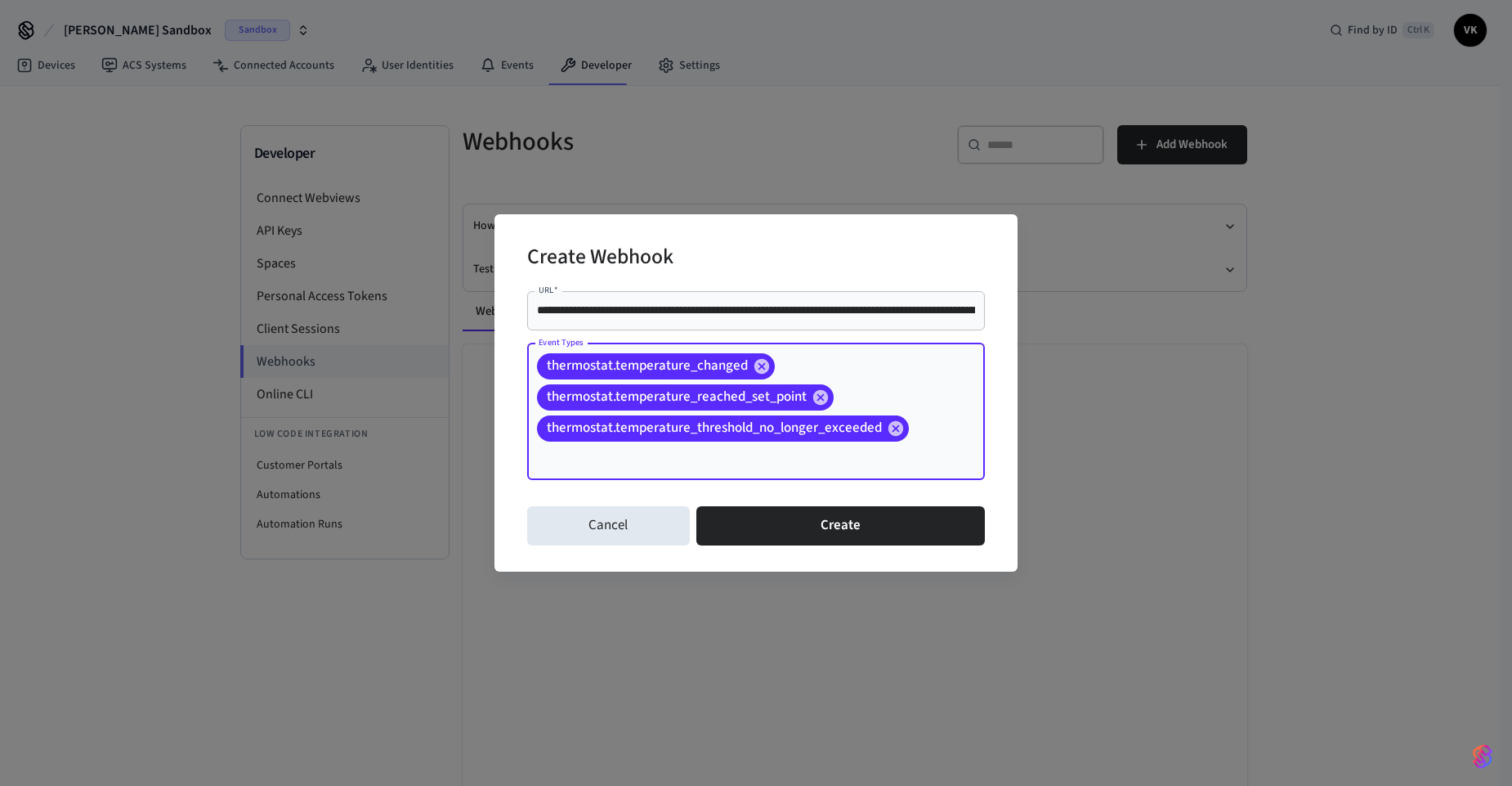
click at [925, 405] on div "thermostat.temperature_changed thermostat.temperature_reached_set_point thermos…" at bounding box center [756, 411] width 457 height 136
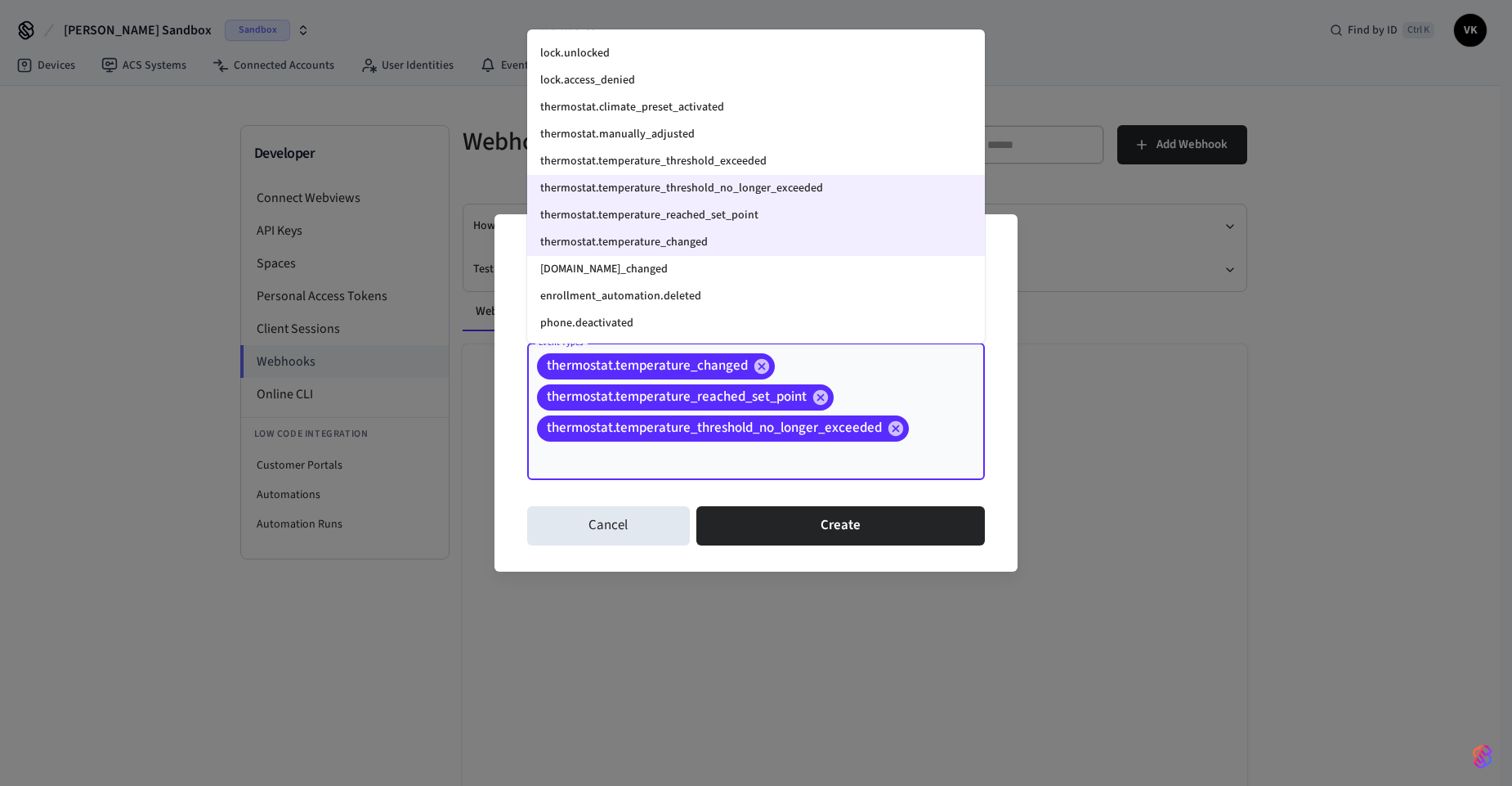
click at [656, 161] on li "thermostat.temperature_threshold_exceeded" at bounding box center [756, 161] width 457 height 27
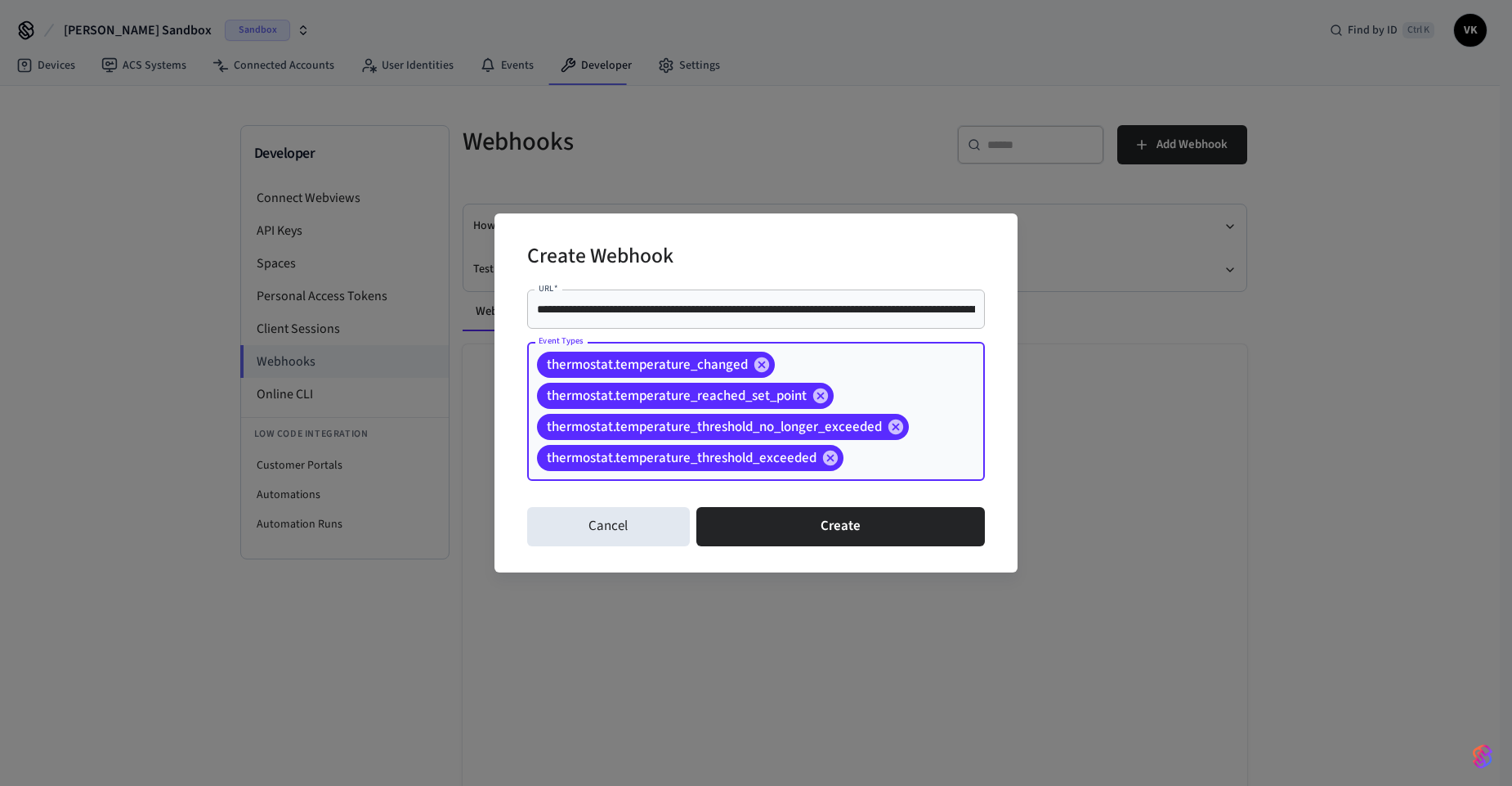
click at [871, 453] on input "Event Types" at bounding box center [889, 458] width 85 height 29
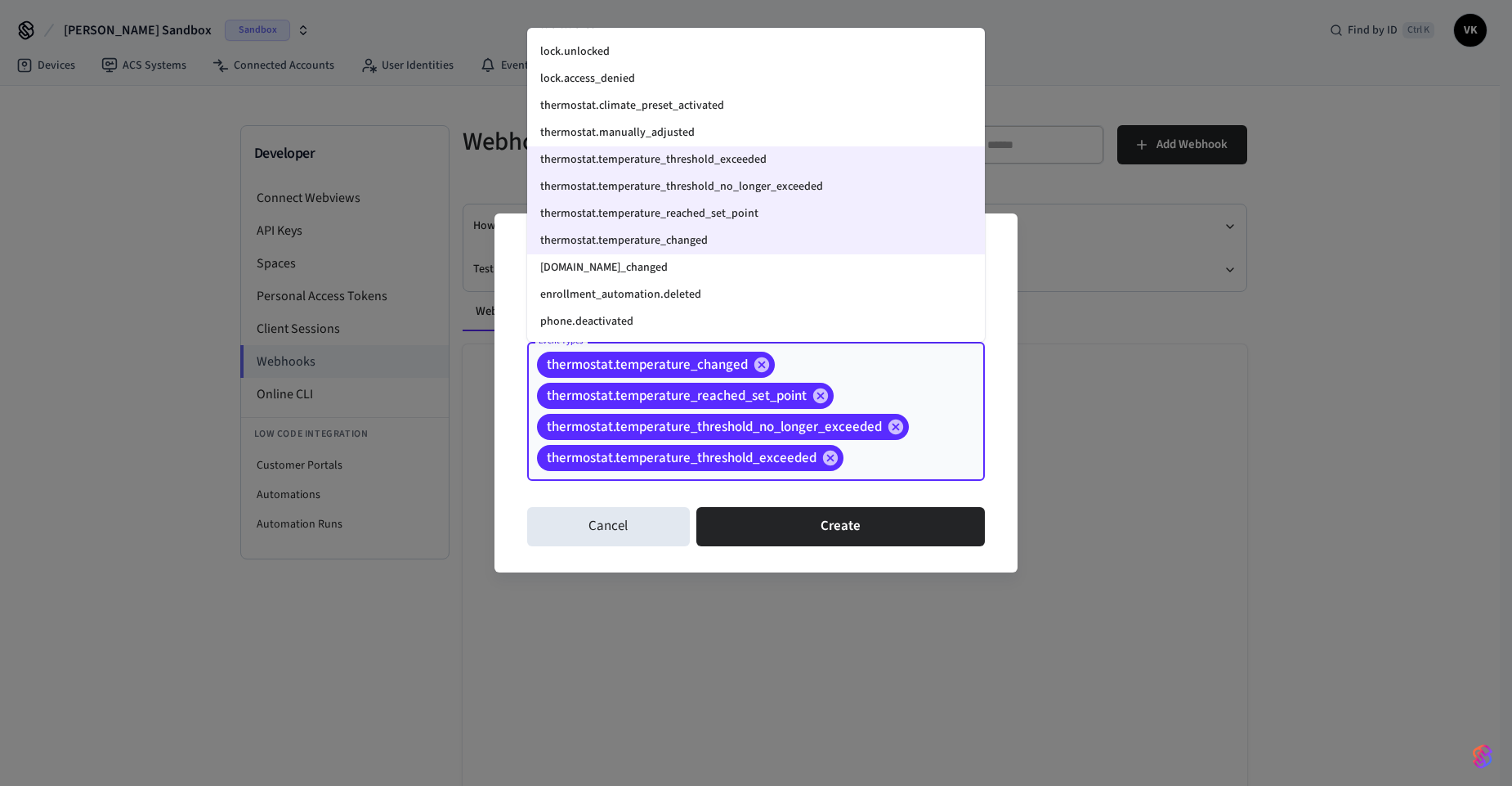
click at [674, 138] on li "thermostat.manually_adjusted" at bounding box center [756, 133] width 457 height 27
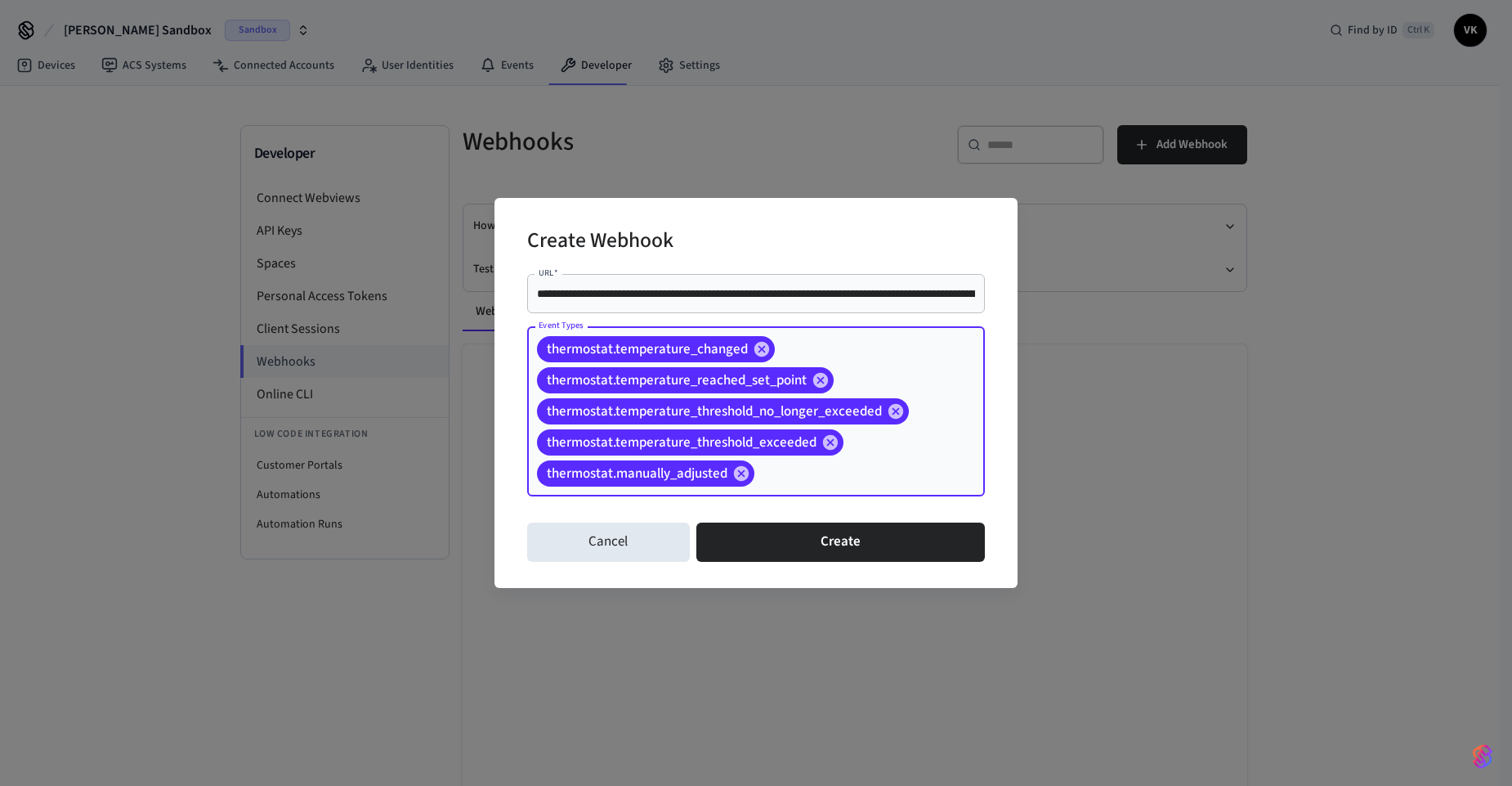
click at [942, 456] on div "thermostat.temperature_changed thermostat.temperature_reached_set_point thermos…" at bounding box center [756, 410] width 457 height 170
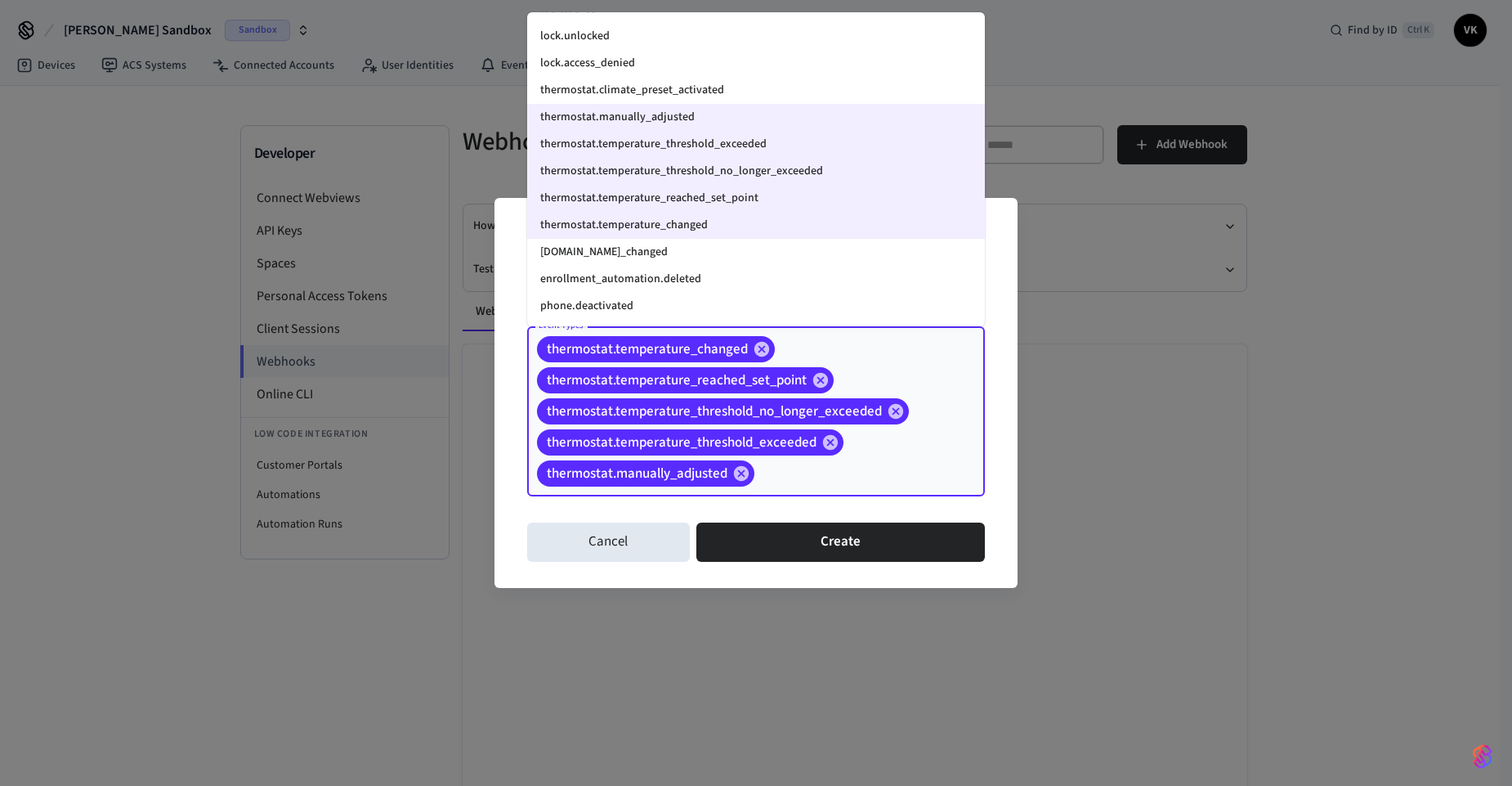
click at [638, 91] on li "thermostat.climate_preset_activated" at bounding box center [756, 90] width 457 height 27
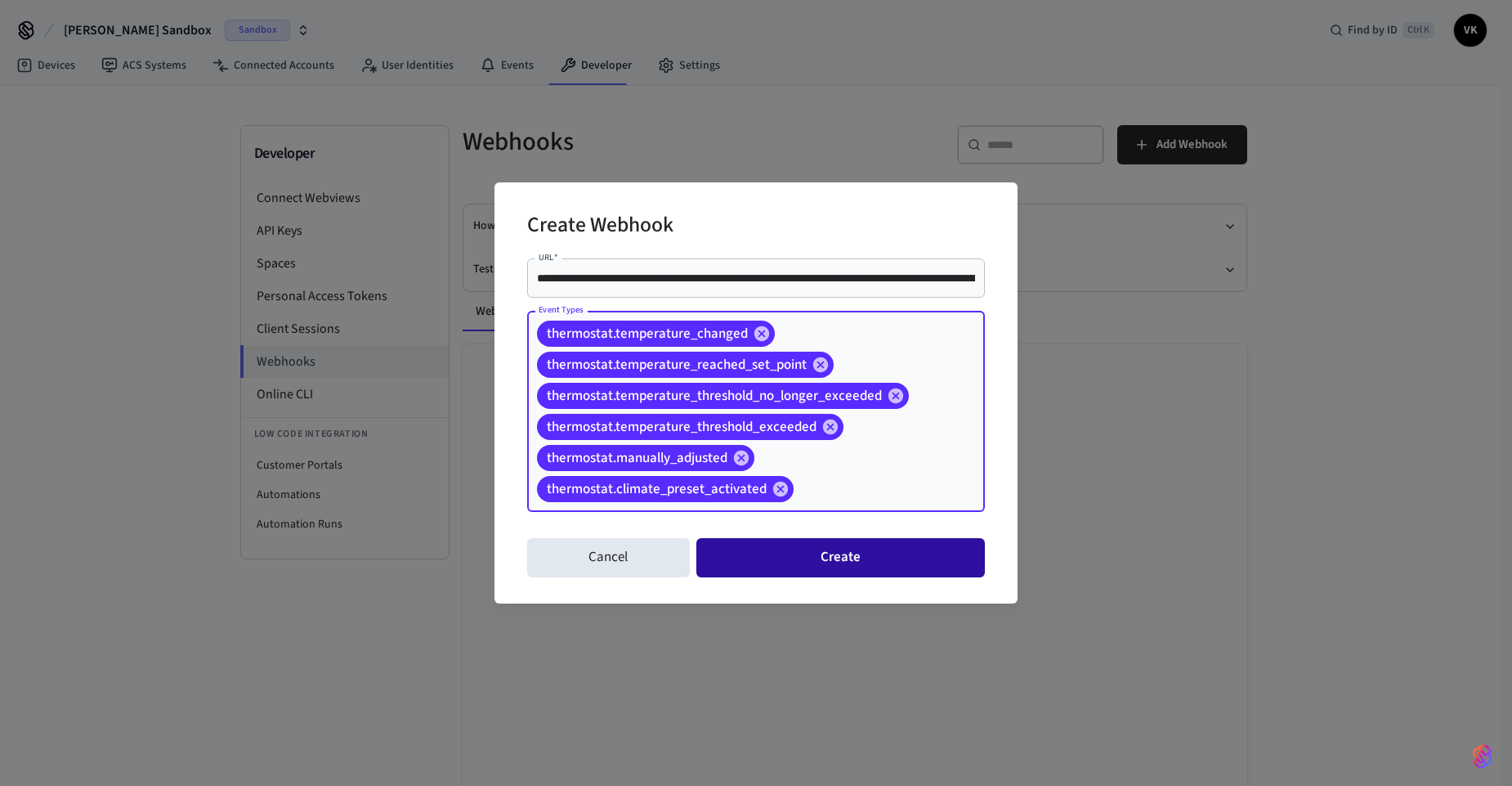
click at [824, 551] on button "Create" at bounding box center [841, 557] width 288 height 39
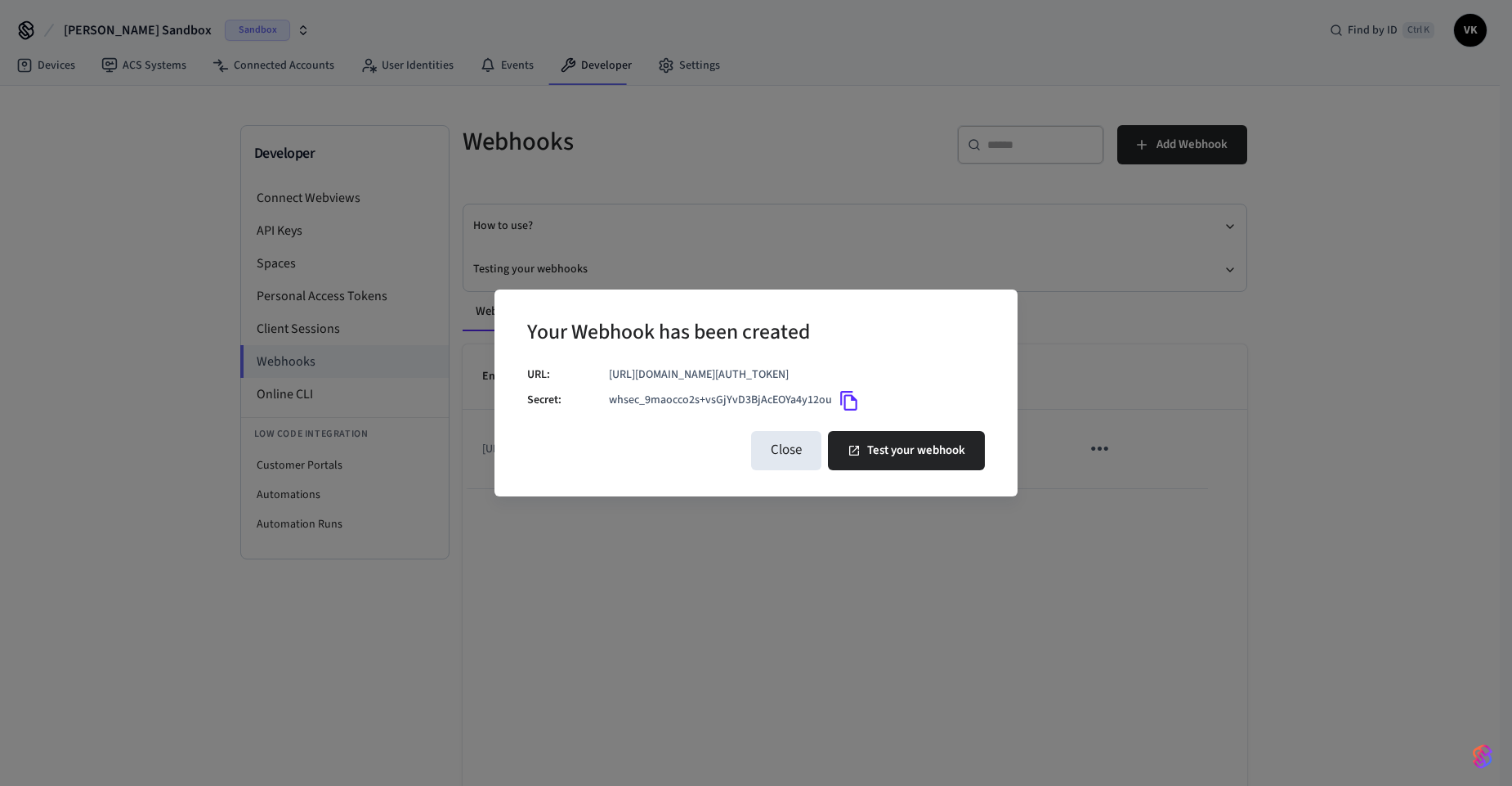
click at [846, 411] on icon "Copy" at bounding box center [849, 401] width 21 height 21
click at [873, 468] on button "Test your webhook" at bounding box center [906, 450] width 157 height 39
drag, startPoint x: 879, startPoint y: 564, endPoint x: 823, endPoint y: 513, distance: 75.7
click at [876, 563] on div "Your Webhook has been created URL: https://connect.getseam.com/connect_webviews…" at bounding box center [756, 393] width 1512 height 786
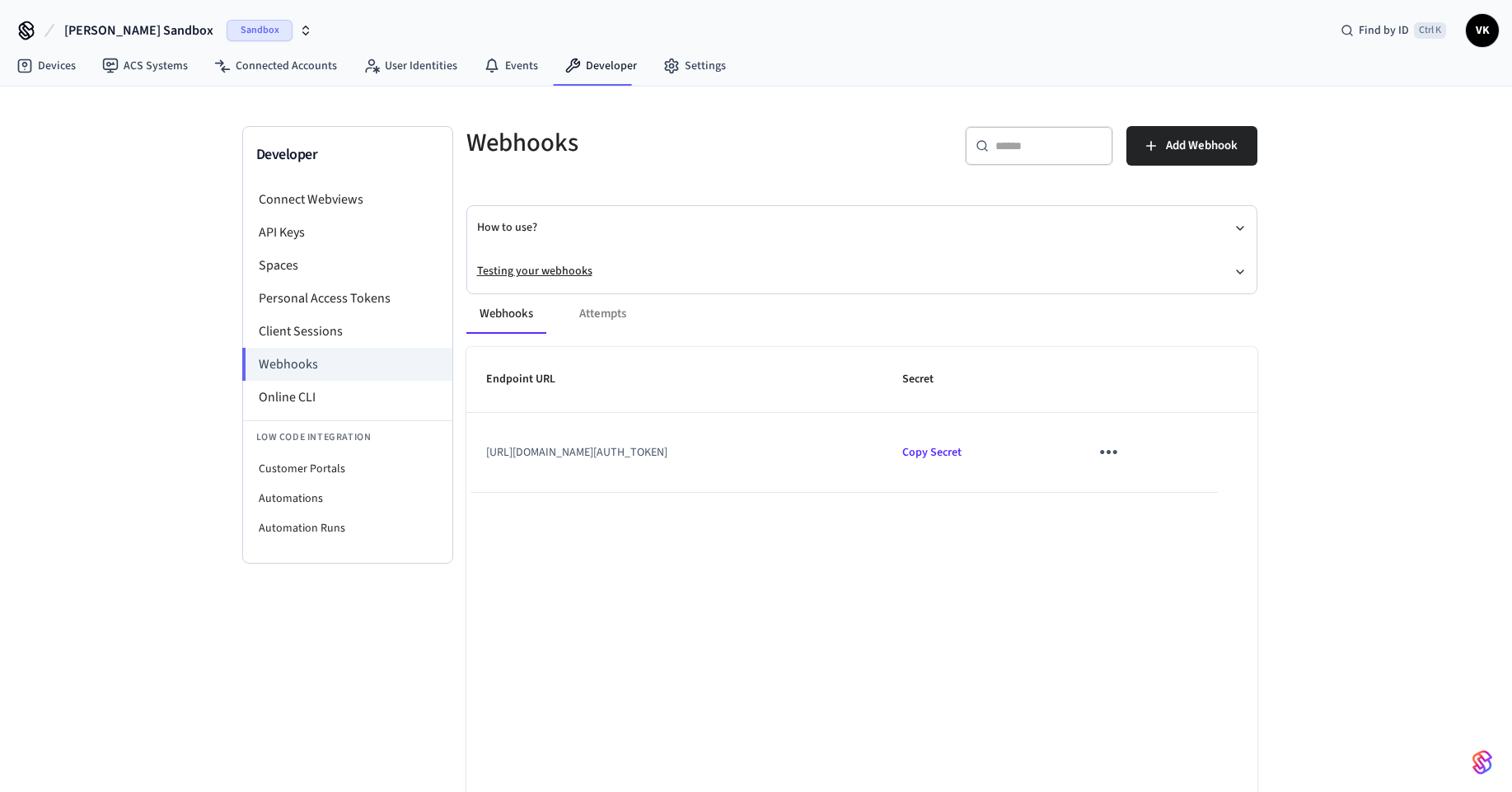
click at [540, 268] on button "Testing your webhooks" at bounding box center [862, 271] width 770 height 44
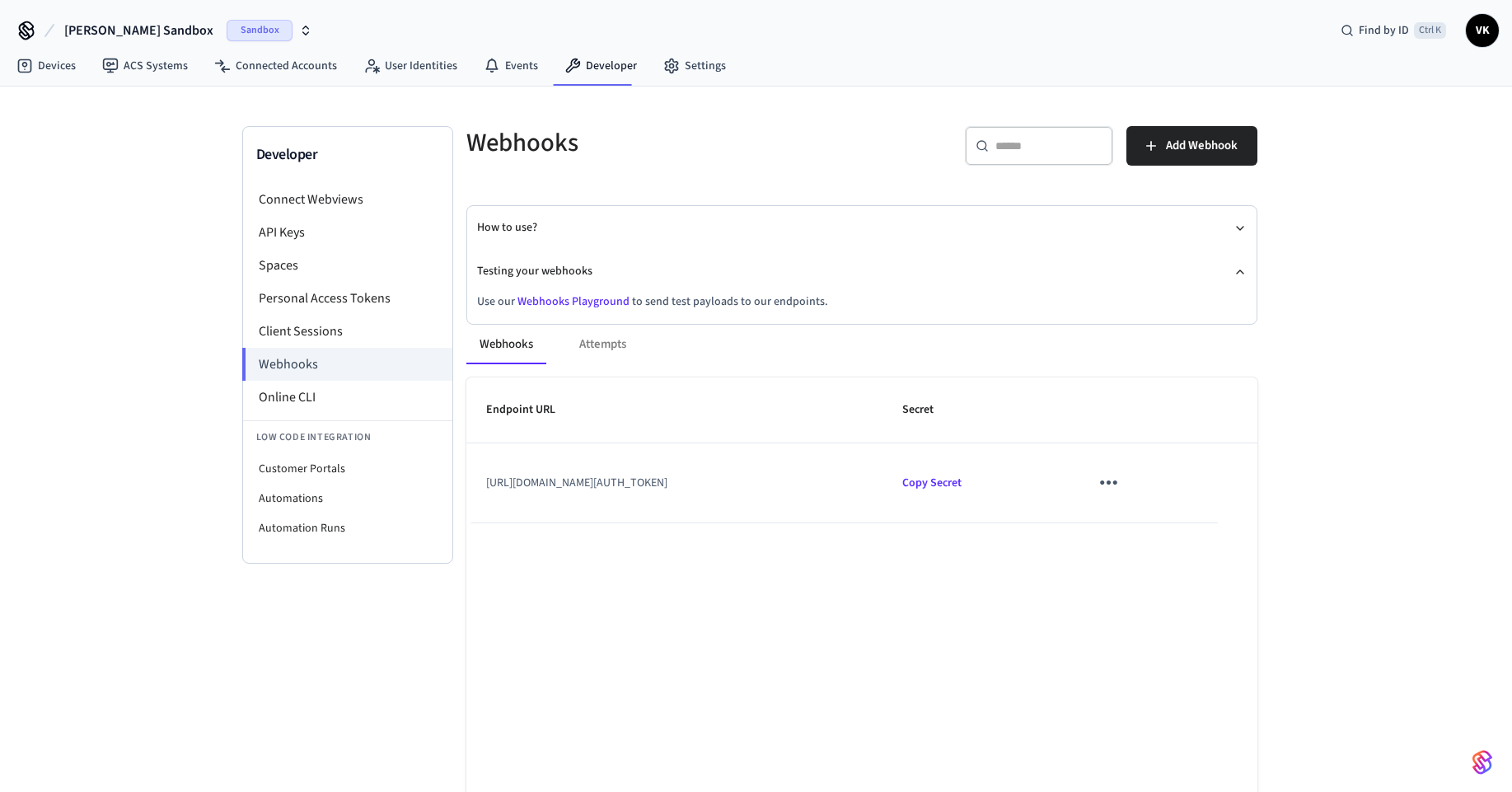
click at [600, 303] on link "Webhooks Playground" at bounding box center [573, 301] width 112 height 16
drag, startPoint x: 815, startPoint y: 494, endPoint x: 479, endPoint y: 477, distance: 336.4
click at [479, 477] on td "https://connect.getseam.com/connect_webviews/view?connect_webview_id=5c7435f2-b…" at bounding box center [675, 483] width 417 height 79
copy td "https://connect.getseam.com/connect_webviews/view?connect_webview_id=5c7435f2-b…"
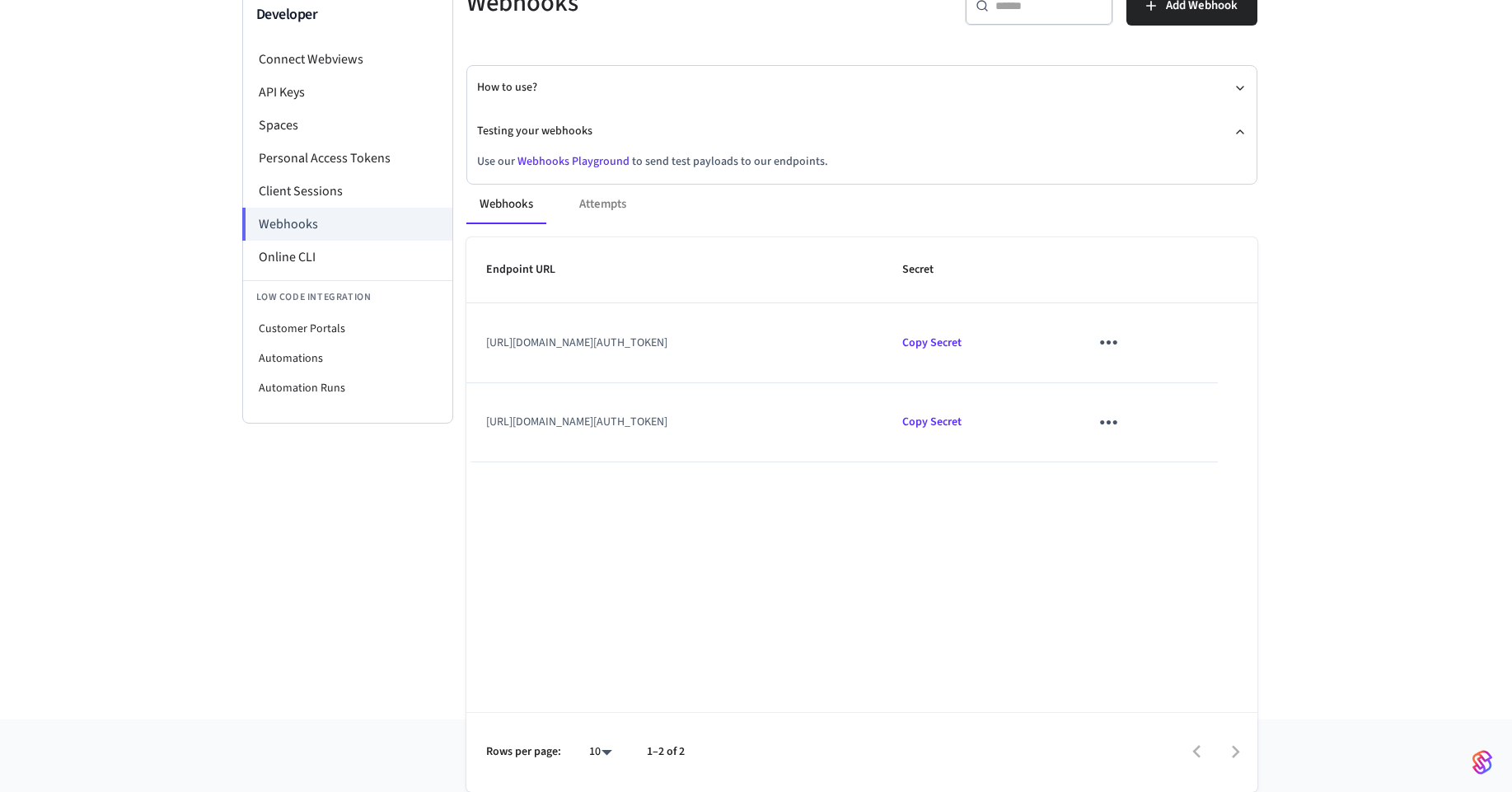
click at [934, 511] on div "Endpoint URL Secret https://connect.getseam.com/connect_webviews/view?connect_w…" at bounding box center [862, 514] width 791 height 555
click at [399, 247] on li "Online CLI" at bounding box center [348, 257] width 209 height 33
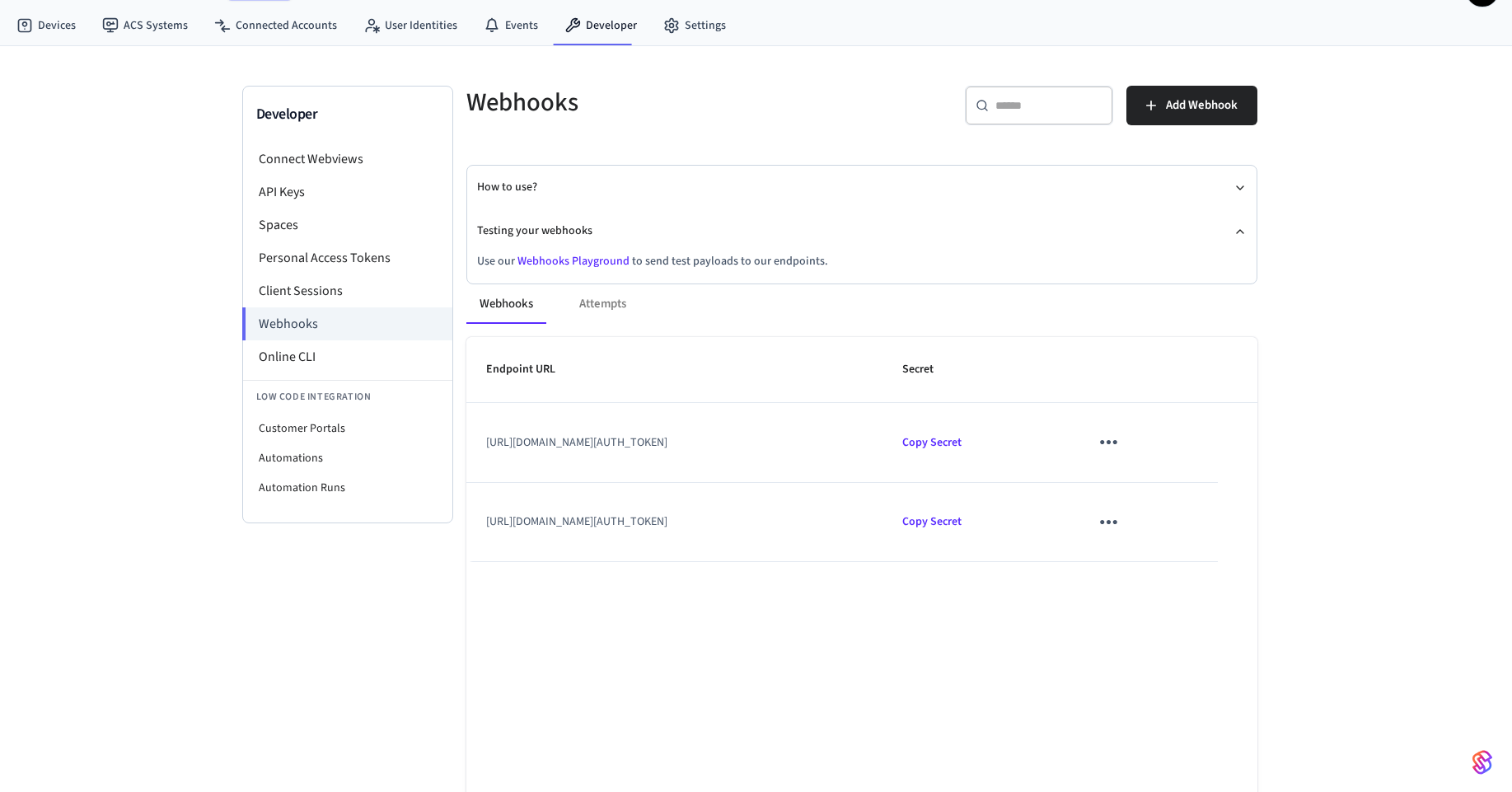
scroll to position [0, 0]
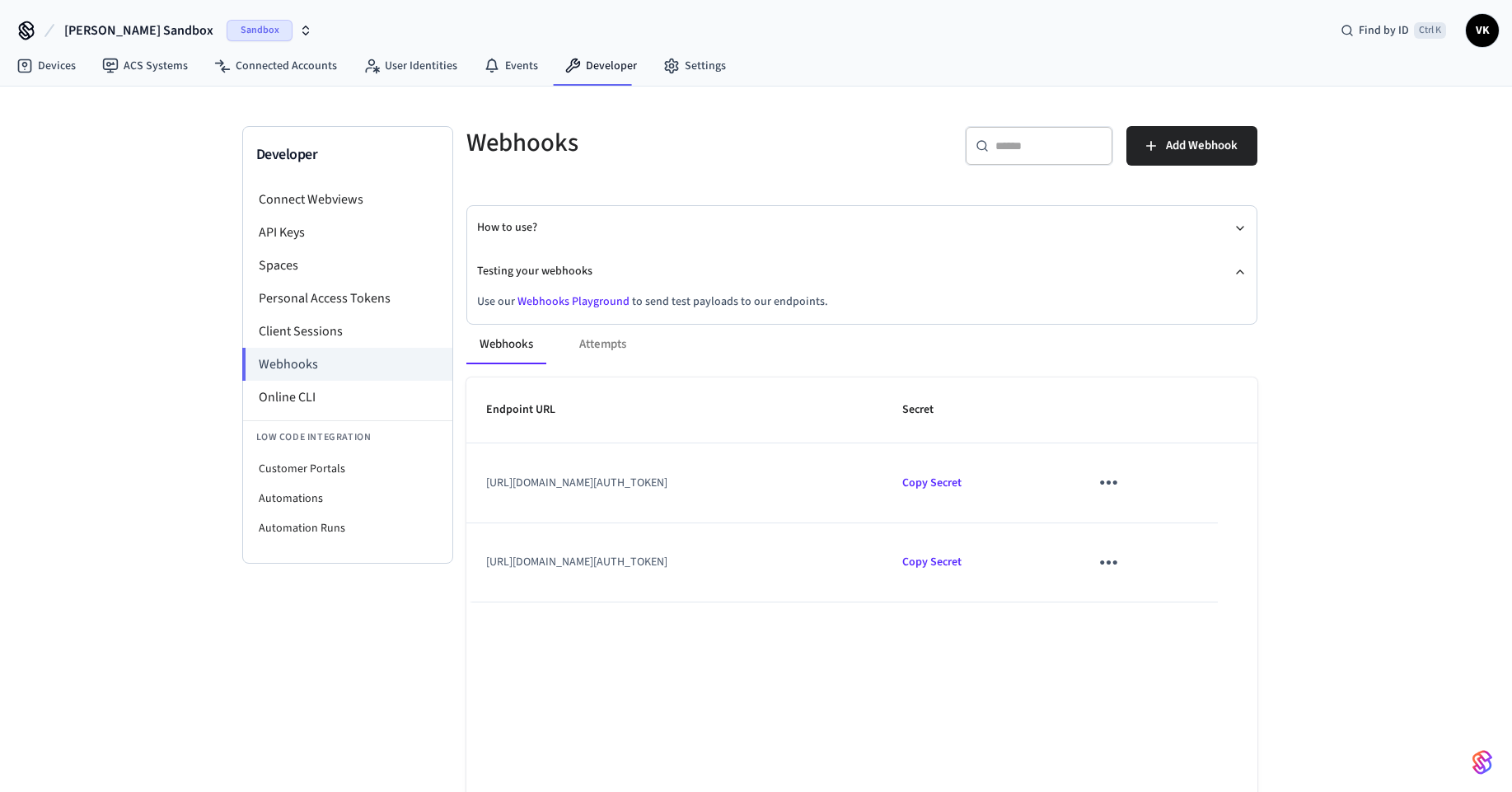
click at [606, 343] on div "Webhooks Attempts" at bounding box center [862, 344] width 791 height 40
click at [1122, 561] on icon "sticky table" at bounding box center [1109, 562] width 25 height 25
click at [1013, 649] on div at bounding box center [762, 396] width 1525 height 792
click at [1122, 483] on icon "sticky table" at bounding box center [1109, 482] width 25 height 25
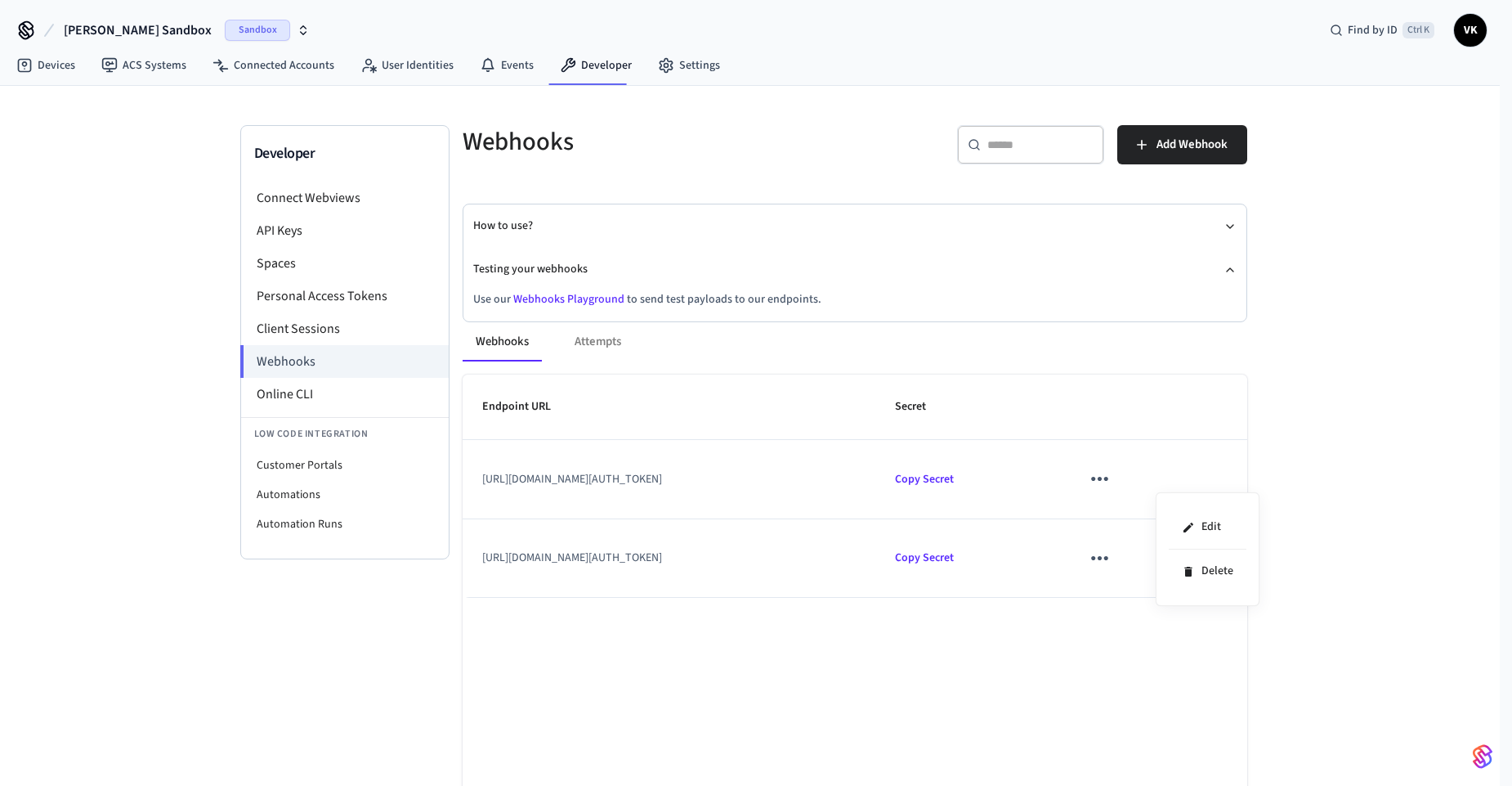
click at [1166, 479] on div at bounding box center [756, 393] width 1512 height 786
click at [282, 338] on li "Client Sessions" at bounding box center [345, 329] width 207 height 33
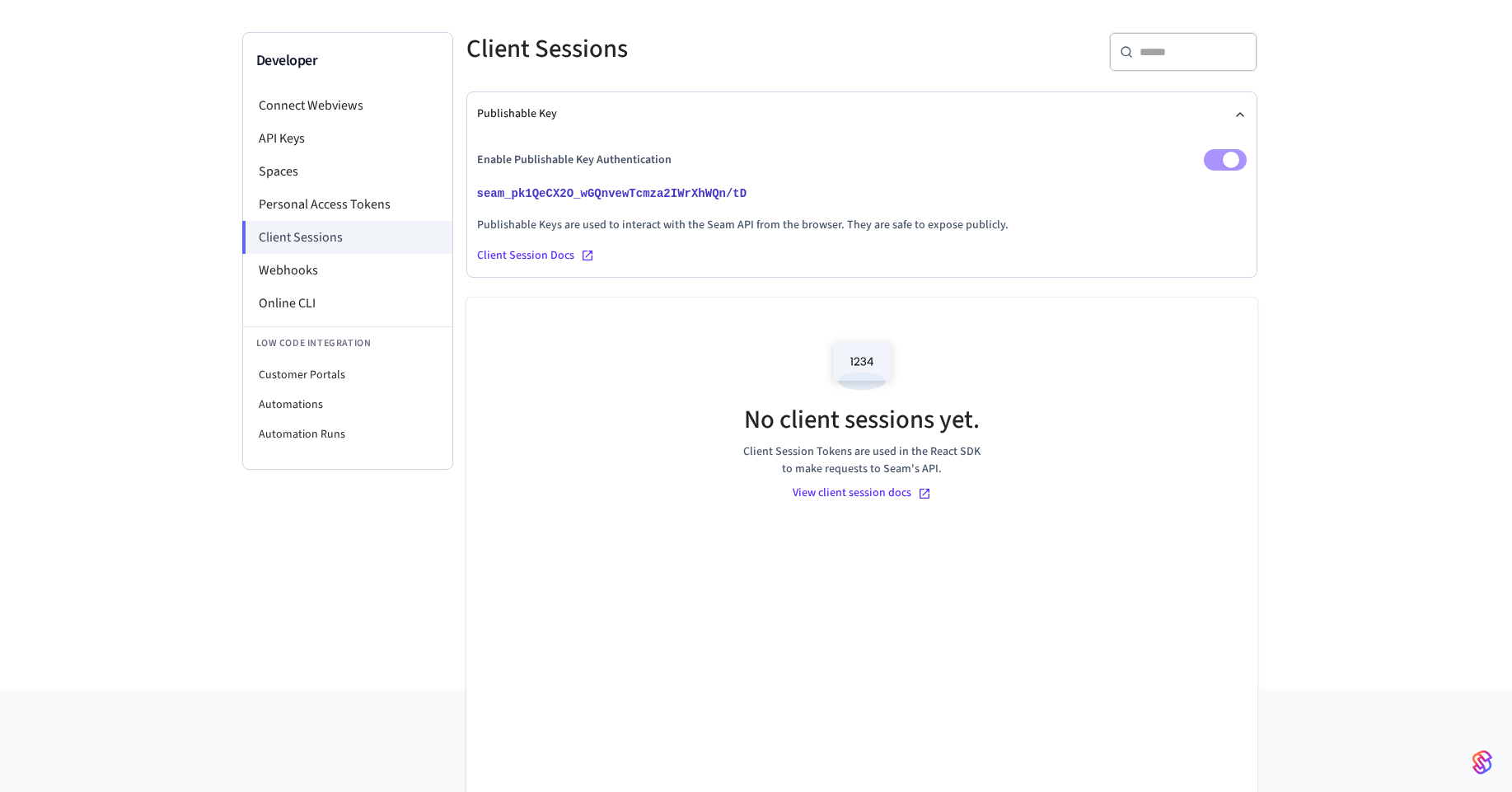
scroll to position [135, 0]
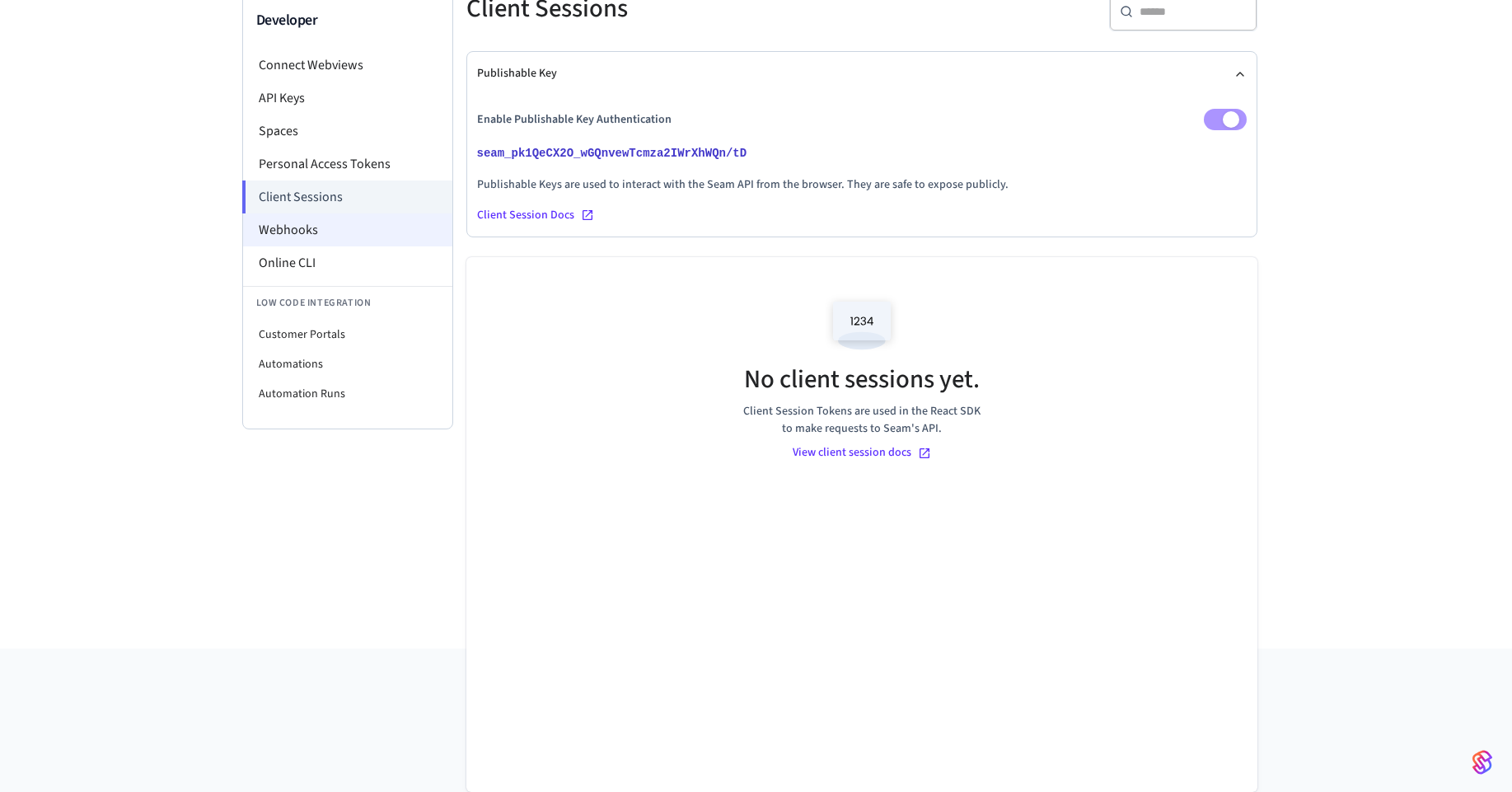
click at [315, 230] on li "Webhooks" at bounding box center [348, 229] width 209 height 33
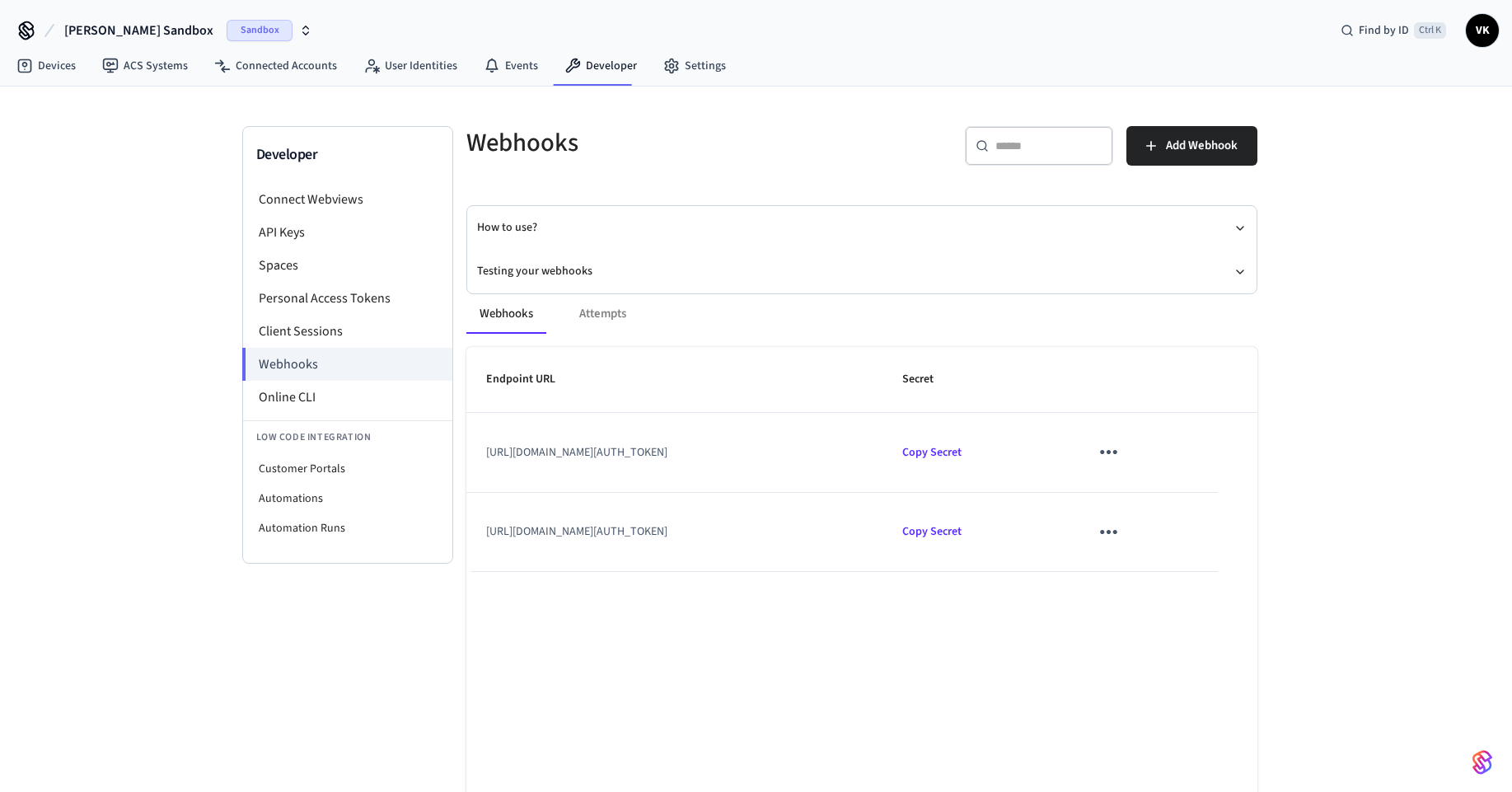
click at [643, 452] on td "https://connect.getseam.com/connect_webviews/view?connect_webview_id=5c7435f2-b…" at bounding box center [675, 452] width 417 height 79
click at [1122, 452] on icon "sticky table" at bounding box center [1109, 451] width 25 height 25
drag, startPoint x: 1190, startPoint y: 452, endPoint x: 860, endPoint y: 472, distance: 330.6
click at [1190, 452] on div at bounding box center [762, 396] width 1525 height 792
click at [791, 444] on td "https://connect.getseam.com/connect_webviews/view?connect_webview_id=5c7435f2-b…" at bounding box center [675, 452] width 417 height 79
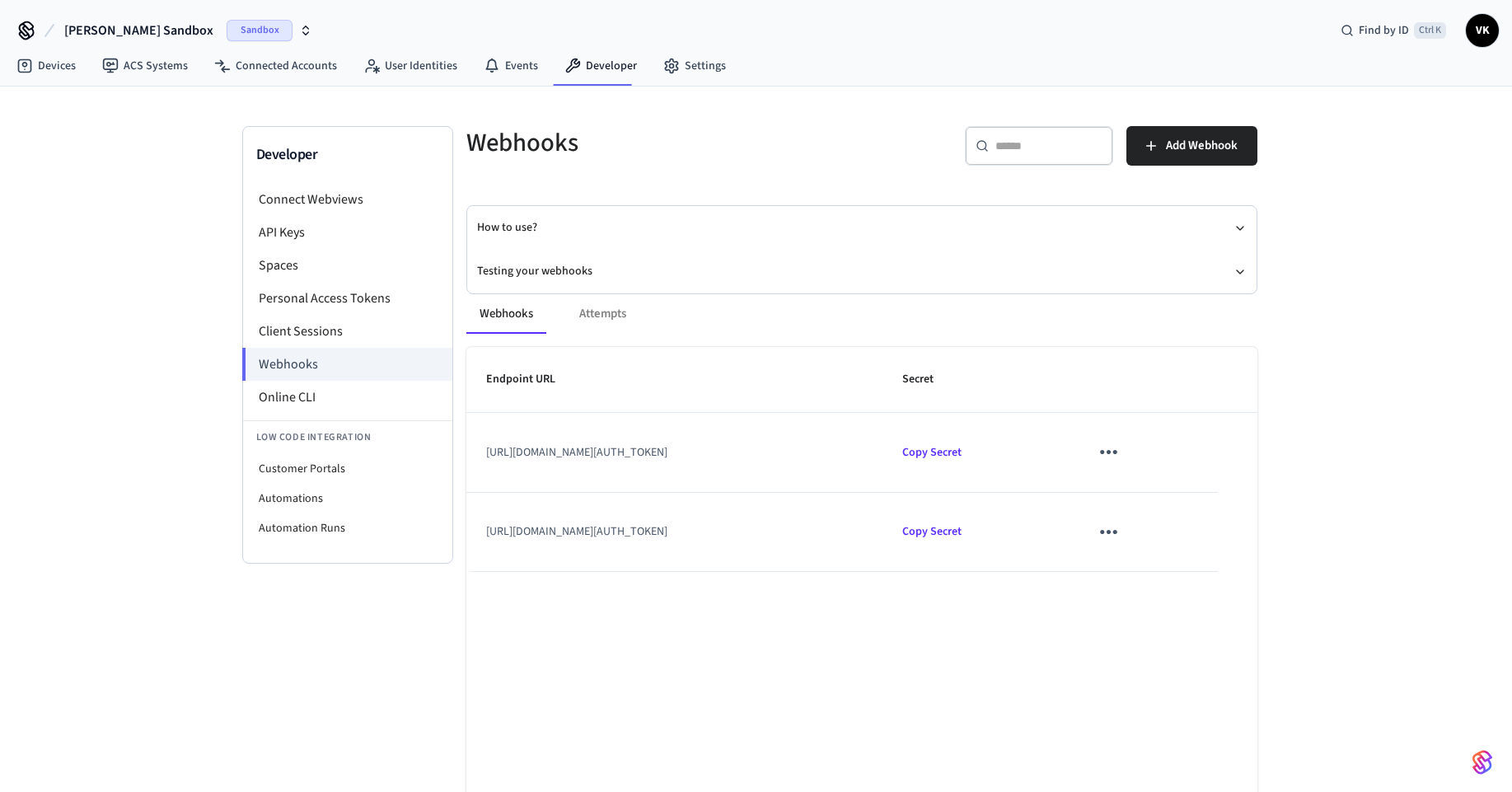
click at [791, 444] on td "https://connect.getseam.com/connect_webviews/view?connect_webview_id=5c7435f2-b…" at bounding box center [675, 452] width 417 height 79
click at [789, 444] on td "https://connect.getseam.com/connect_webviews/view?connect_webview_id=5c7435f2-b…" at bounding box center [675, 452] width 417 height 79
click at [595, 292] on div "Webhooks Attempts Endpoint URL Secret https://connect.getseam.com/connect_webvi…" at bounding box center [851, 587] width 811 height 626
click at [594, 306] on div "Webhooks Attempts" at bounding box center [862, 314] width 791 height 40
click at [568, 260] on button "Testing your webhooks" at bounding box center [862, 271] width 770 height 44
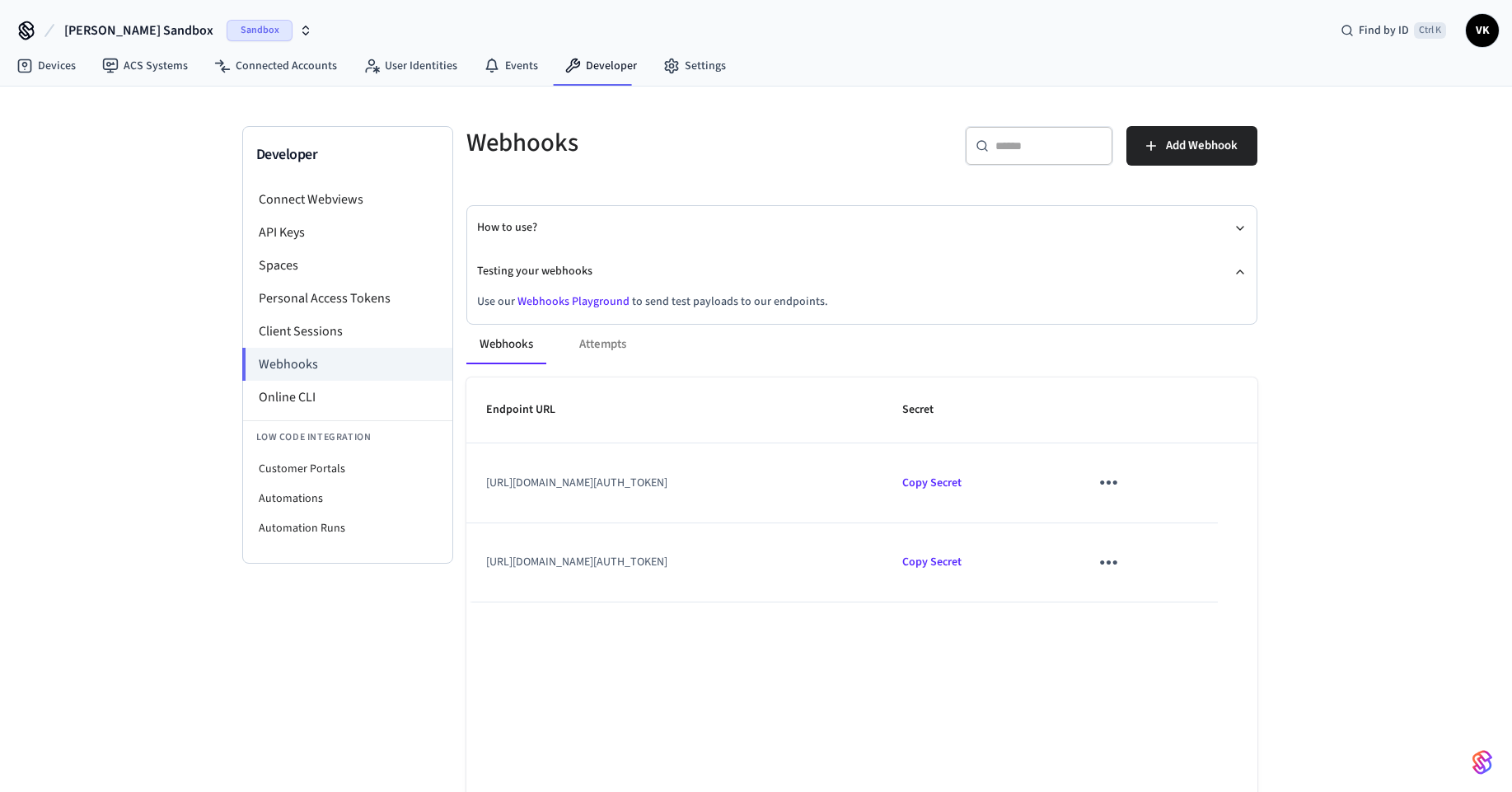
click at [576, 307] on div "Webhooks Attempts Endpoint URL Secret https://connect.getseam.com/connect_webvi…" at bounding box center [851, 618] width 811 height 626
click at [572, 298] on link "Webhooks Playground" at bounding box center [573, 301] width 112 height 16
